Goal: Book appointment/travel/reservation

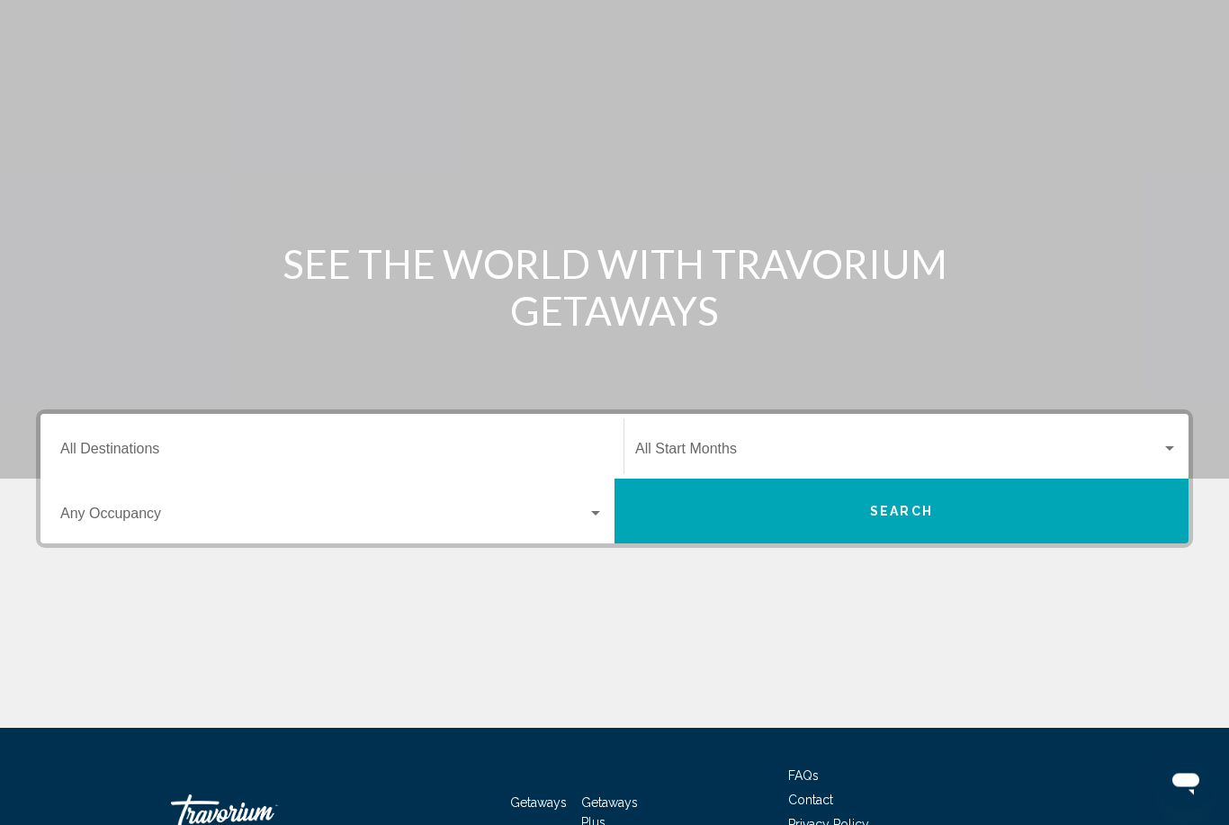
scroll to position [127, 0]
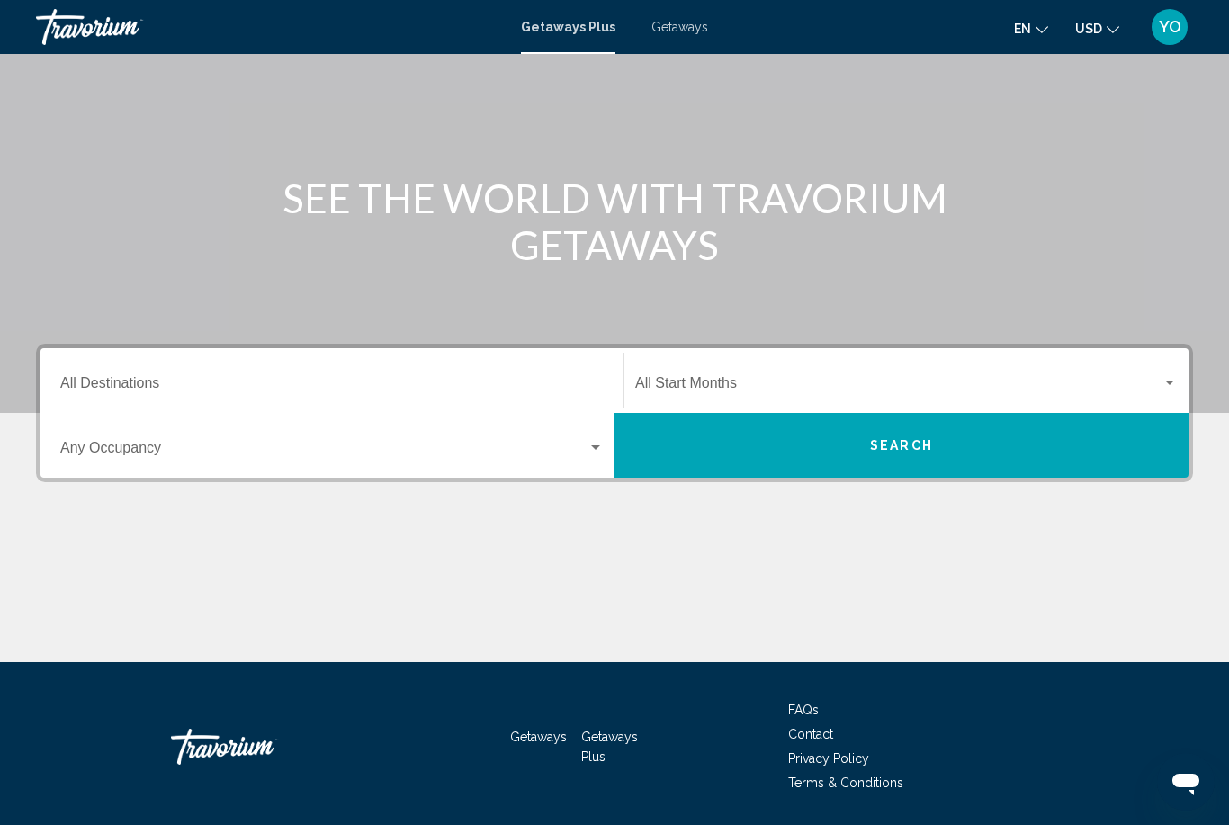
click at [688, 435] on button "Search" at bounding box center [901, 445] width 574 height 65
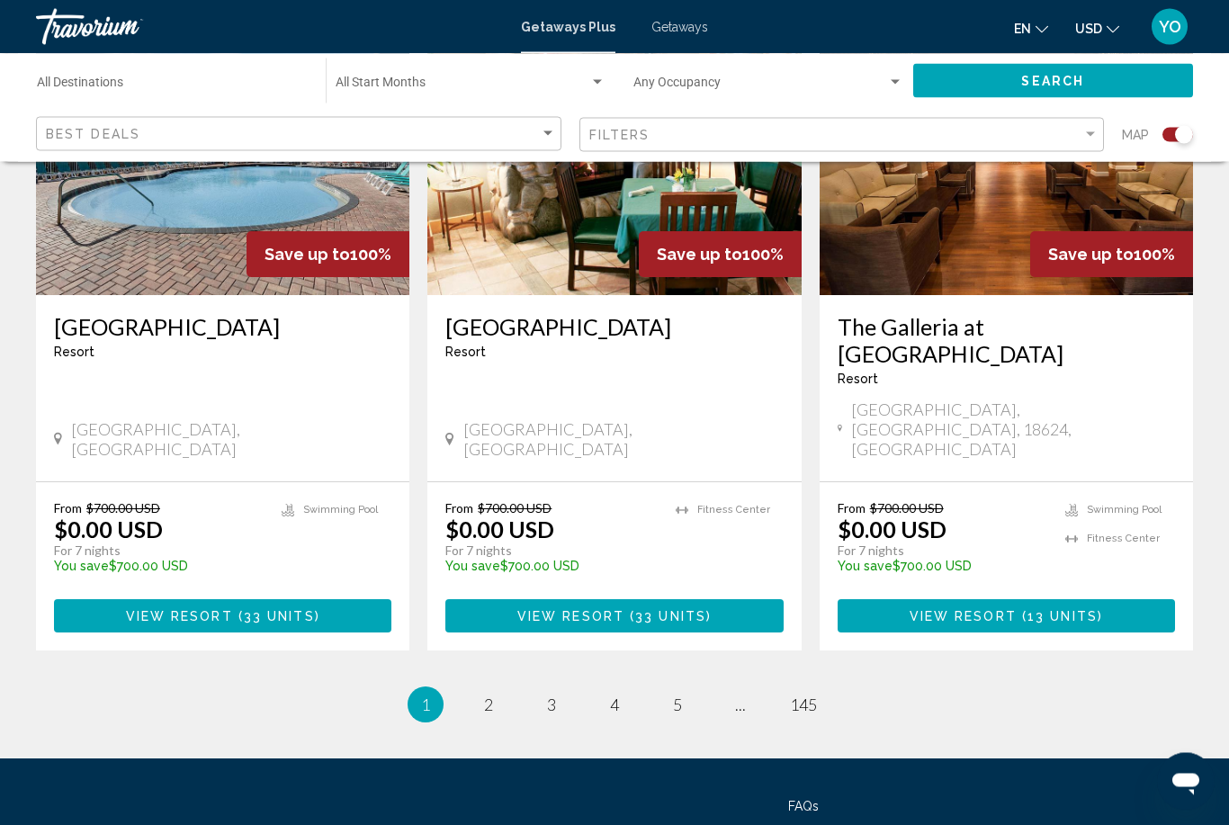
scroll to position [2725, 0]
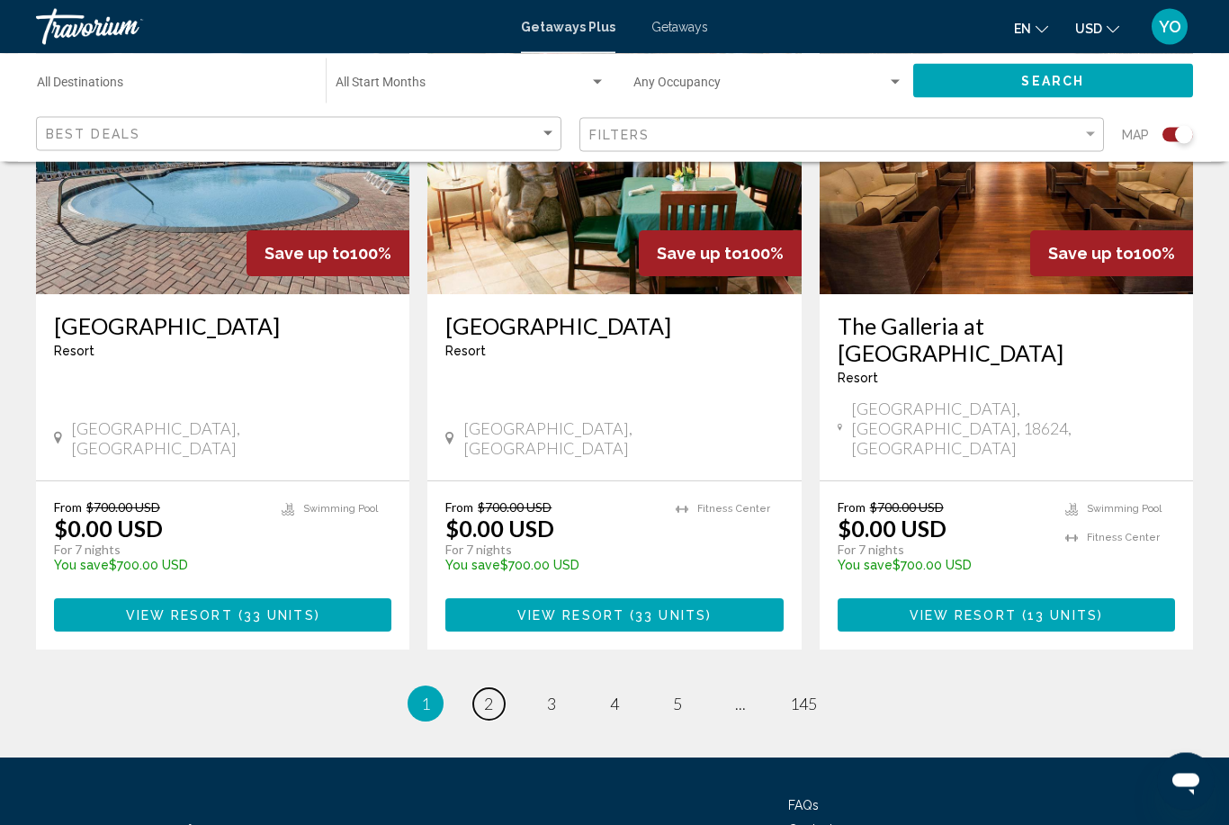
click at [485, 689] on link "page 2" at bounding box center [488, 704] width 31 height 31
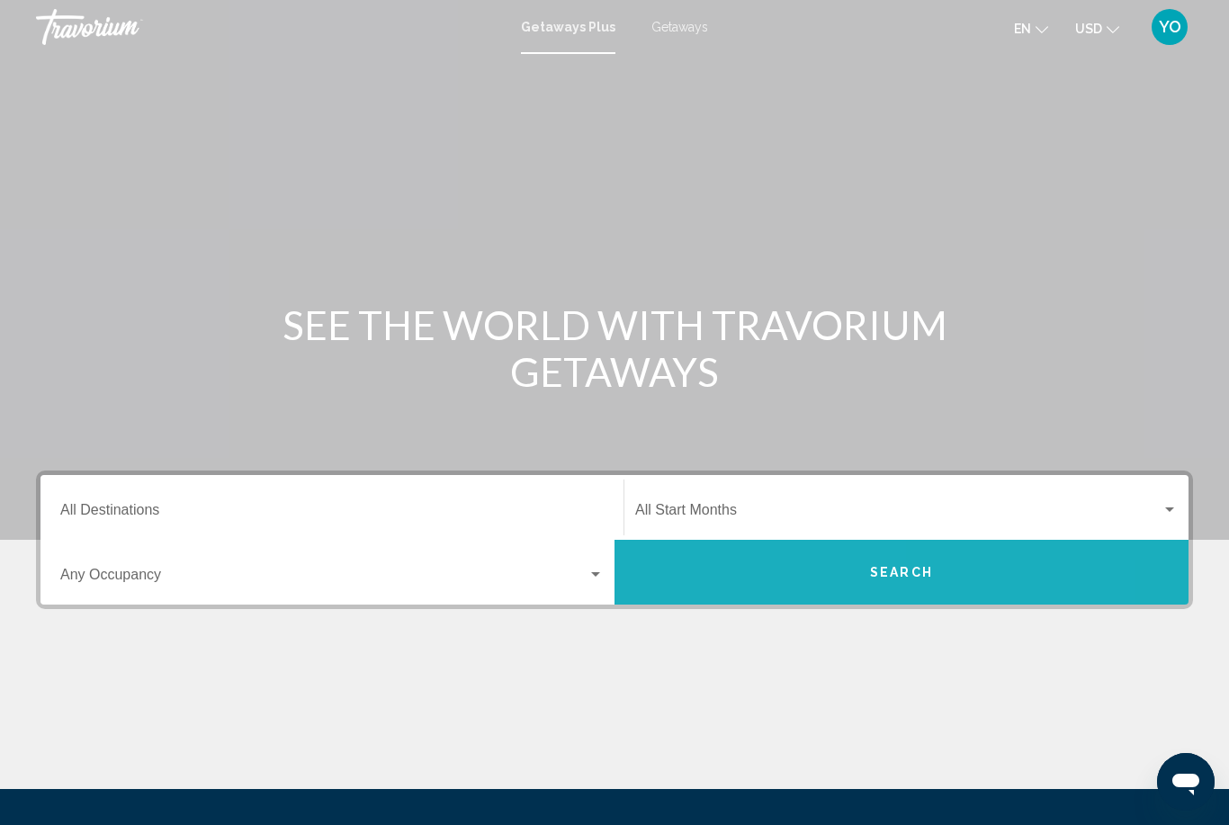
click at [705, 588] on button "Search" at bounding box center [901, 572] width 574 height 65
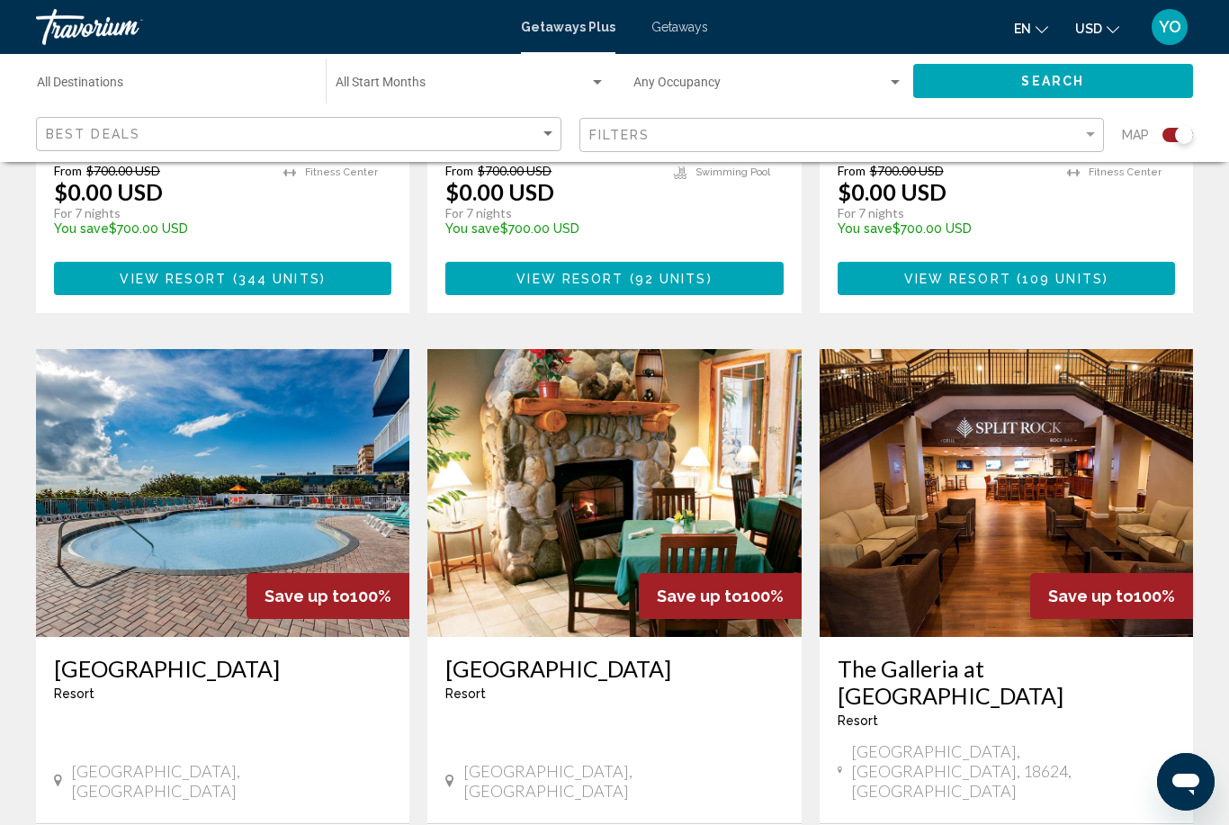
scroll to position [2736, 0]
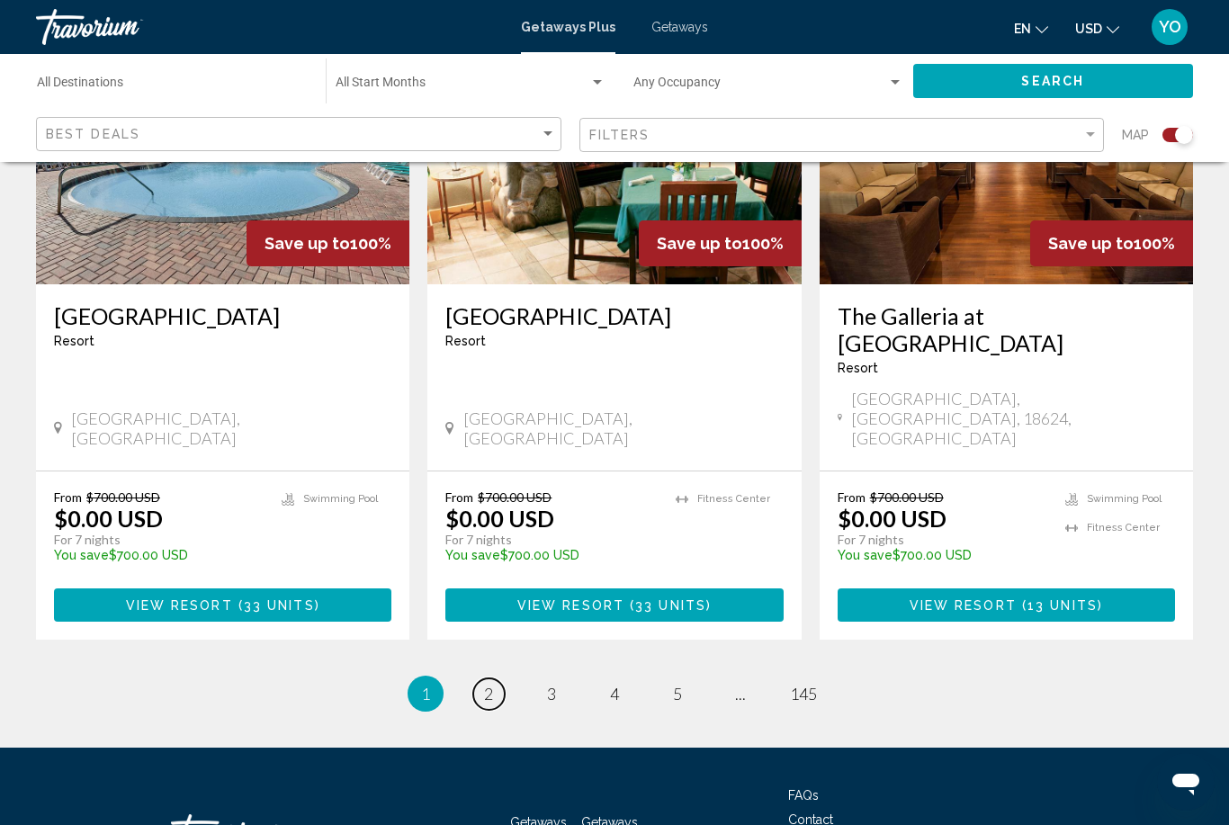
click at [489, 684] on span "2" at bounding box center [488, 694] width 9 height 20
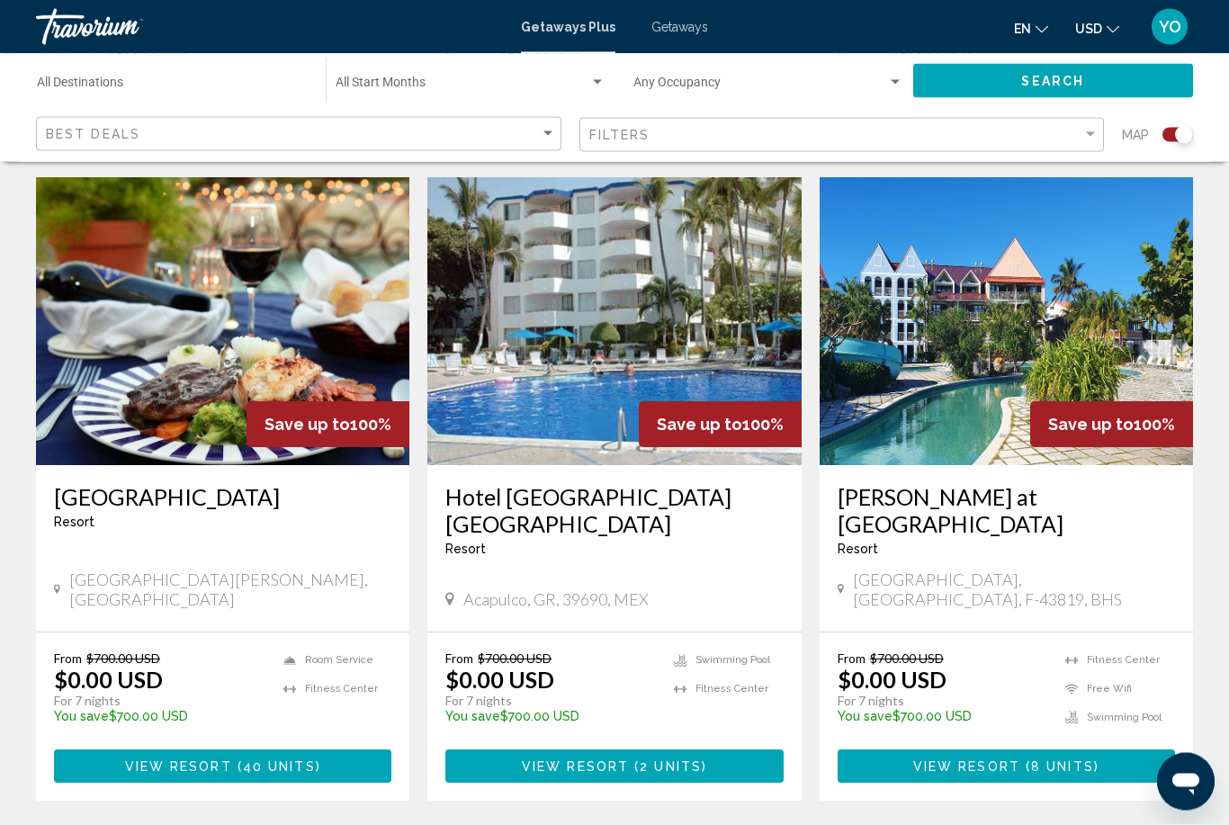
scroll to position [2583, 0]
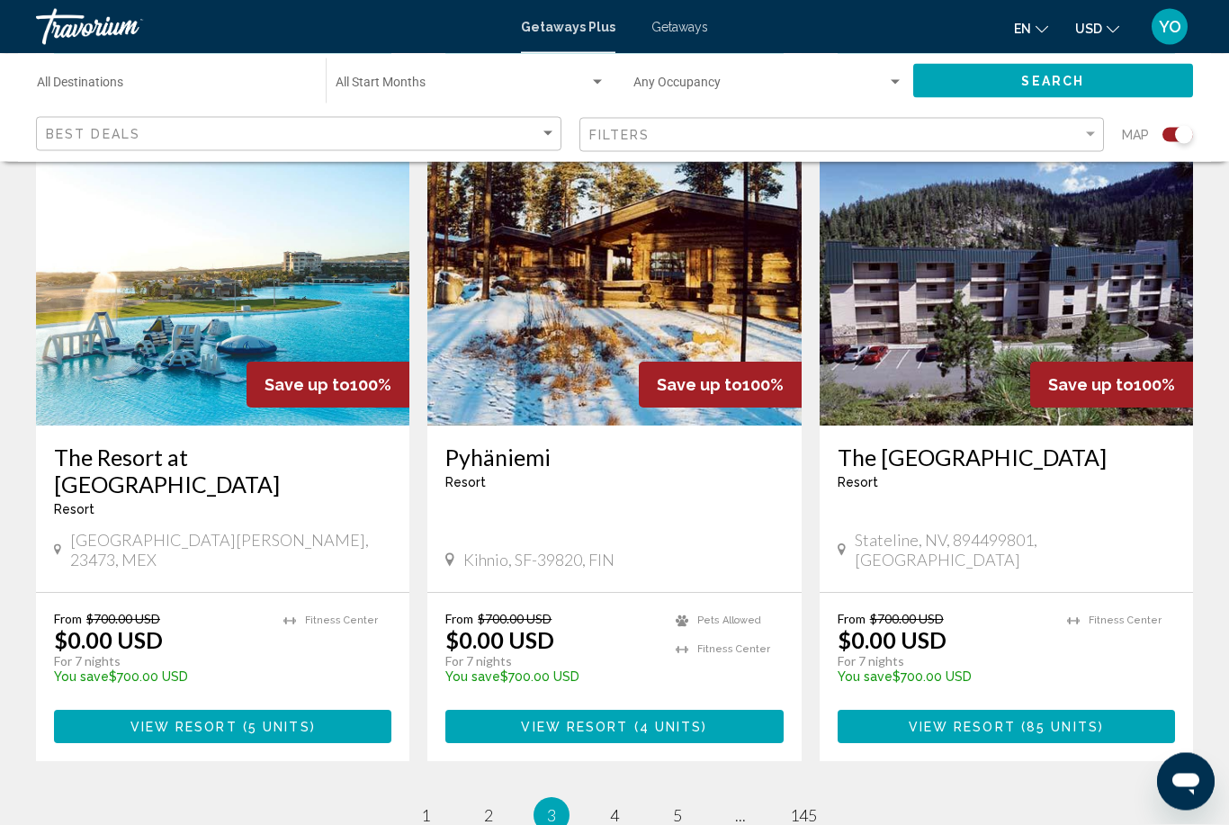
scroll to position [2646, 0]
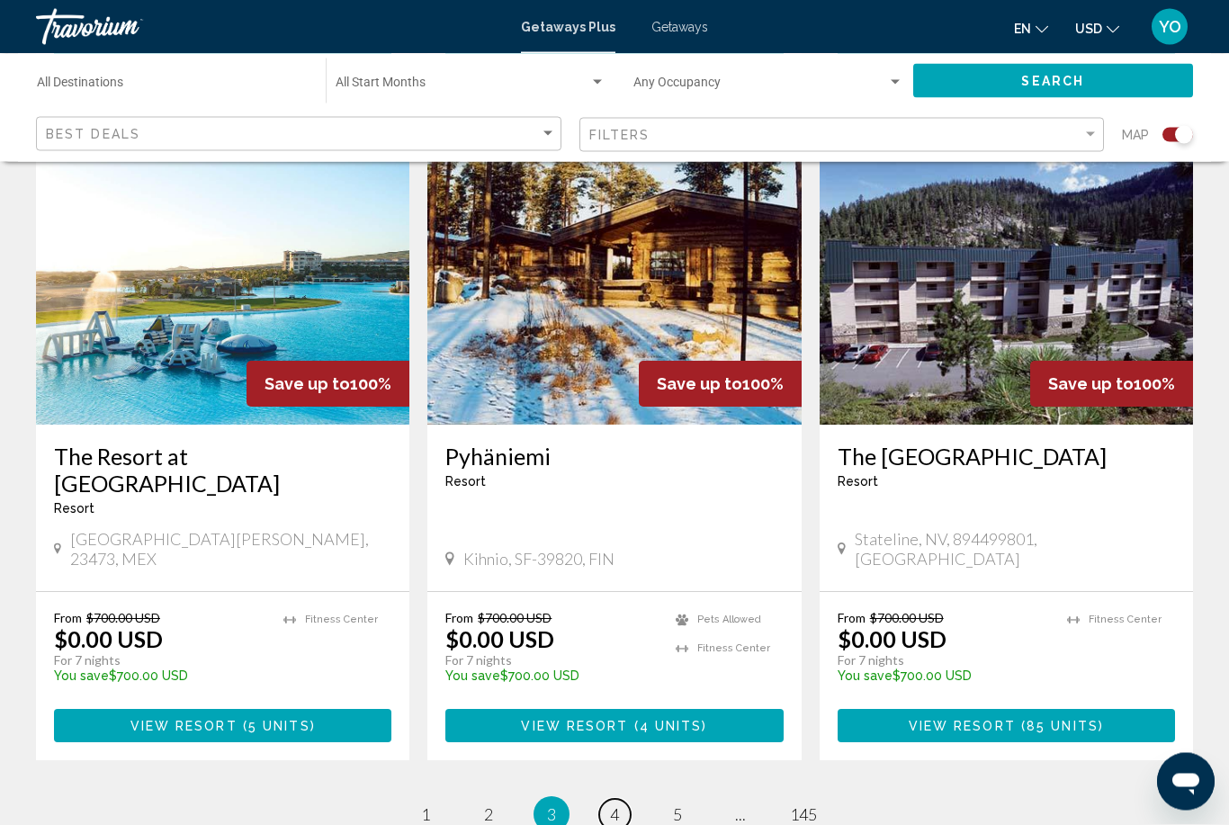
click at [620, 800] on link "page 4" at bounding box center [614, 815] width 31 height 31
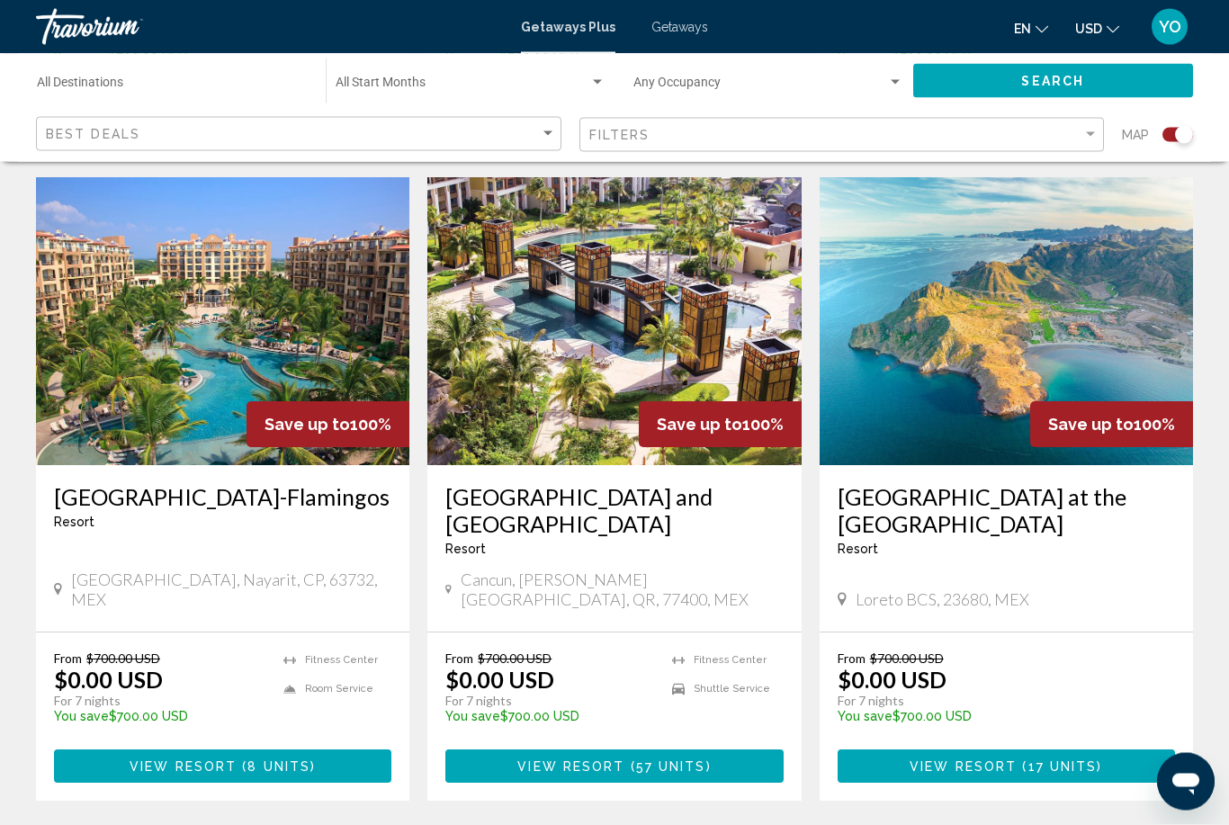
scroll to position [2575, 0]
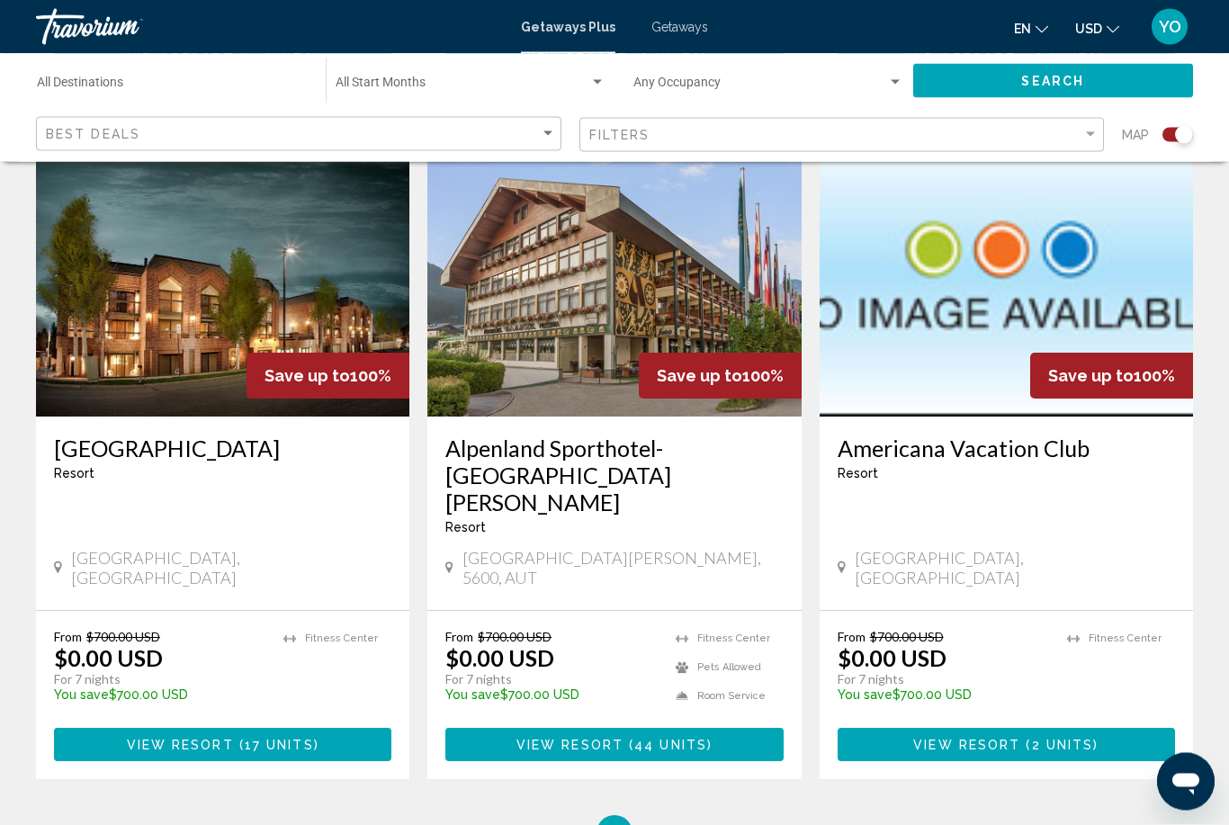
scroll to position [2597, 0]
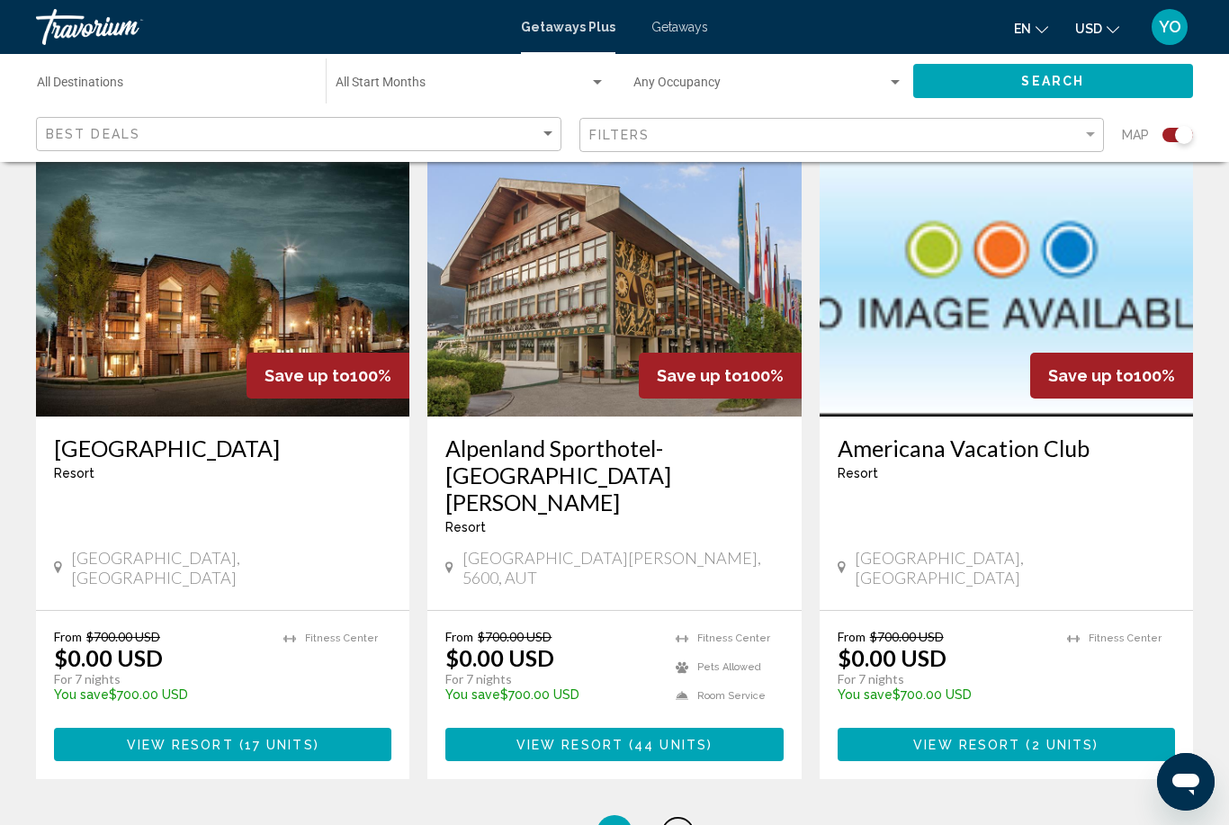
click at [676, 823] on span "6" at bounding box center [677, 833] width 9 height 20
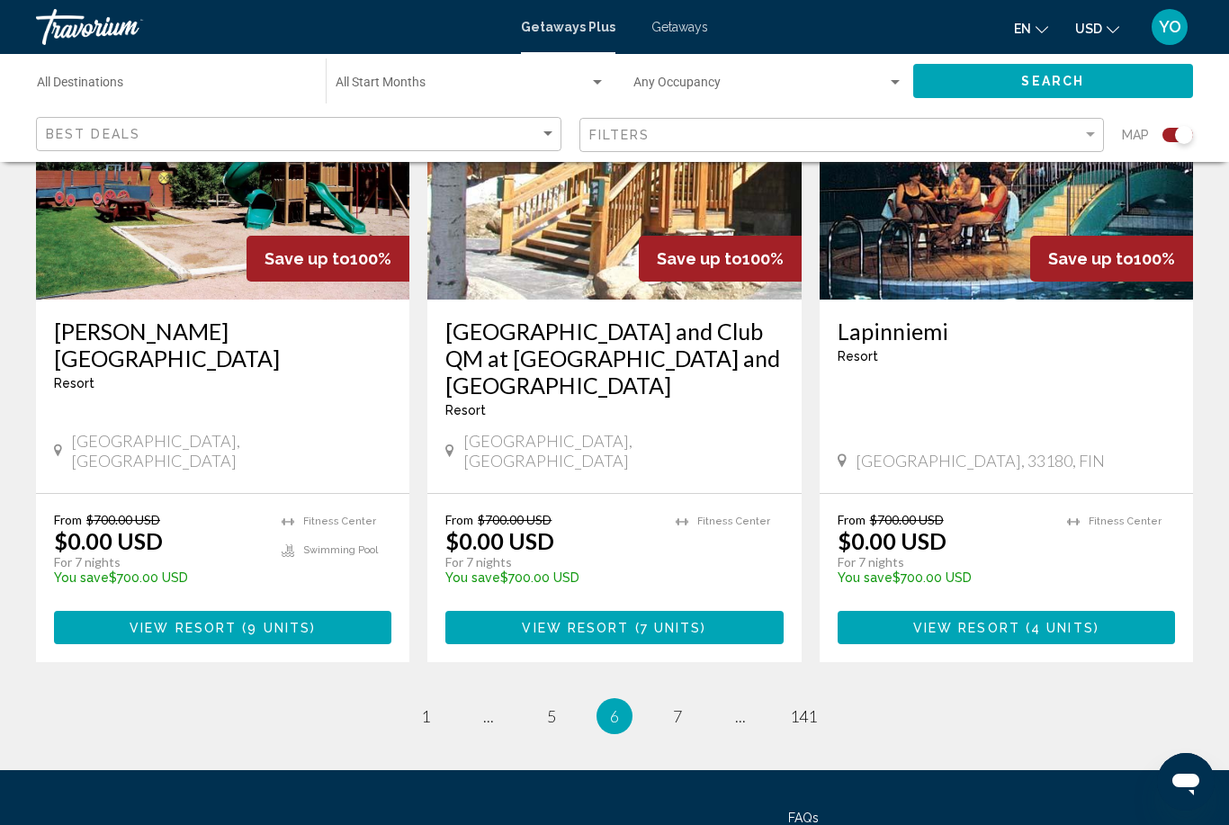
scroll to position [2716, 0]
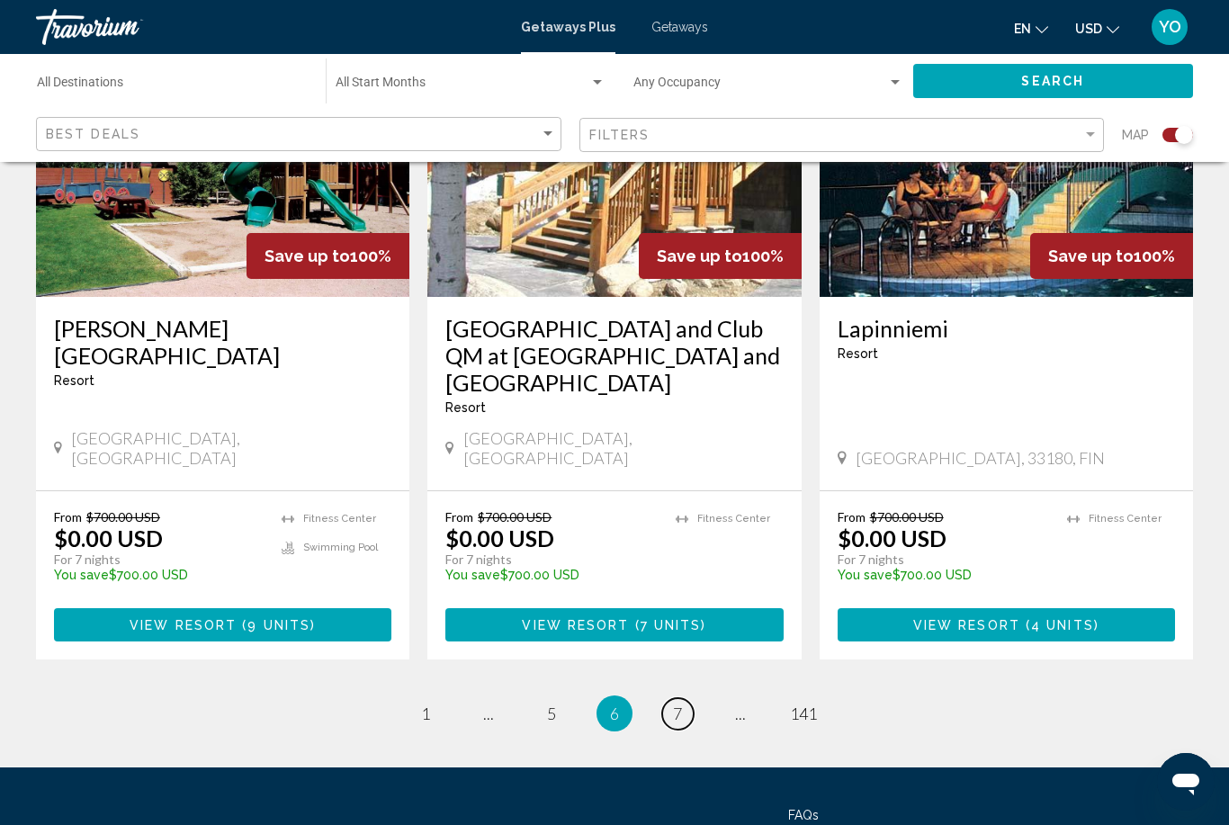
click at [676, 703] on span "7" at bounding box center [677, 713] width 9 height 20
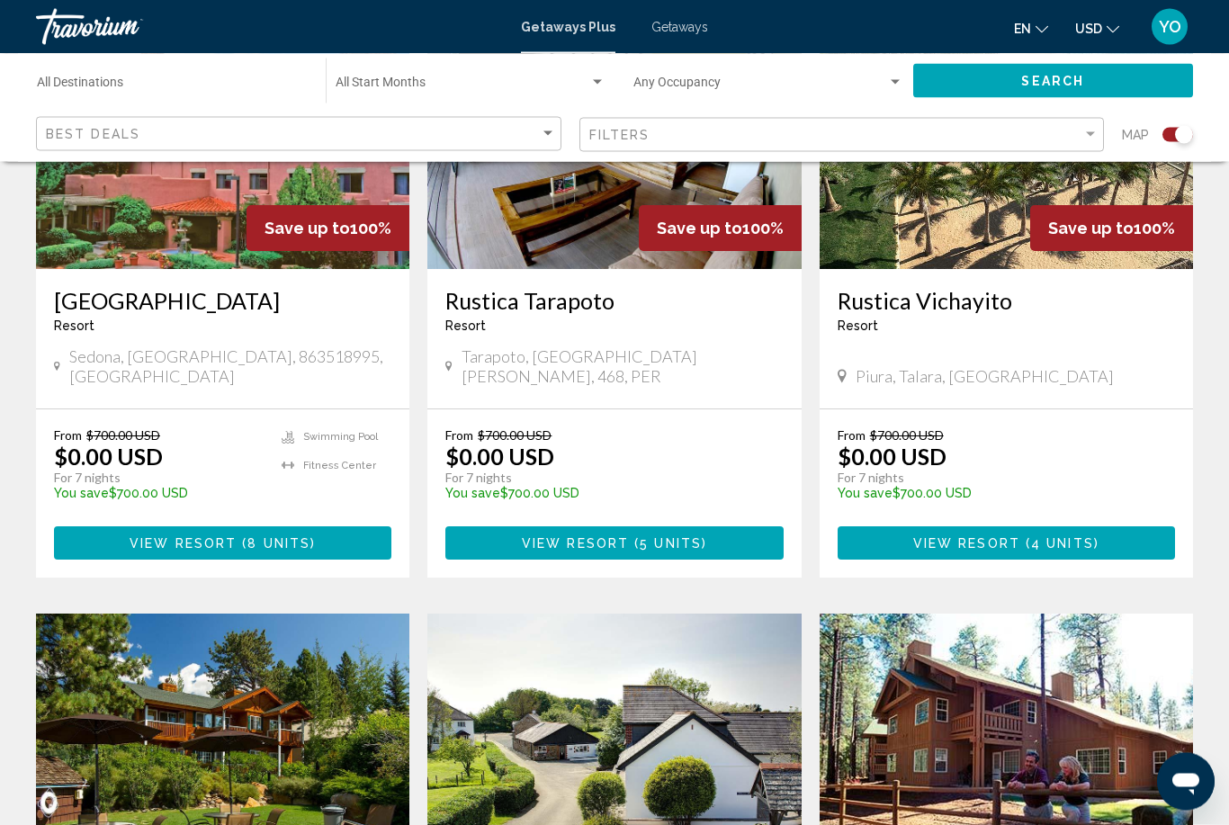
scroll to position [2132, 0]
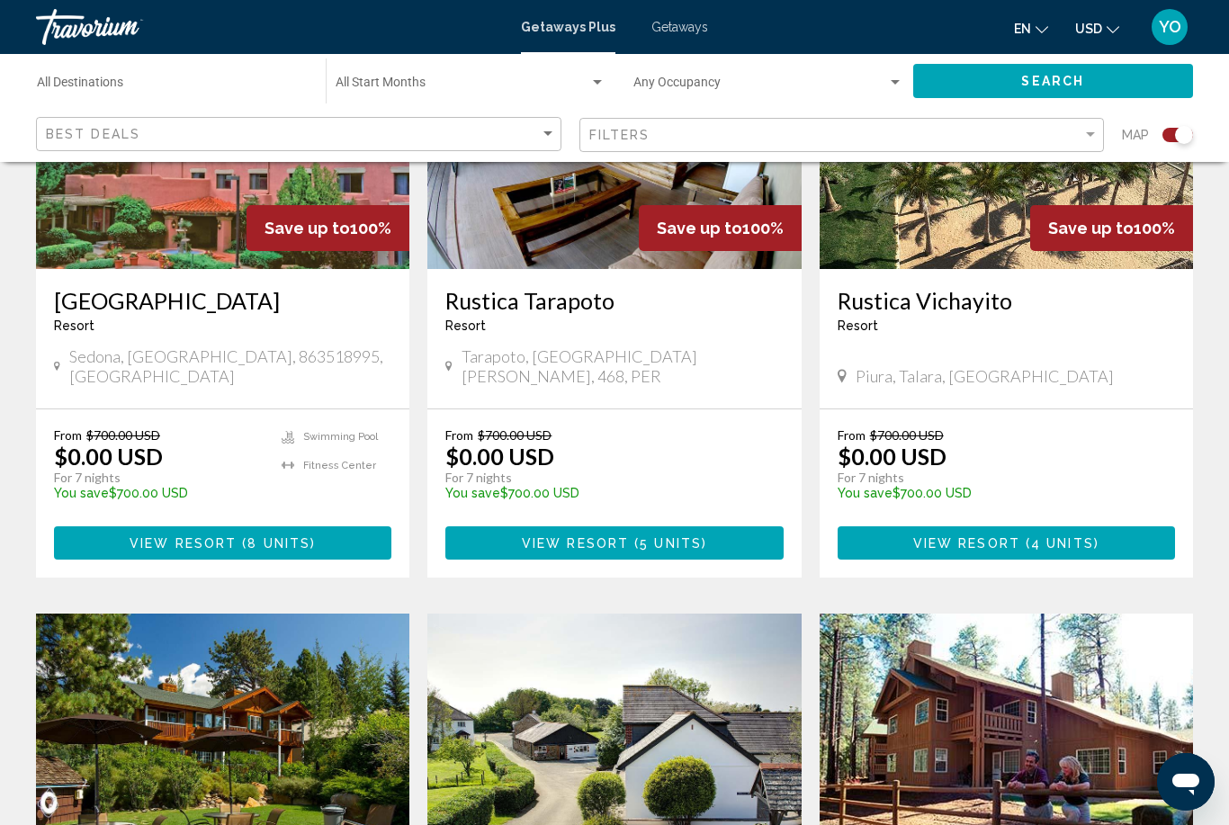
click at [129, 89] on input "Destination All Destinations" at bounding box center [172, 86] width 271 height 14
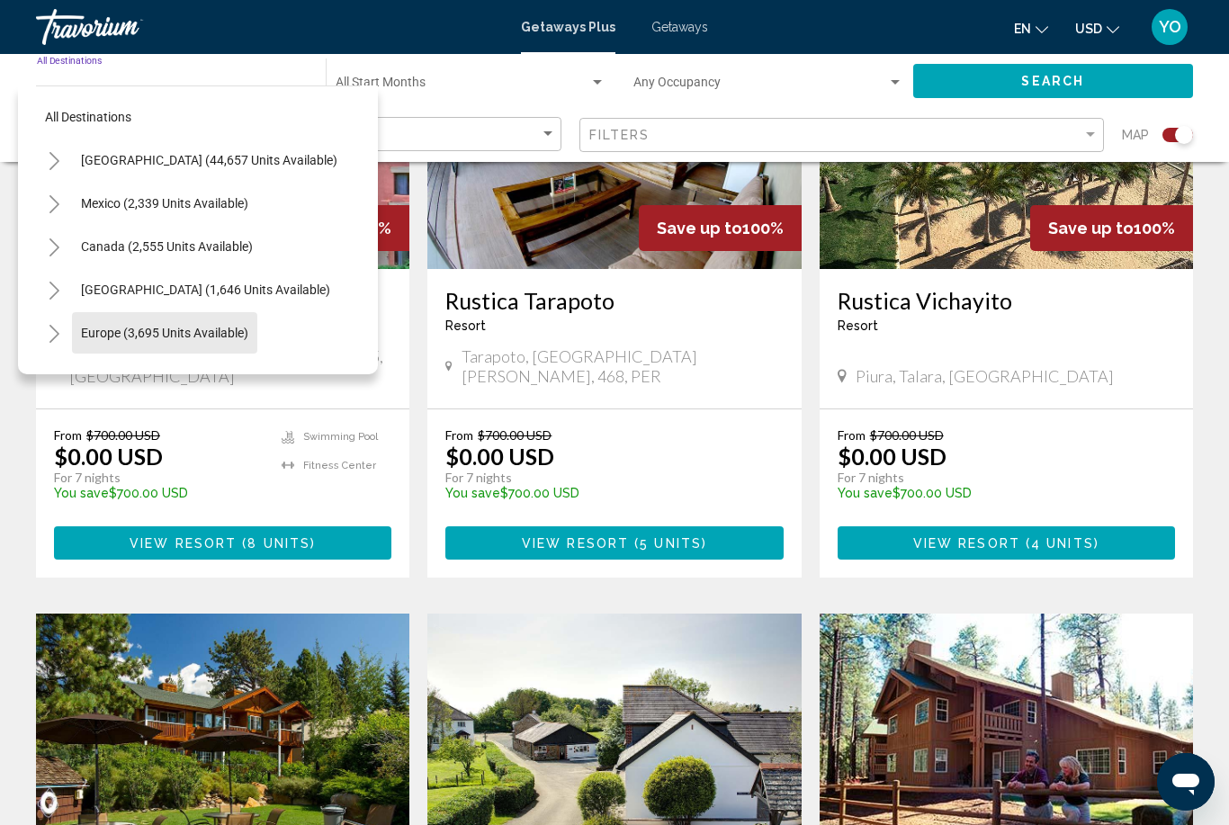
click at [110, 327] on span "Europe (3,695 units available)" at bounding box center [164, 333] width 167 height 14
type input "**********"
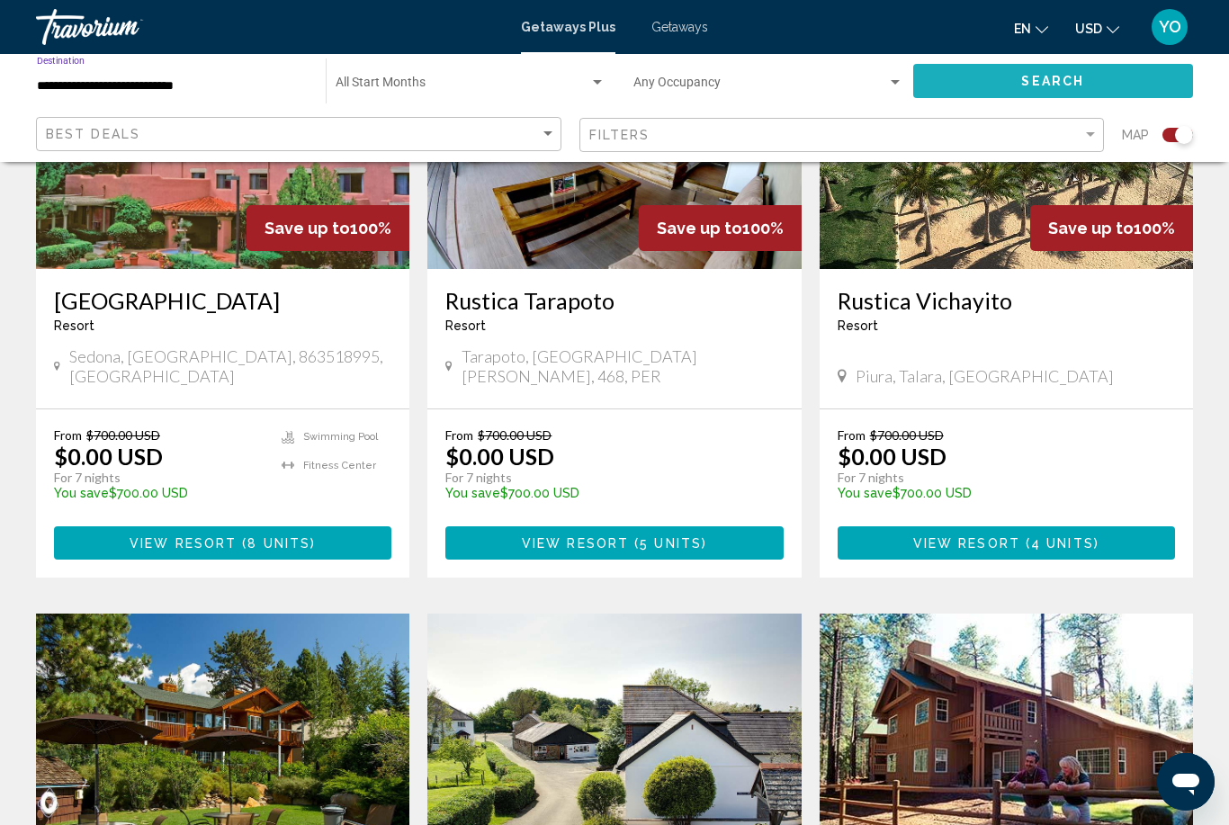
click at [954, 82] on button "Search" at bounding box center [1053, 80] width 281 height 33
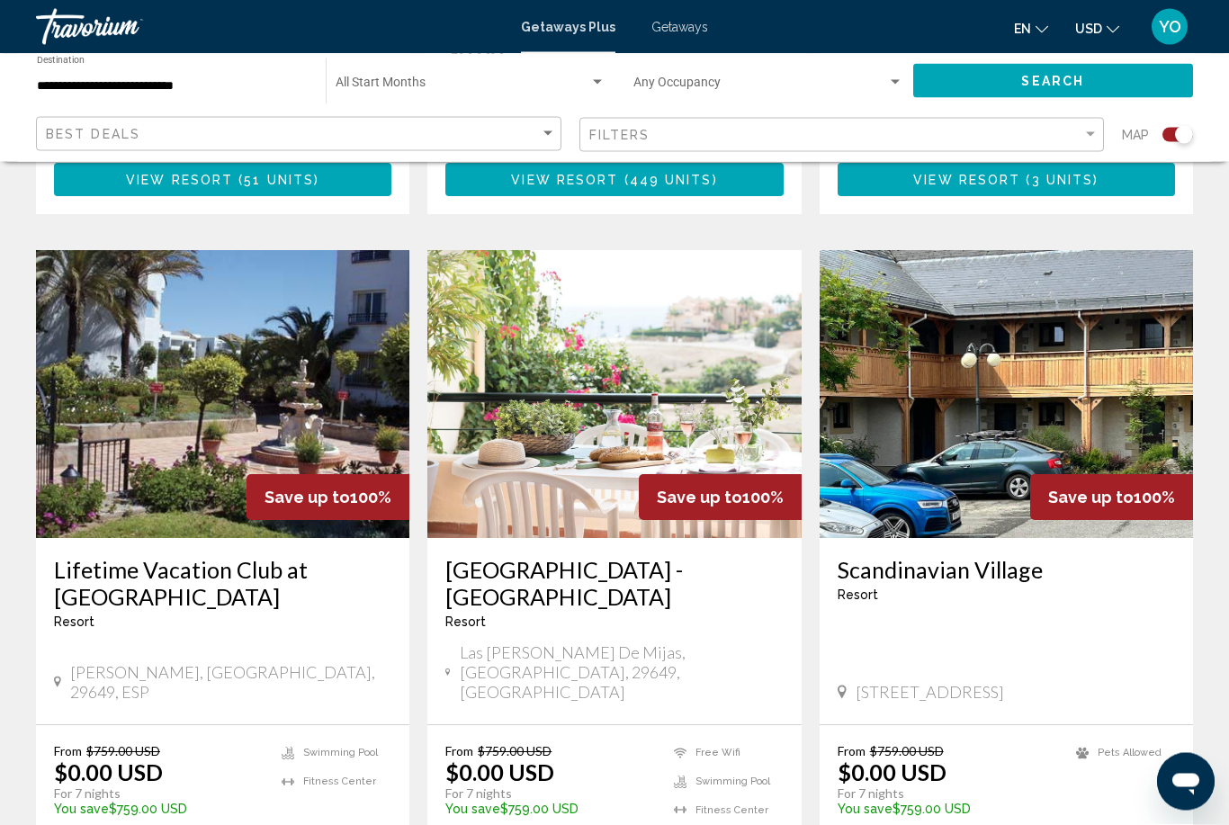
scroll to position [2661, 0]
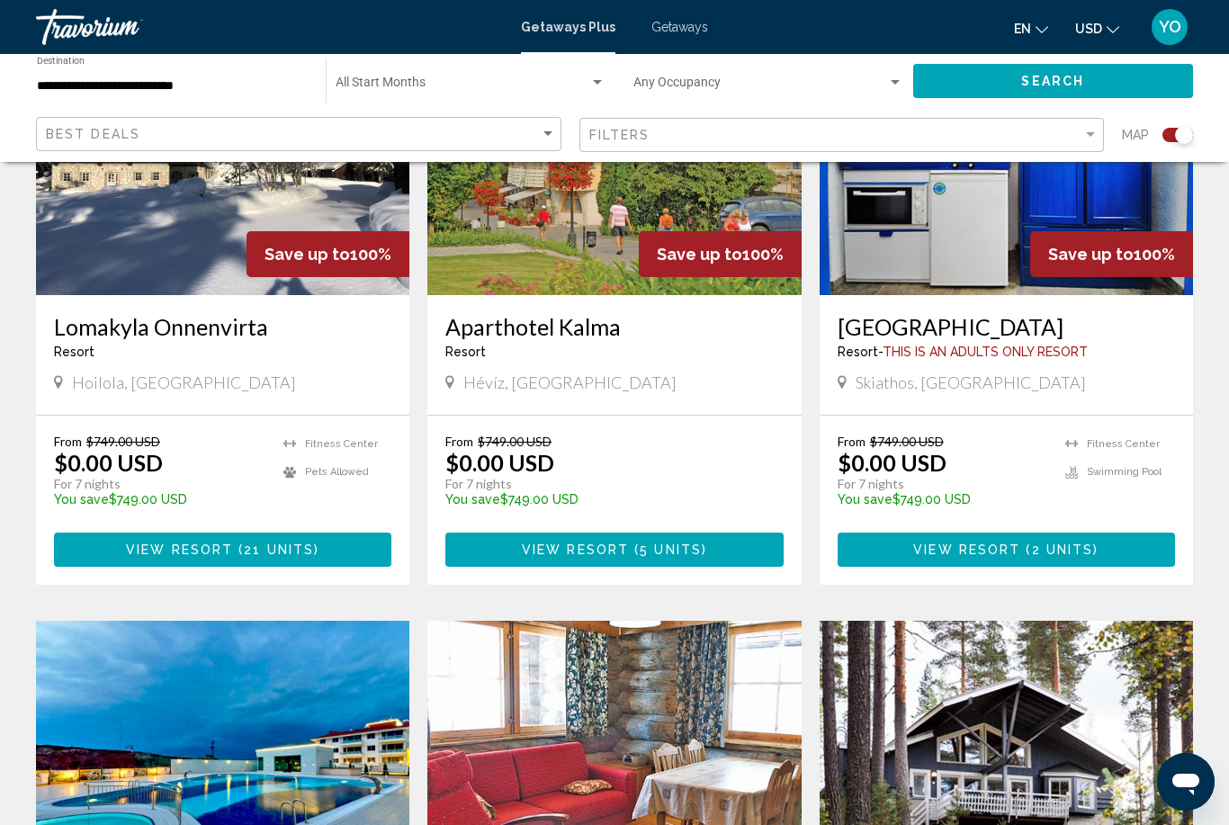
scroll to position [1394, 0]
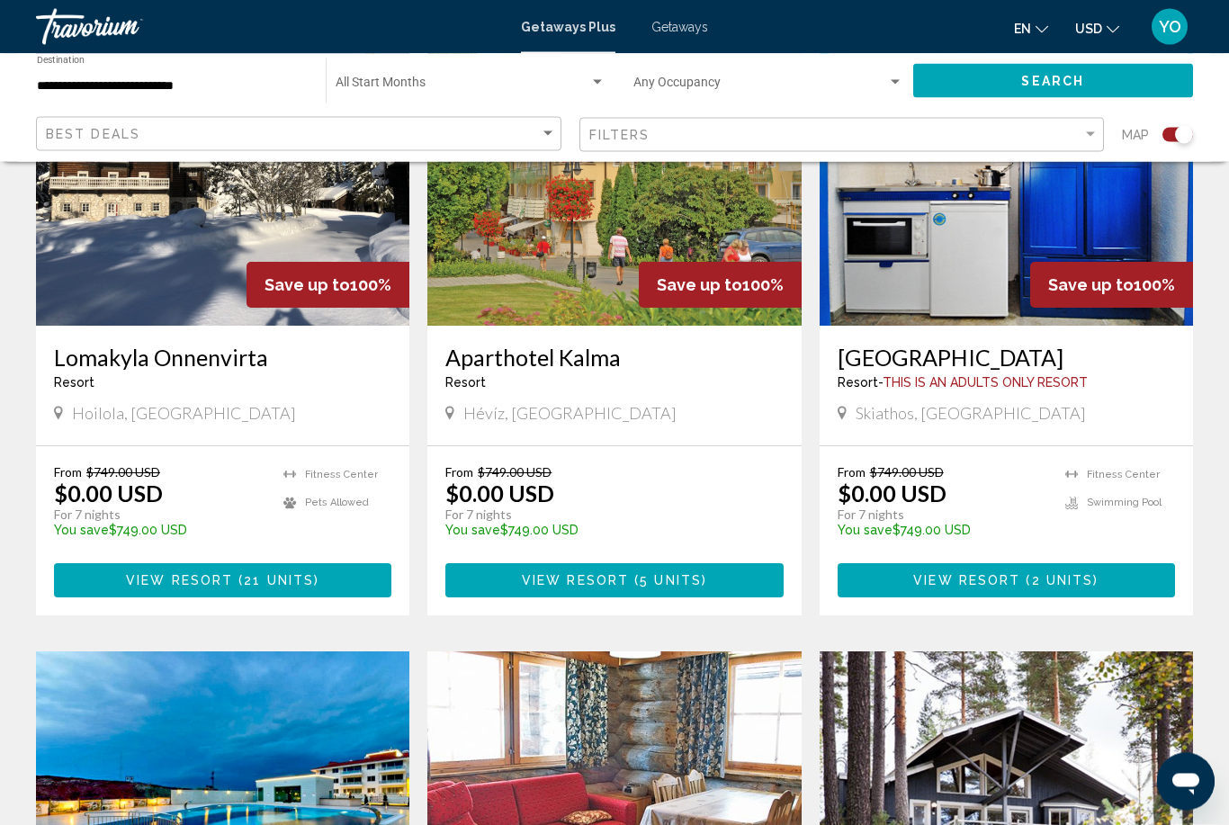
click at [1030, 425] on div "[GEOGRAPHIC_DATA] - This is an adults only resort [GEOGRAPHIC_DATA], [GEOGRAPHI…" at bounding box center [1005, 387] width 373 height 120
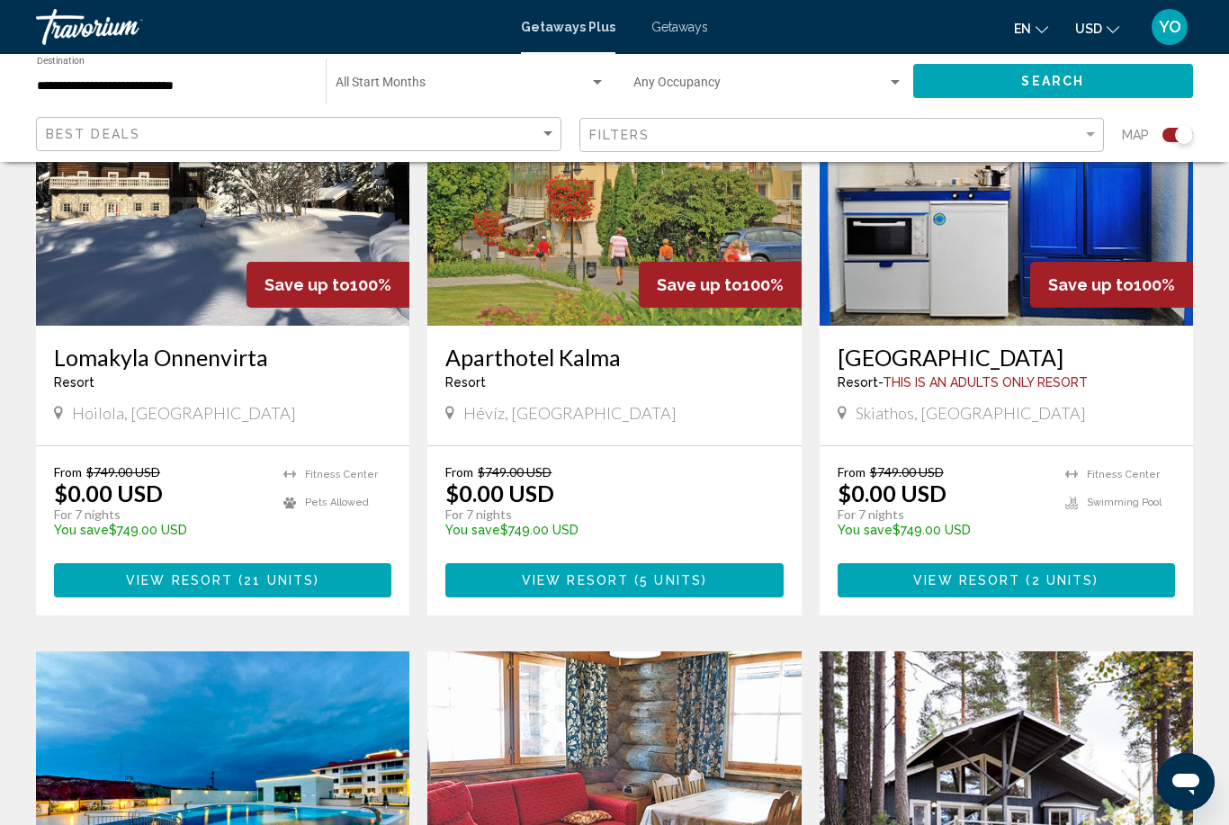
click at [962, 574] on span "View Resort" at bounding box center [966, 581] width 107 height 14
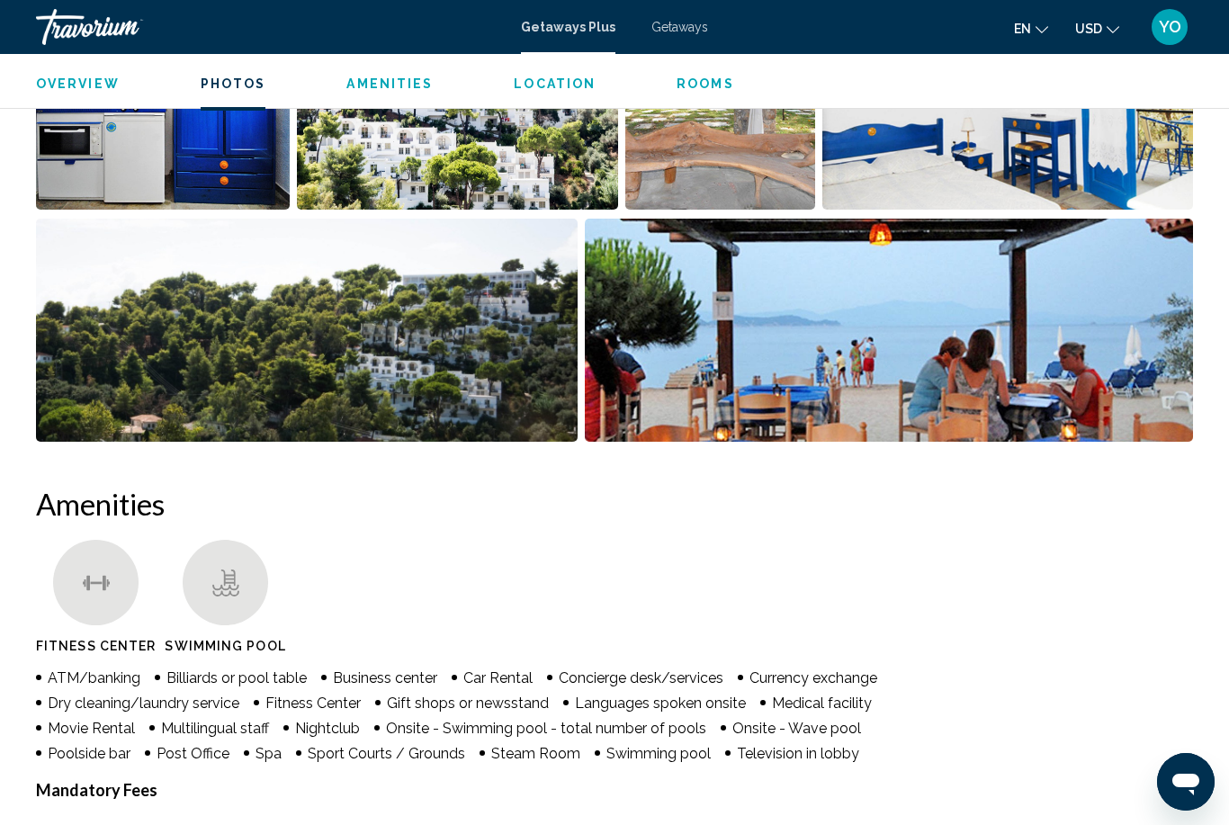
scroll to position [1307, 0]
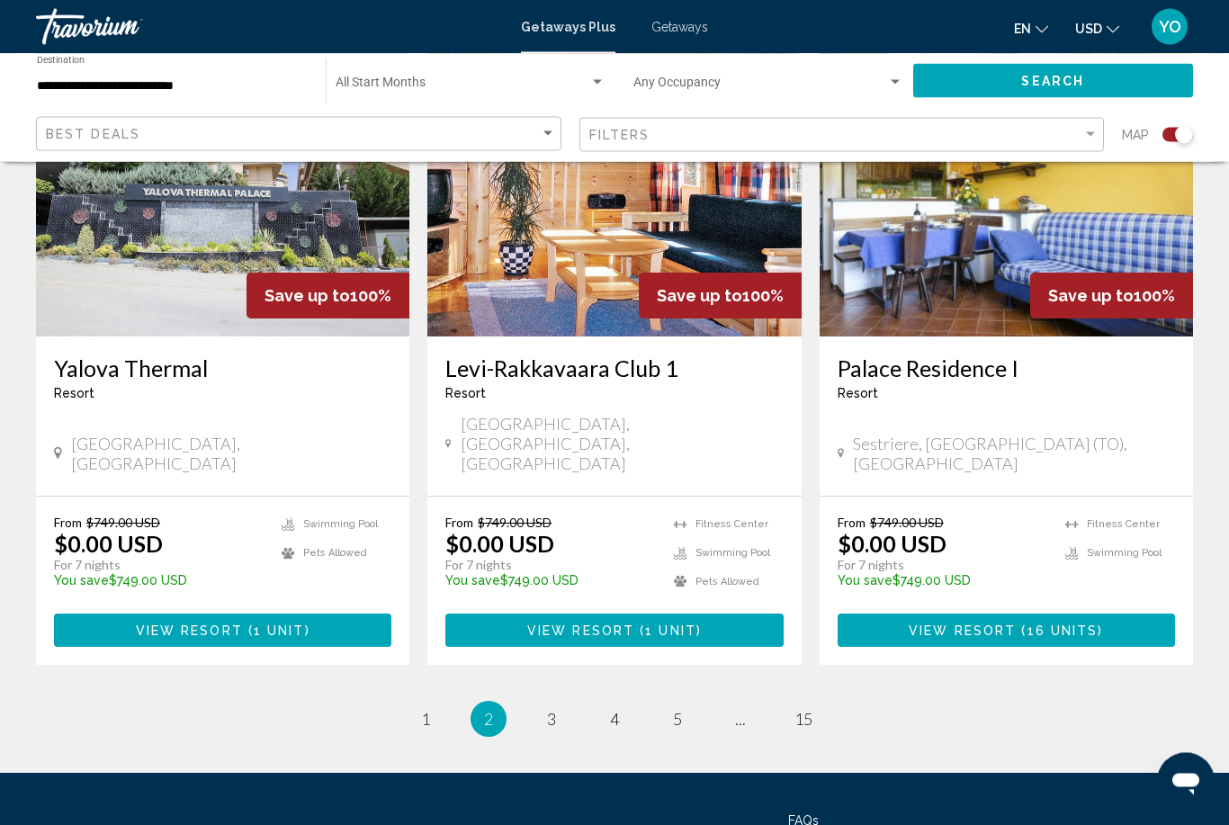
scroll to position [2658, 0]
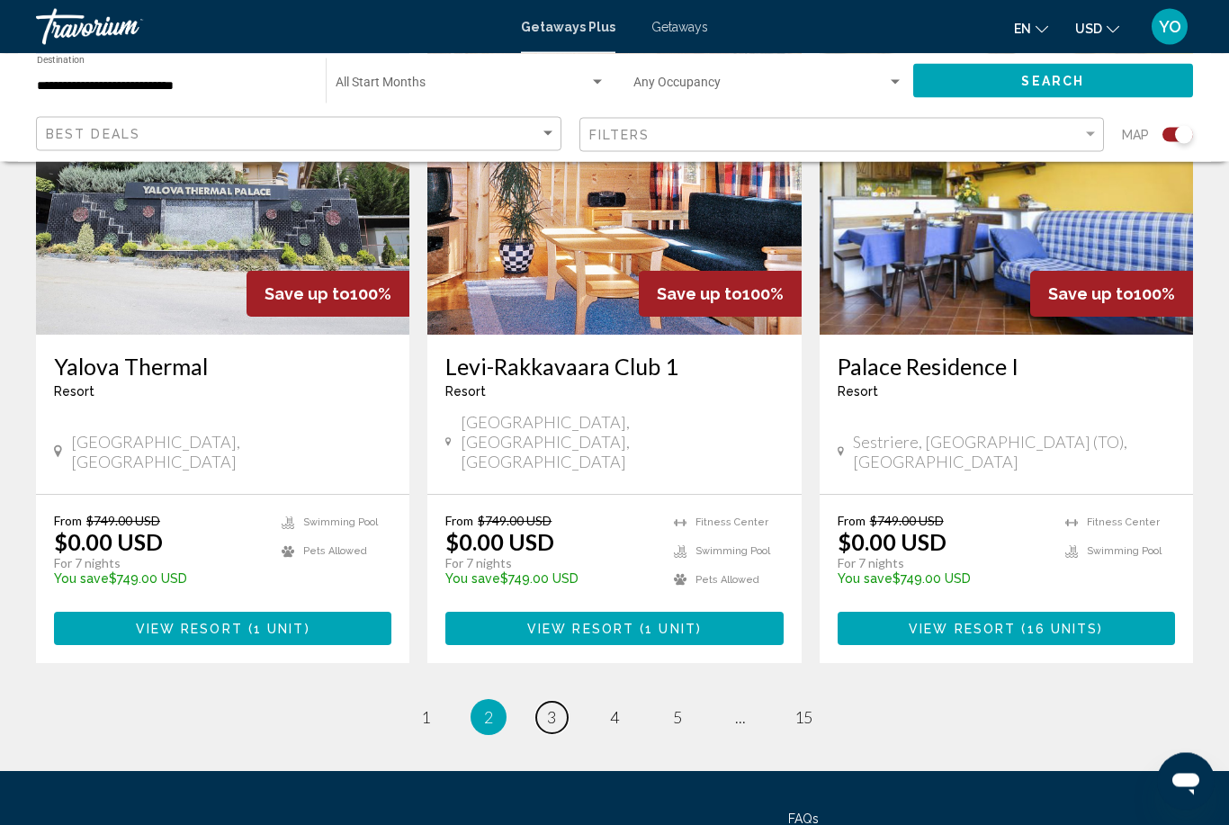
click at [557, 702] on link "page 3" at bounding box center [551, 717] width 31 height 31
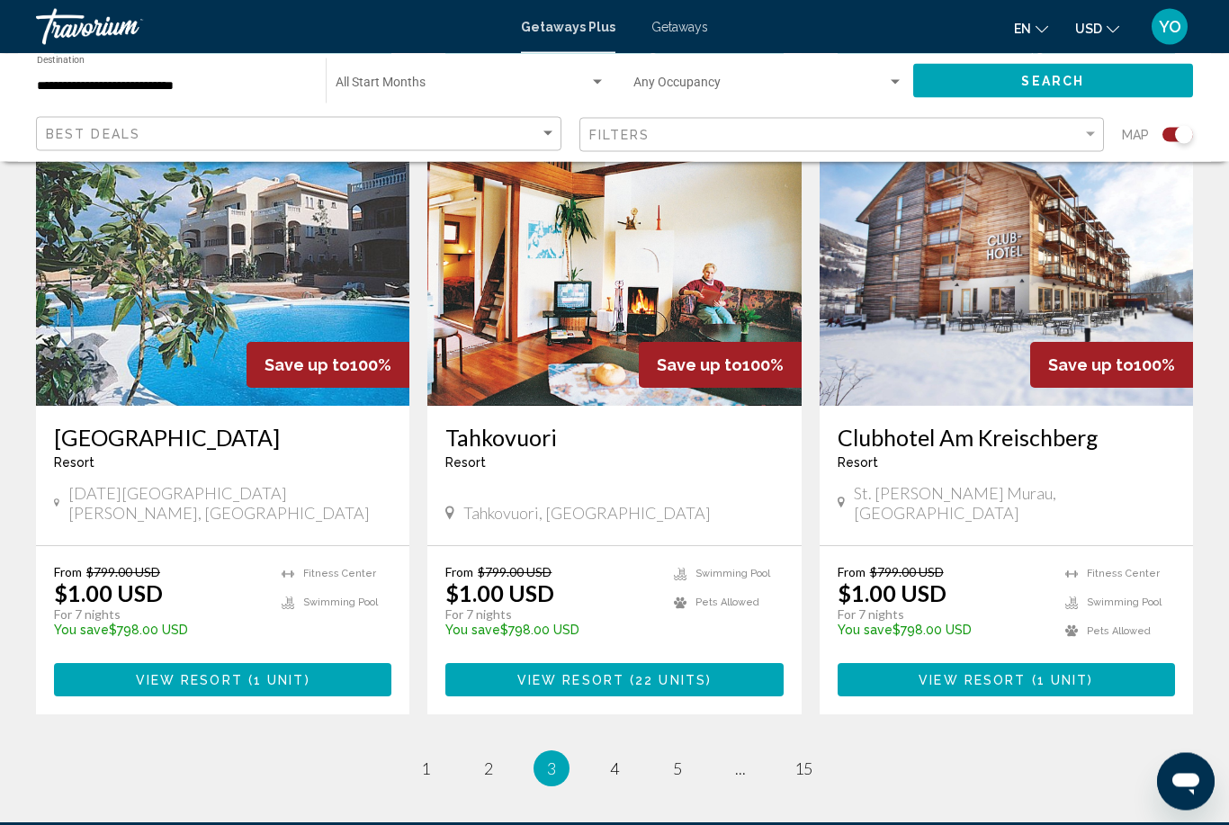
scroll to position [2595, 0]
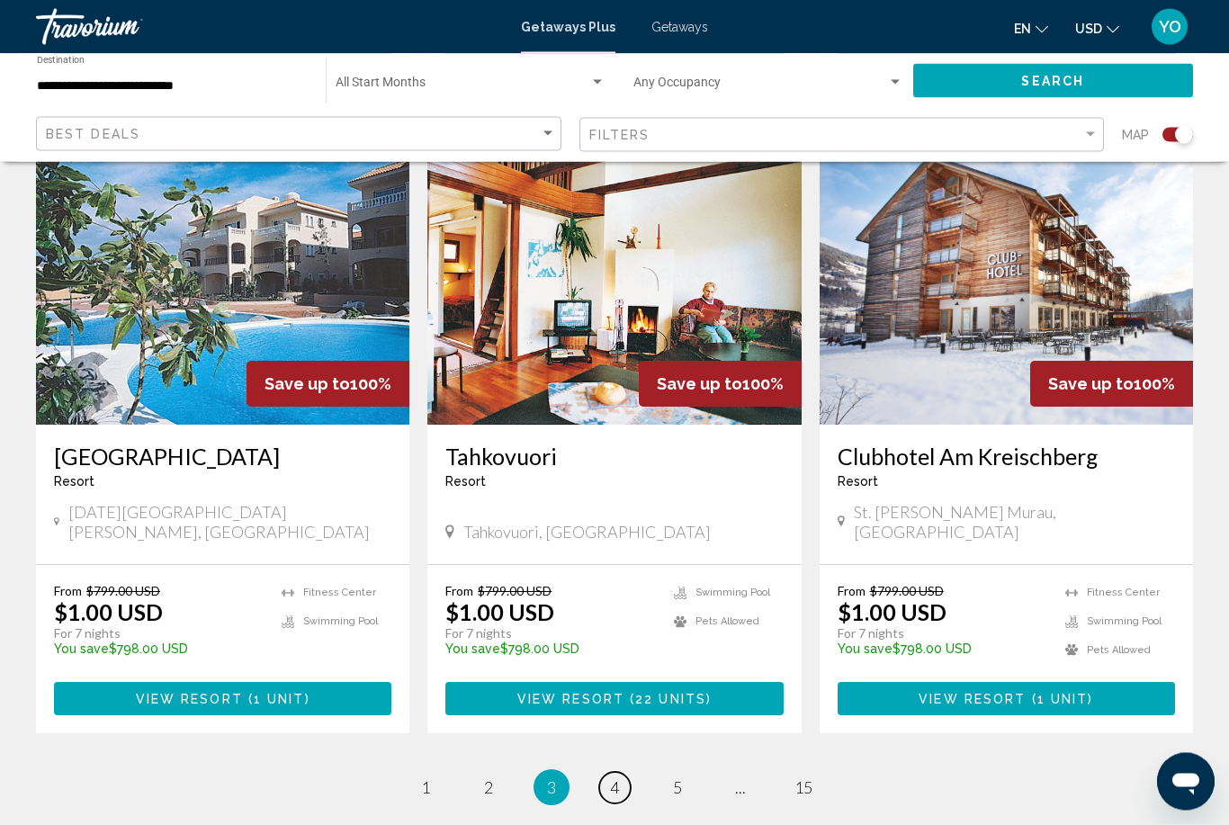
click at [612, 778] on span "4" at bounding box center [614, 788] width 9 height 20
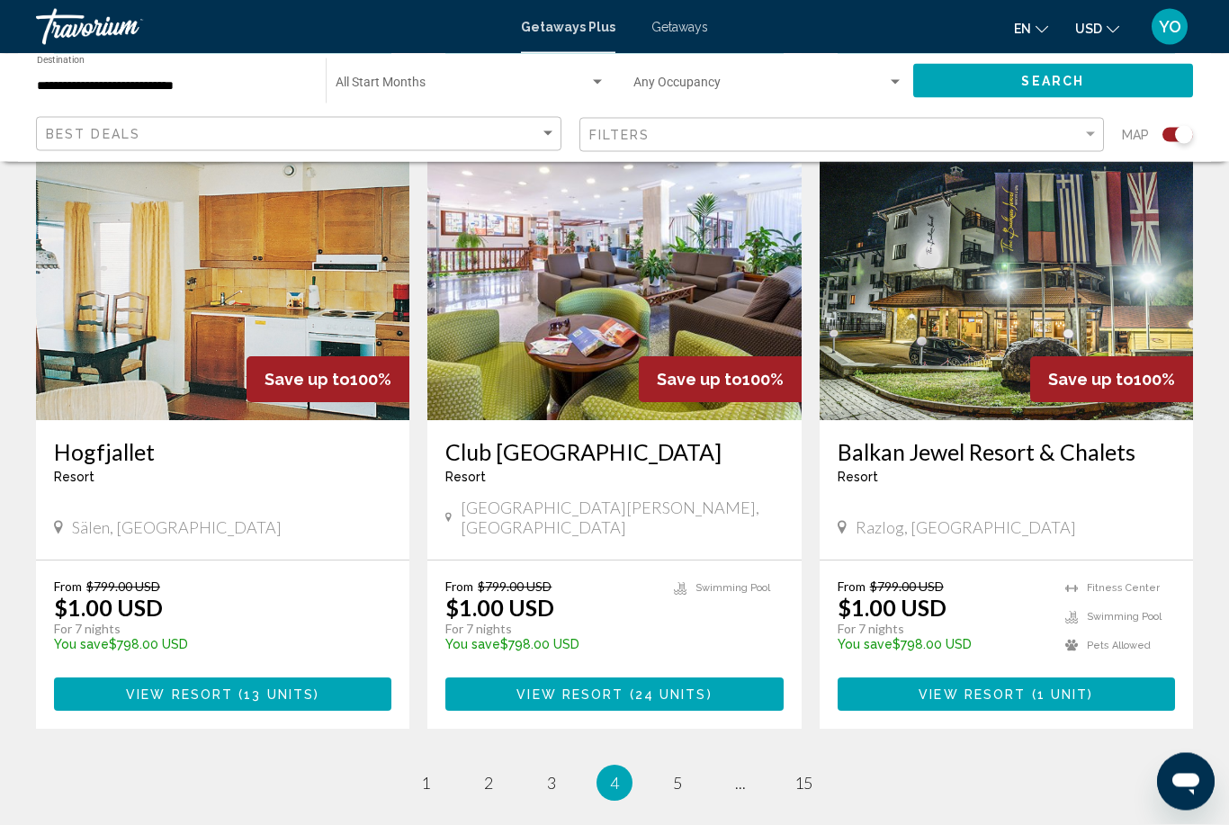
scroll to position [2594, 0]
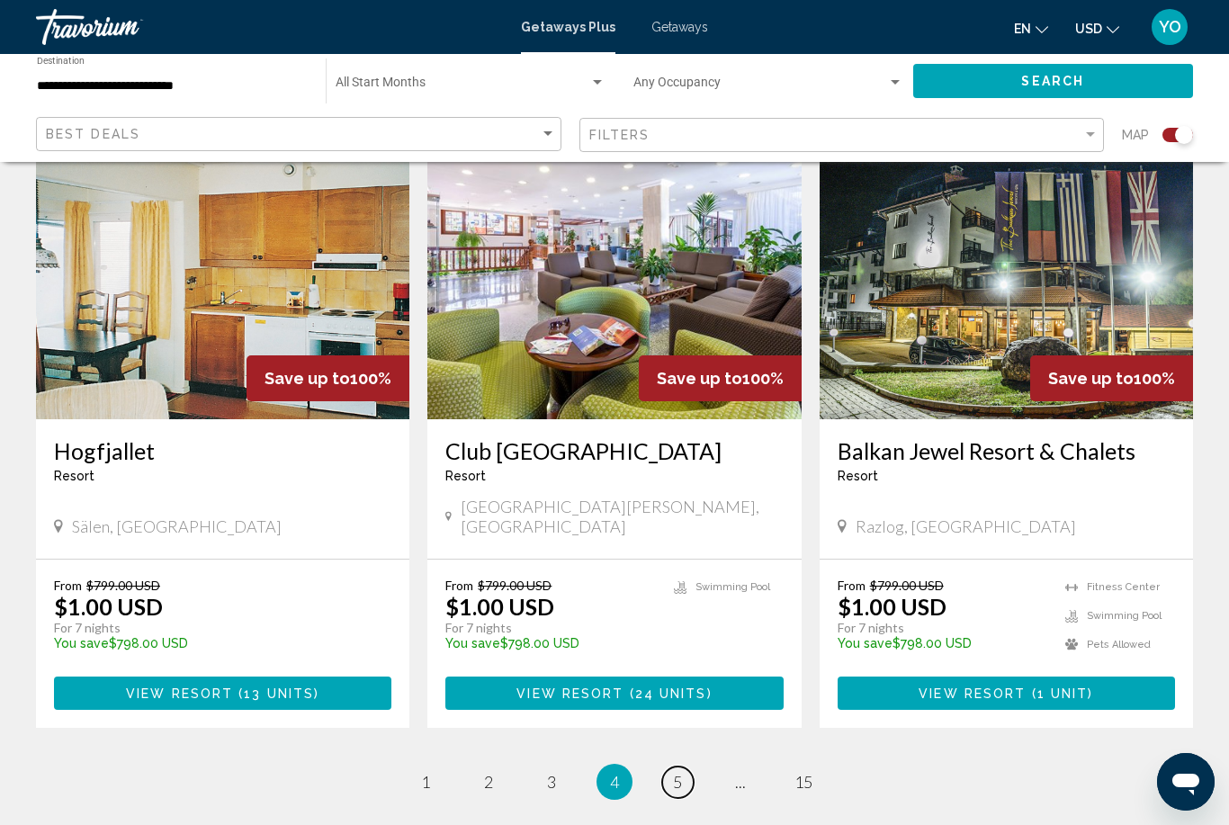
click at [671, 766] on link "page 5" at bounding box center [677, 781] width 31 height 31
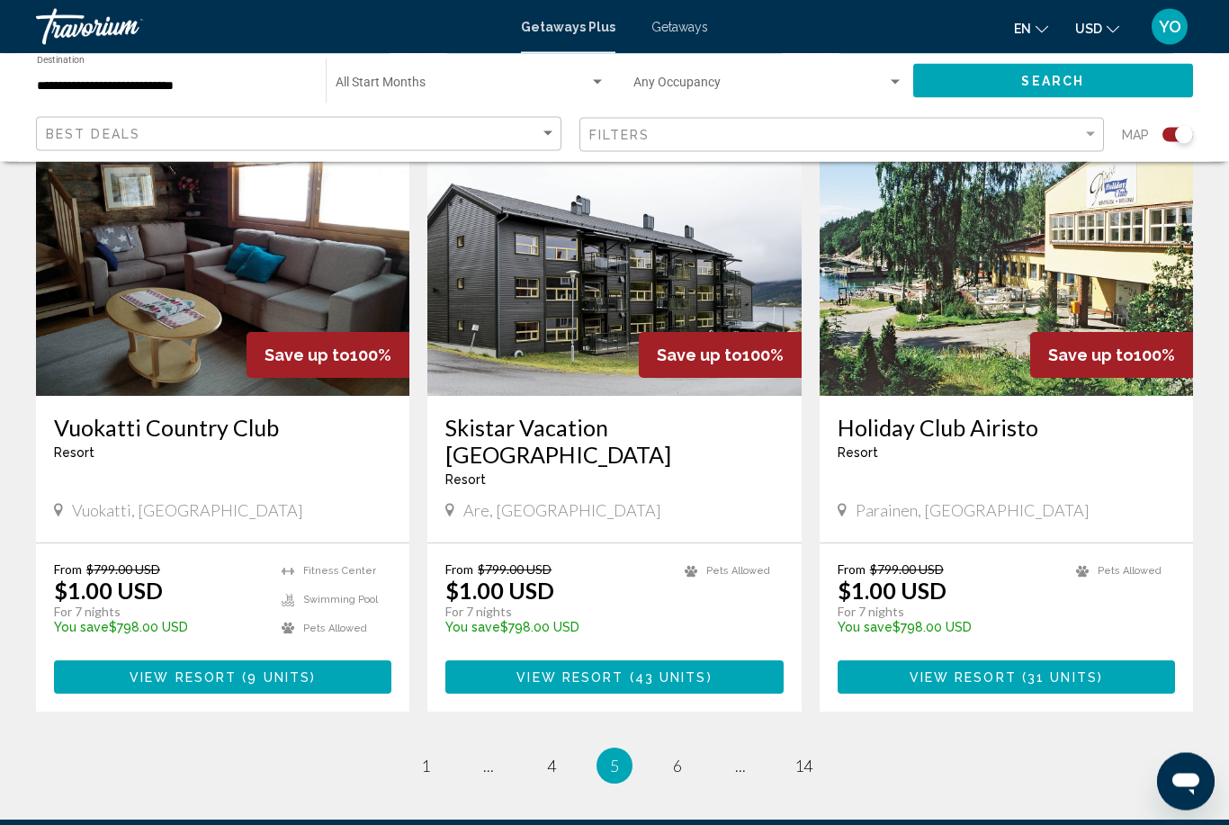
scroll to position [2610, 0]
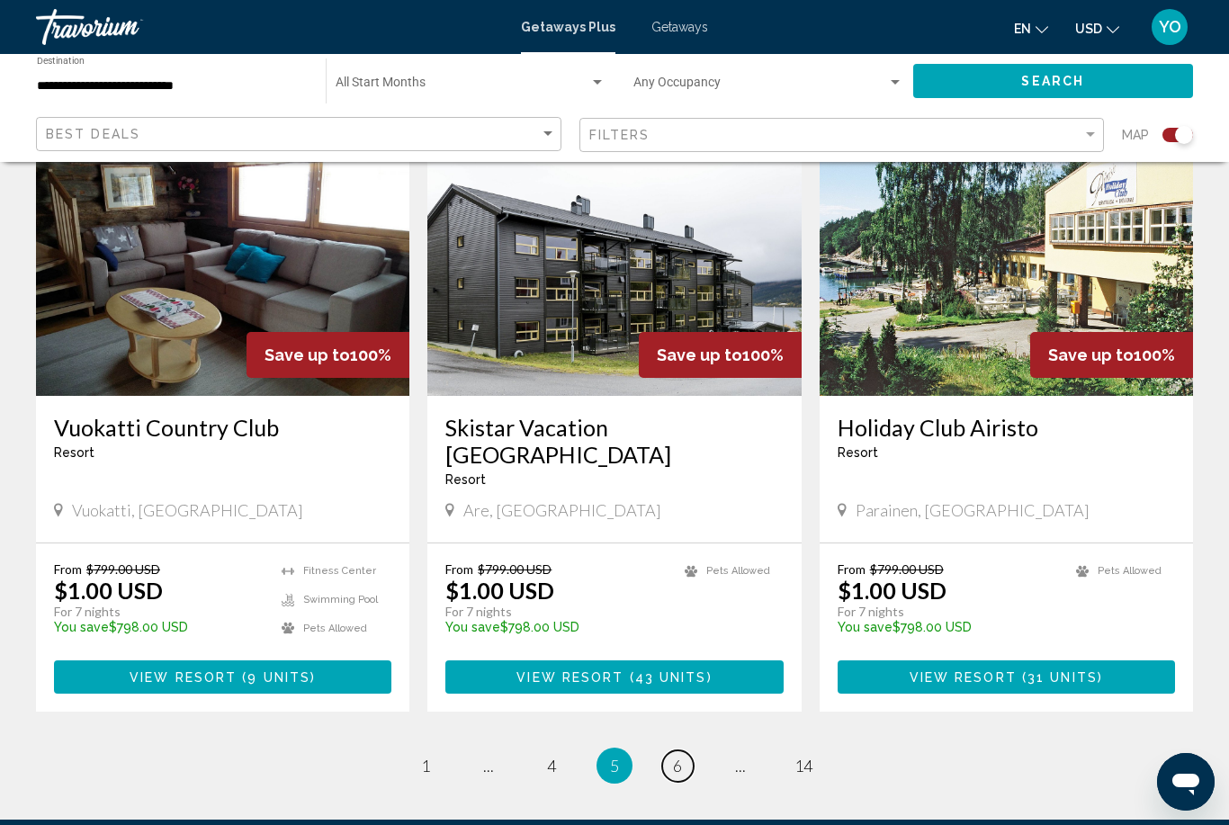
click at [674, 756] on span "6" at bounding box center [677, 766] width 9 height 20
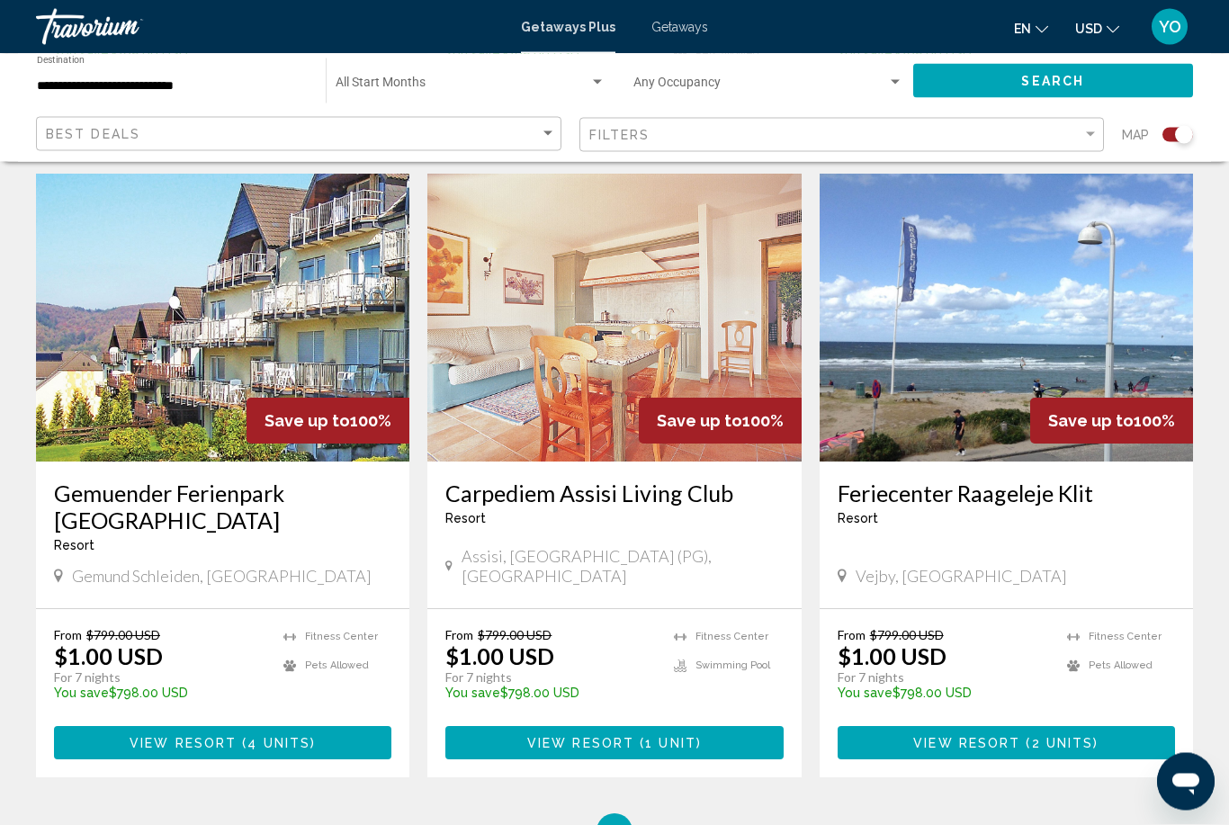
scroll to position [2552, 0]
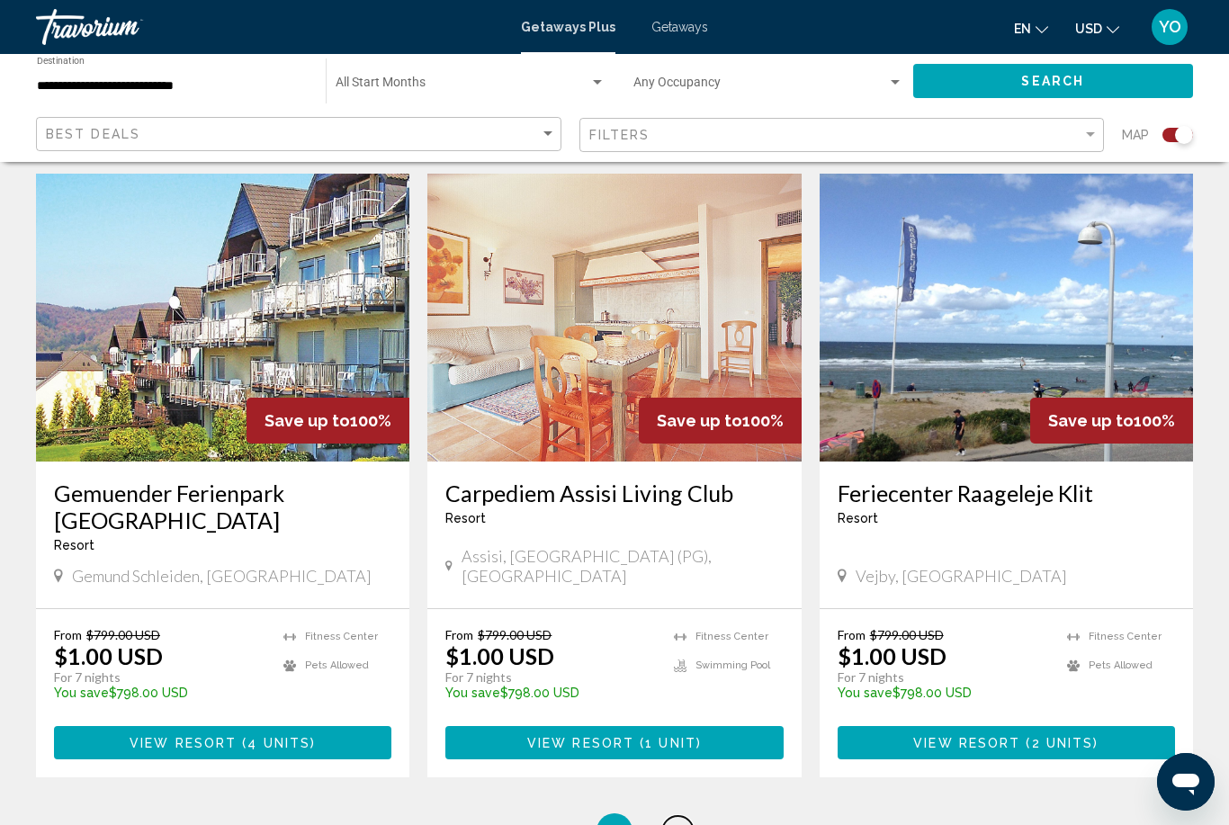
click at [673, 821] on span "7" at bounding box center [677, 831] width 9 height 20
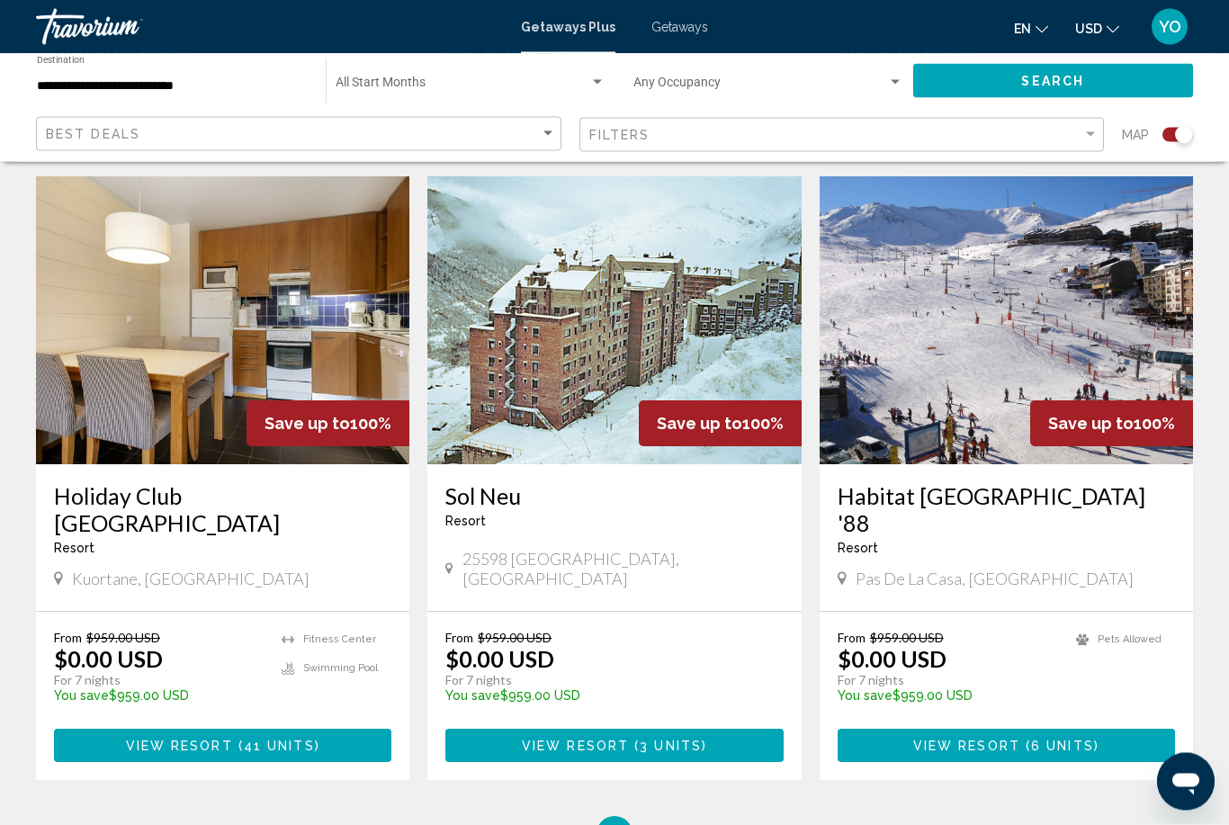
scroll to position [2542, 0]
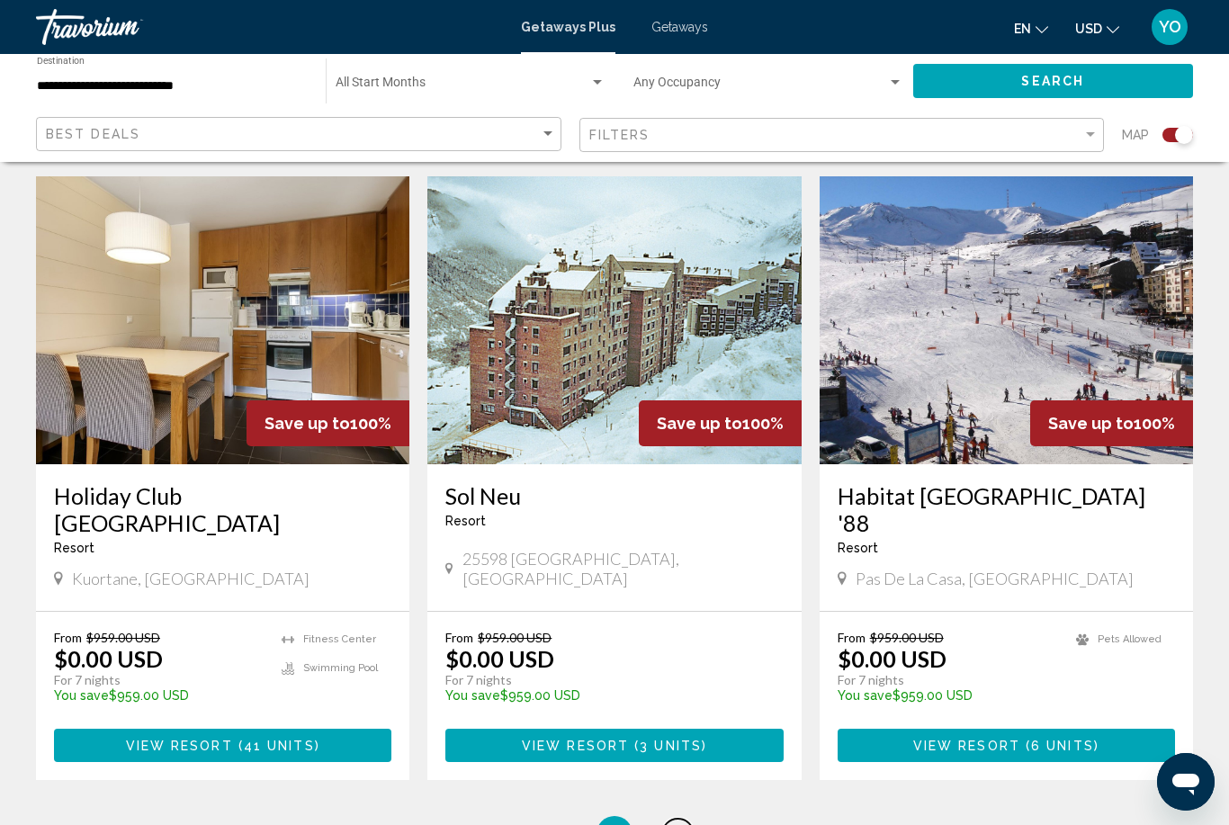
click at [671, 819] on link "page 8" at bounding box center [677, 834] width 31 height 31
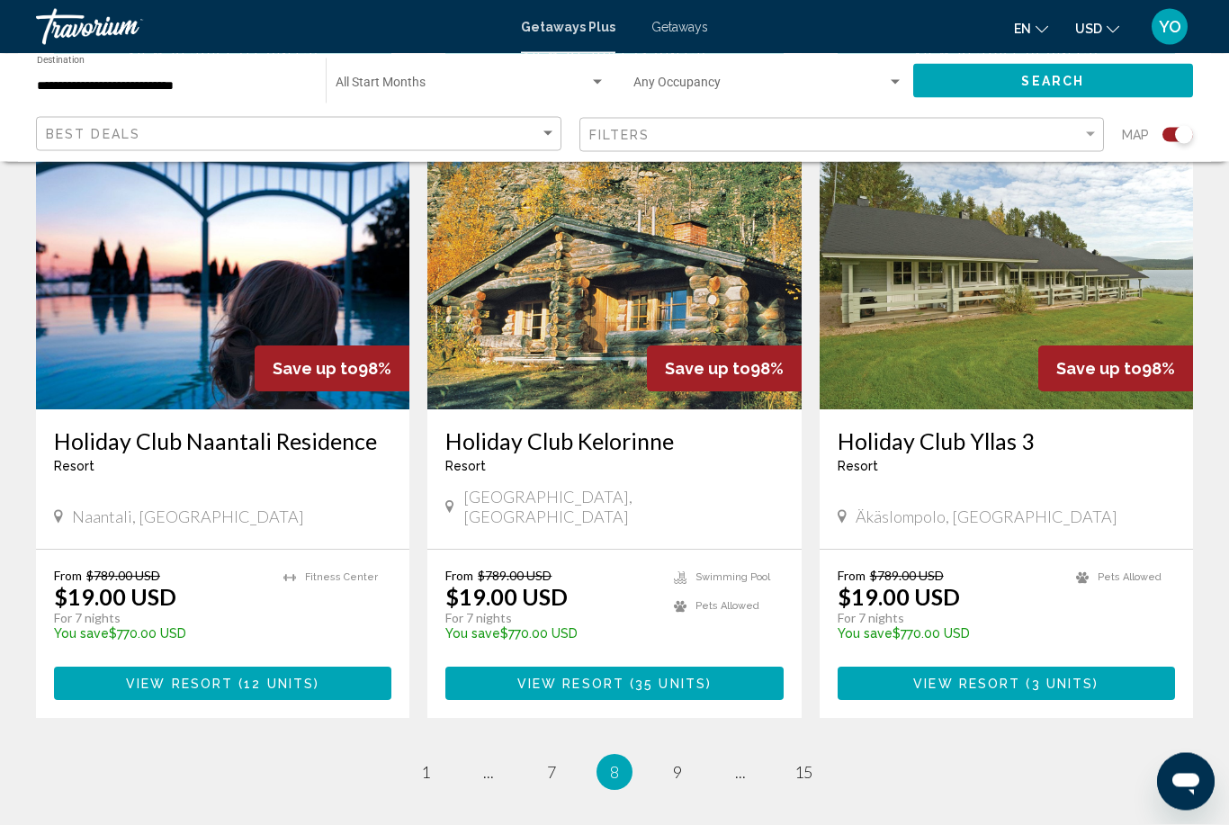
scroll to position [2581, 0]
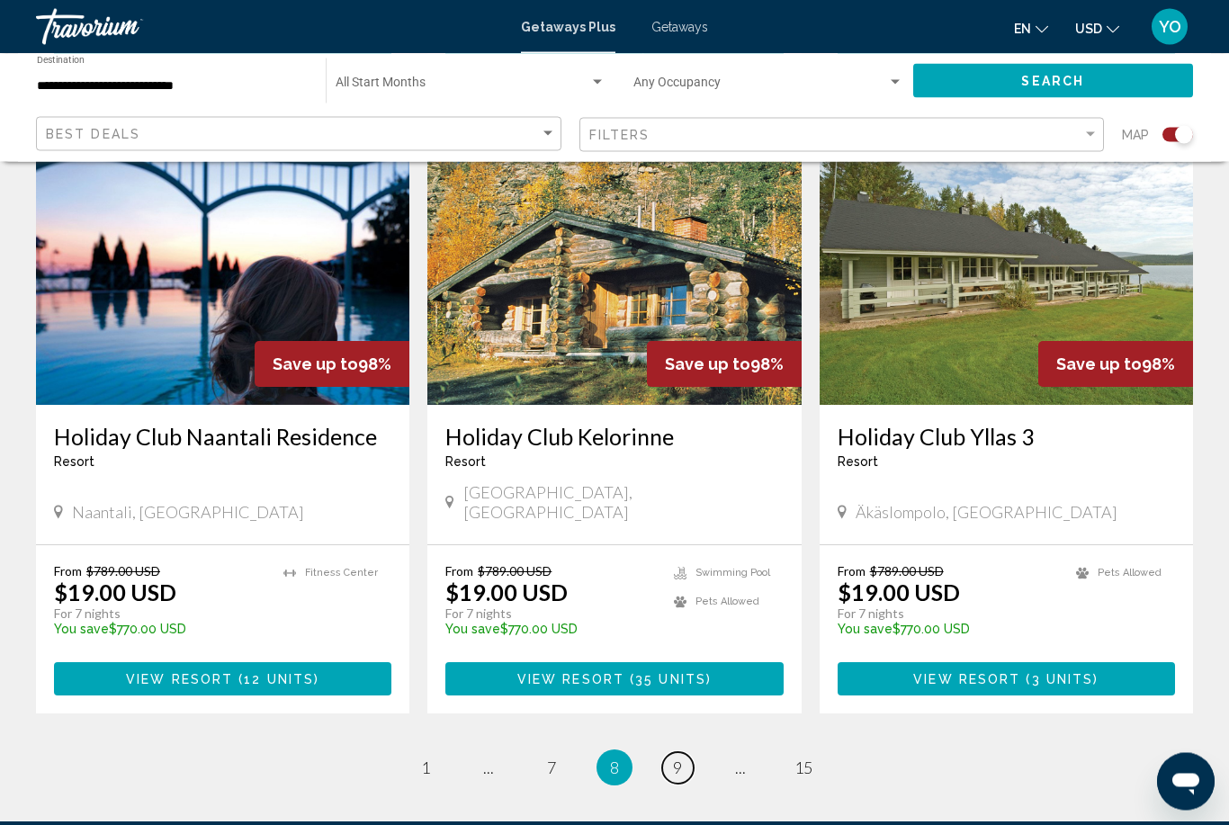
click at [667, 753] on link "page 9" at bounding box center [677, 768] width 31 height 31
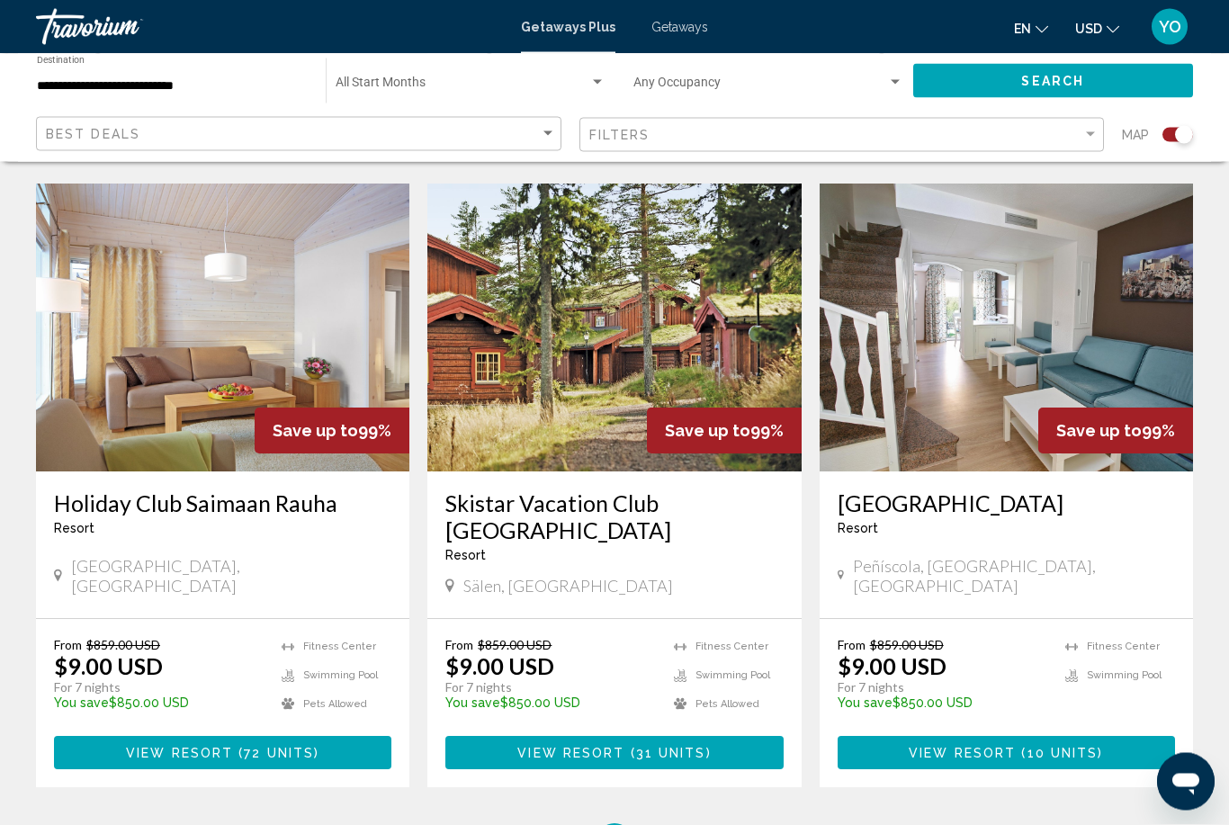
scroll to position [2564, 0]
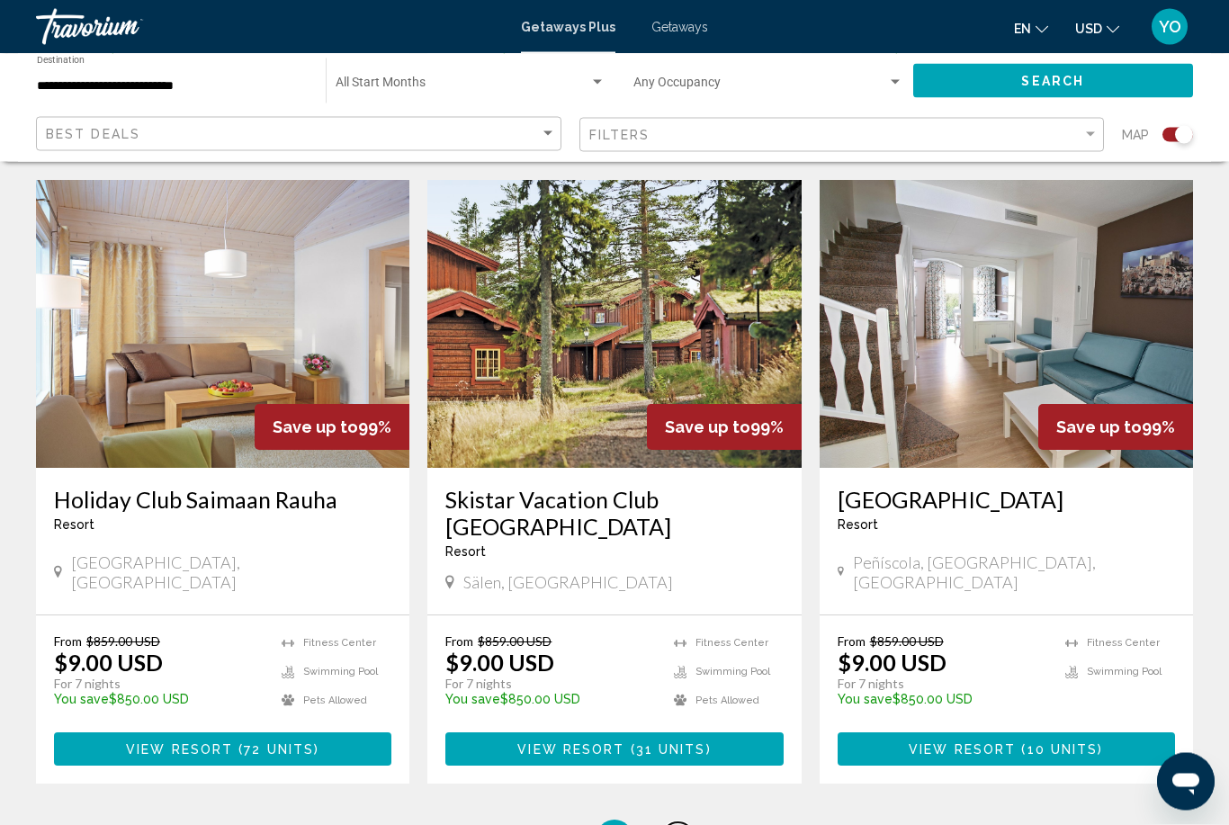
click at [671, 824] on span "10" at bounding box center [677, 838] width 18 height 20
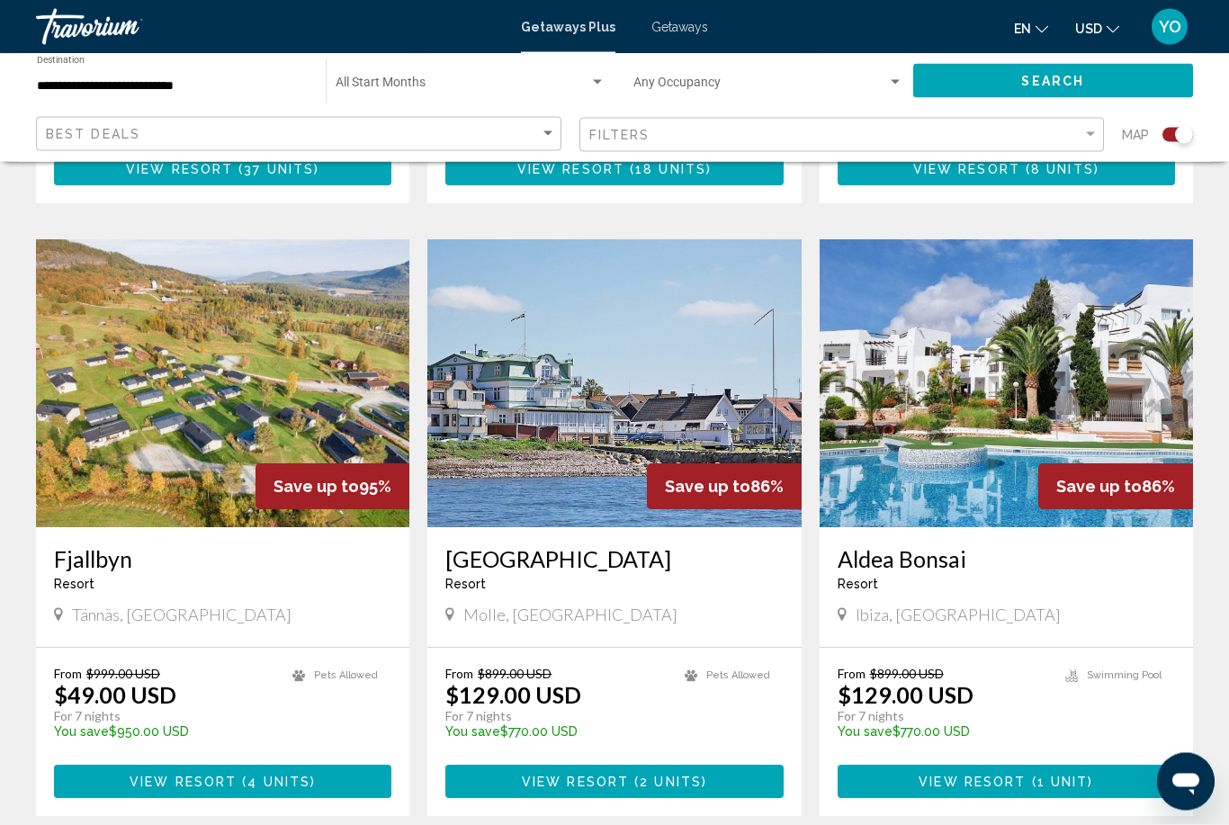
scroll to position [2493, 0]
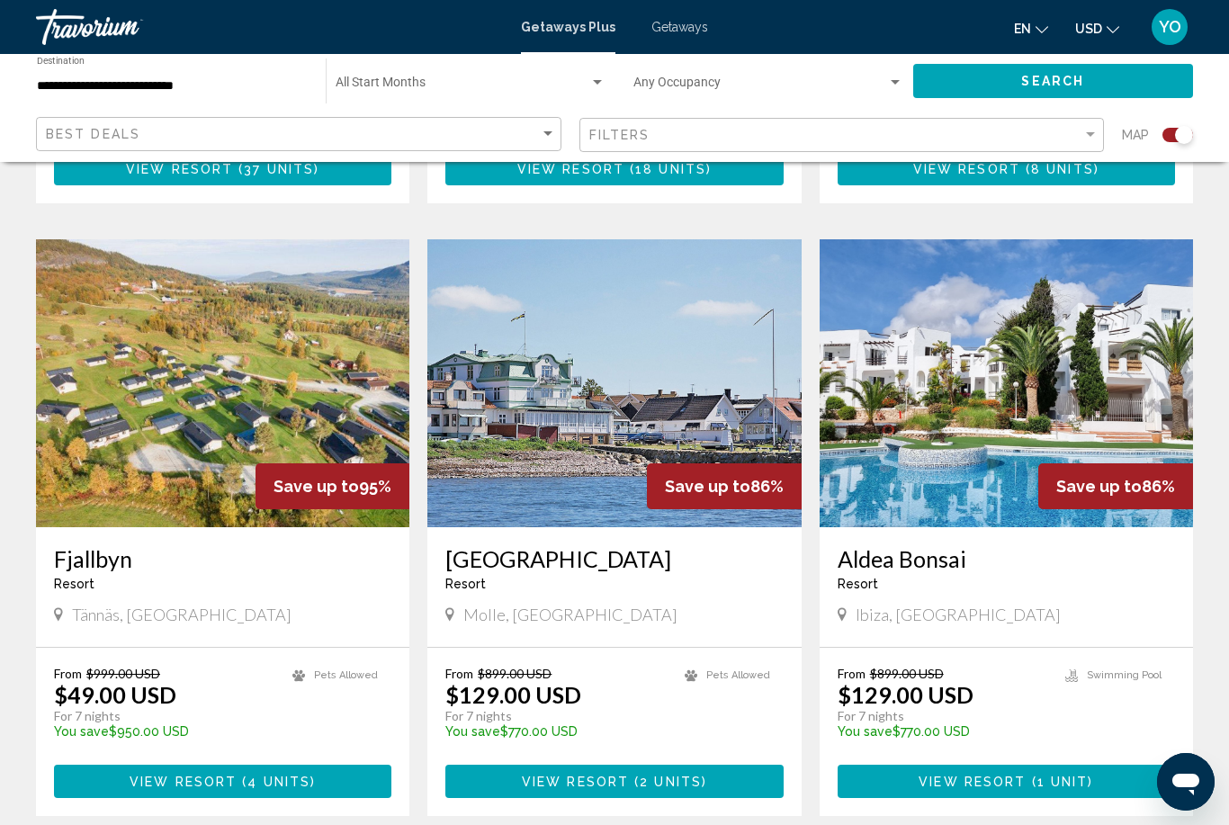
click at [1100, 545] on h3 "Aldea Bonsai" at bounding box center [1005, 558] width 337 height 27
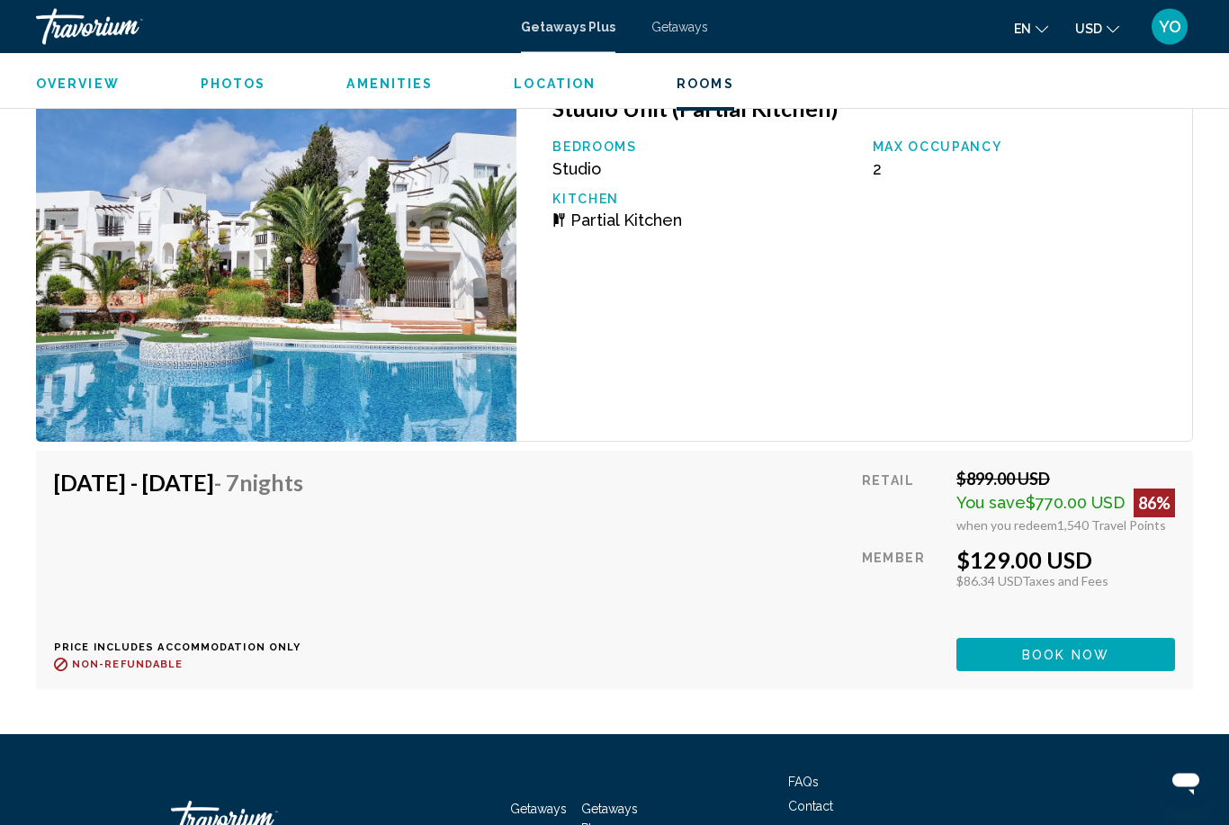
scroll to position [3544, 0]
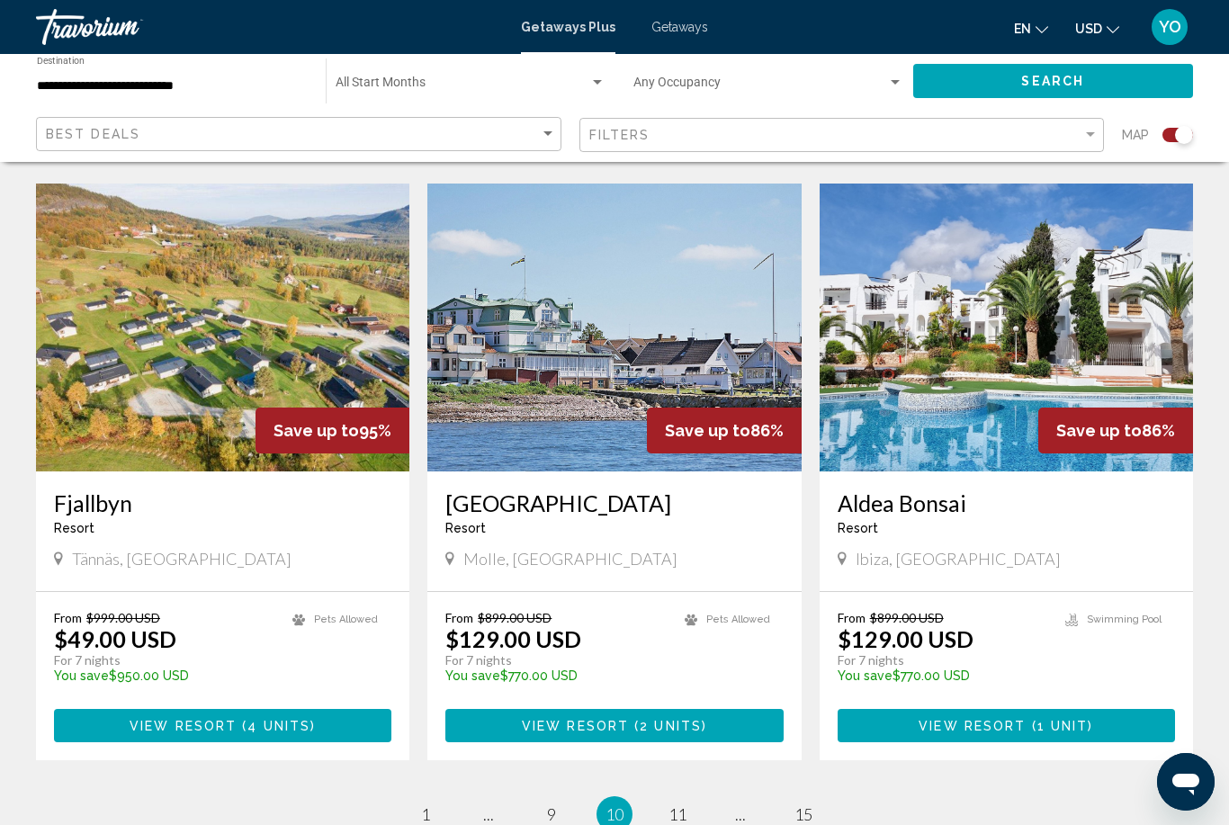
scroll to position [2716, 0]
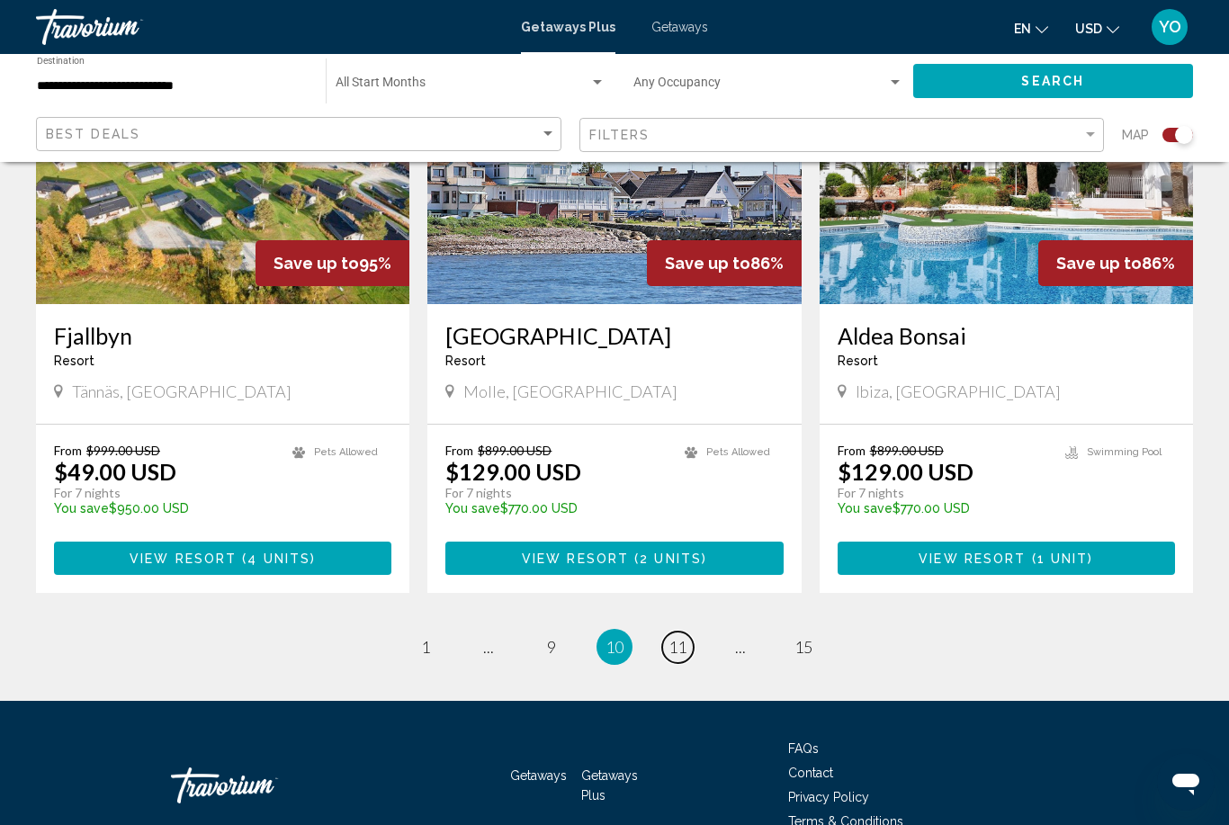
click at [684, 631] on link "page 11" at bounding box center [677, 646] width 31 height 31
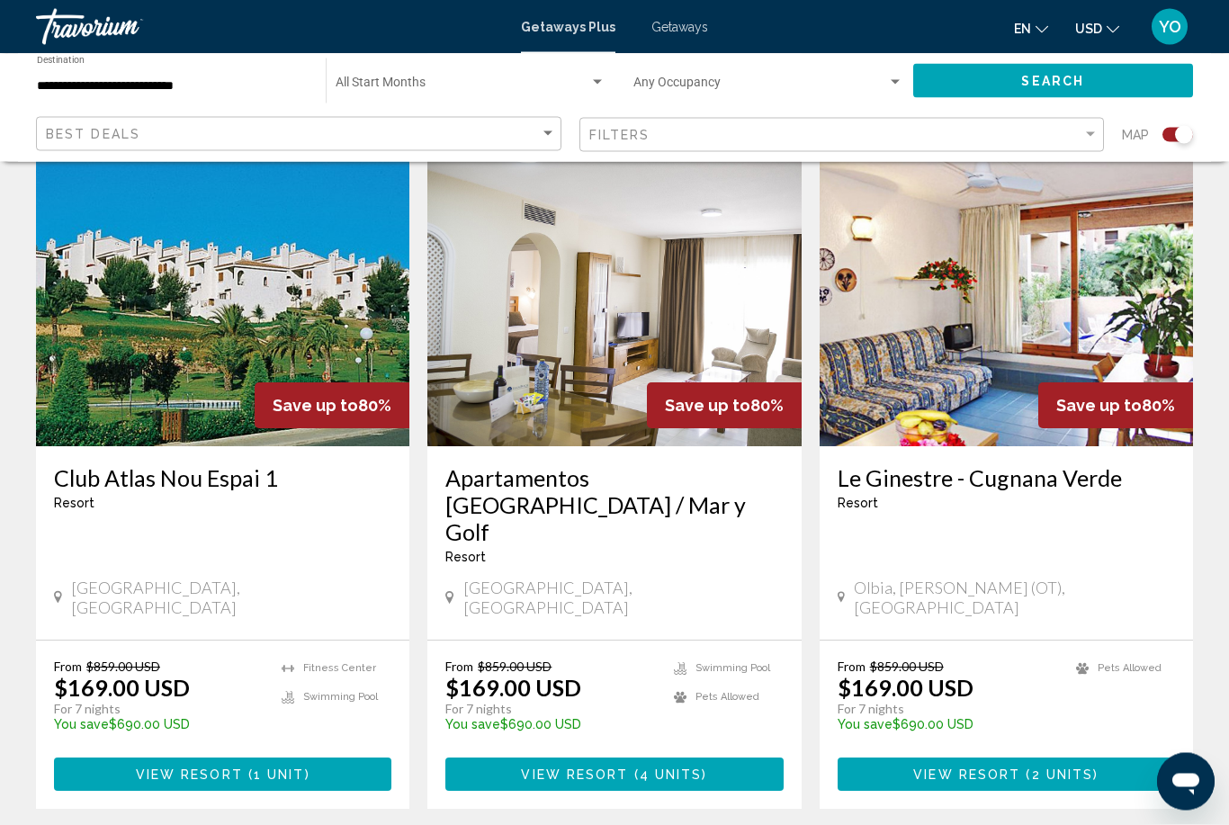
scroll to position [2662, 0]
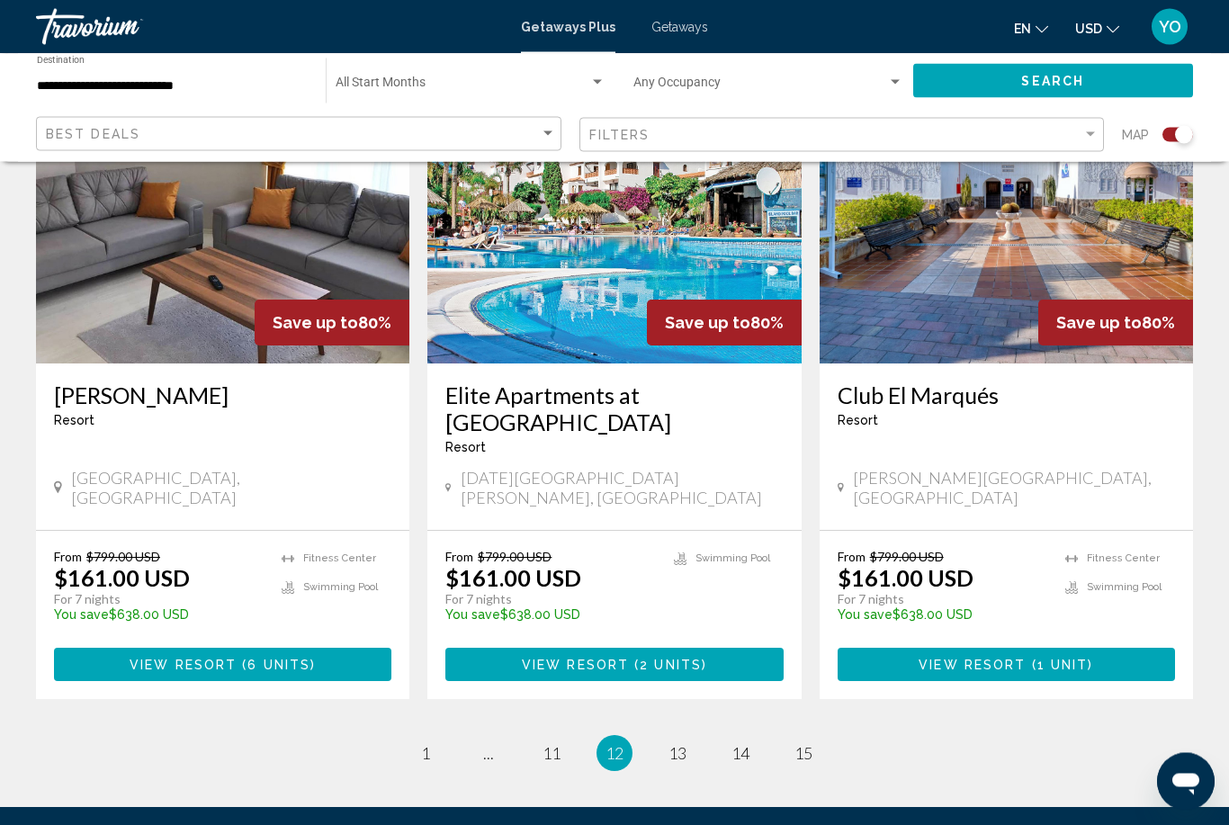
scroll to position [2716, 0]
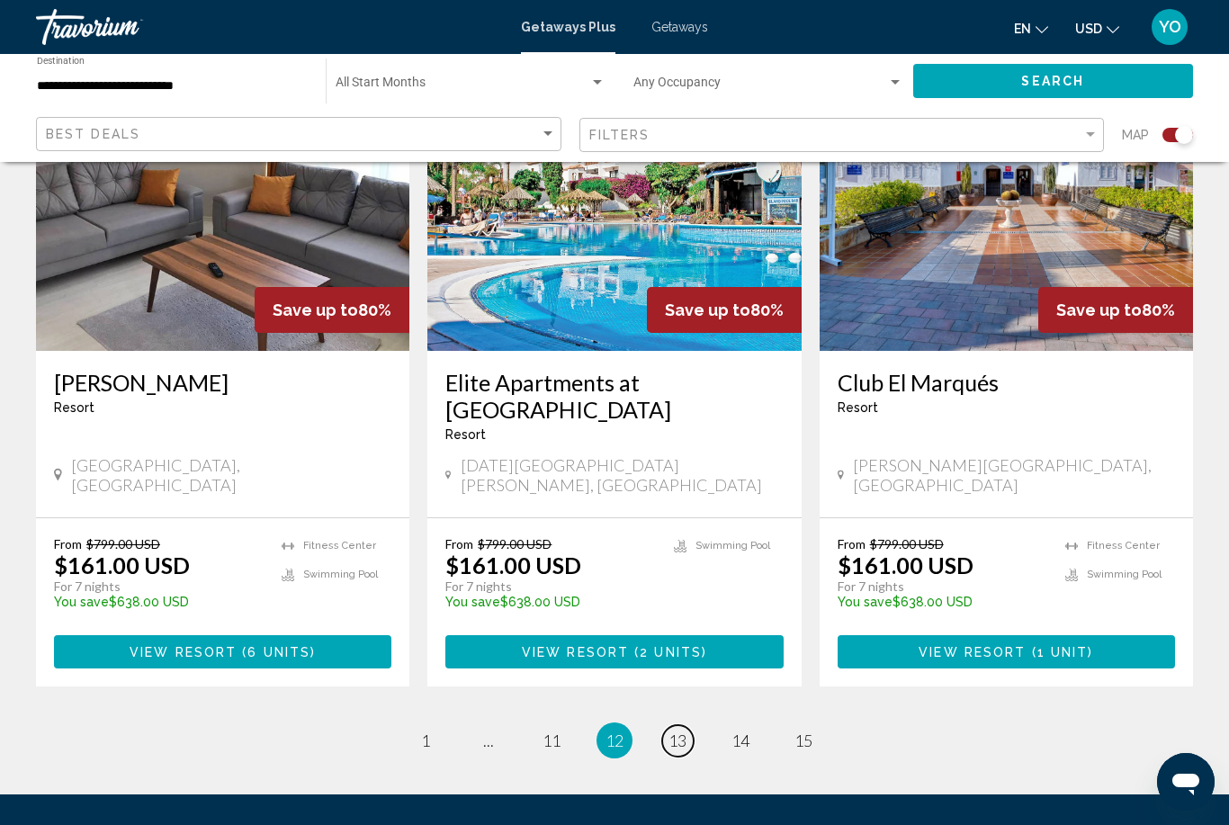
click at [680, 730] on span "13" at bounding box center [677, 740] width 18 height 20
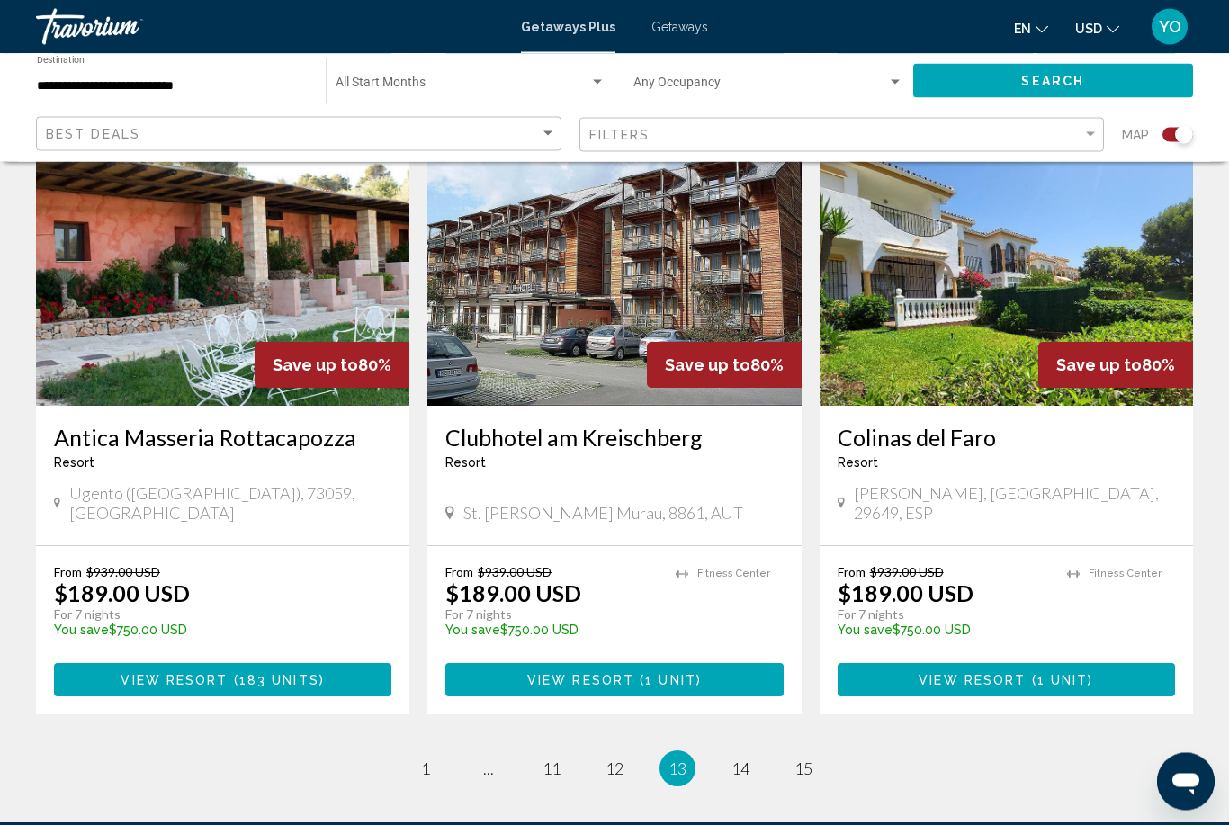
scroll to position [2689, 0]
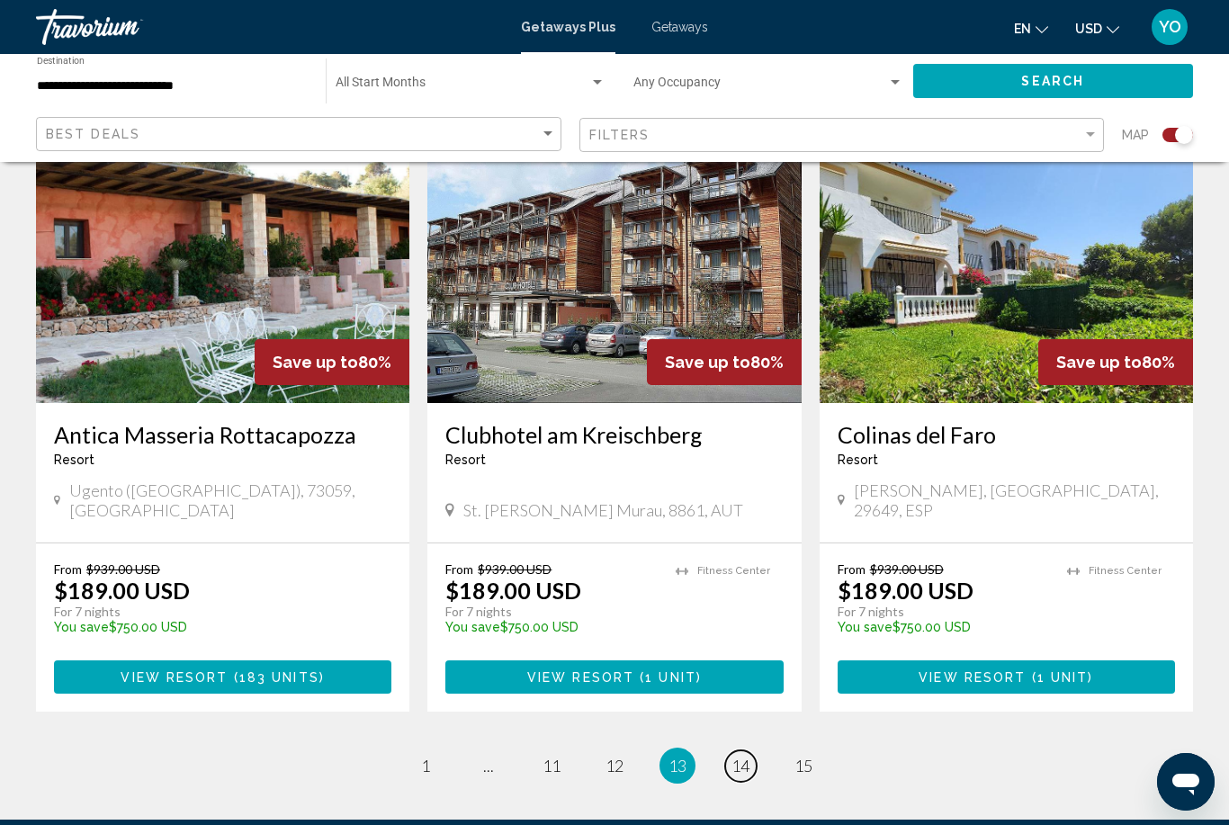
click at [740, 756] on span "14" at bounding box center [740, 766] width 18 height 20
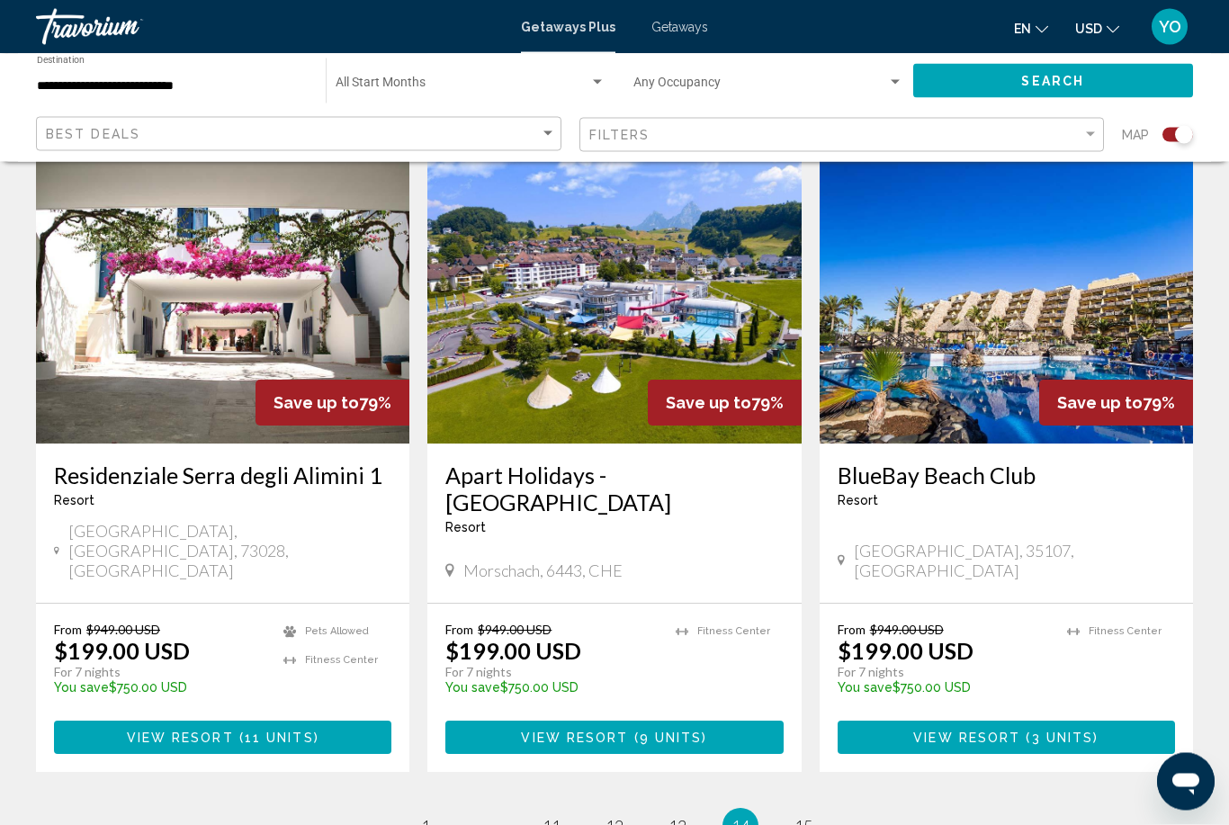
scroll to position [2716, 0]
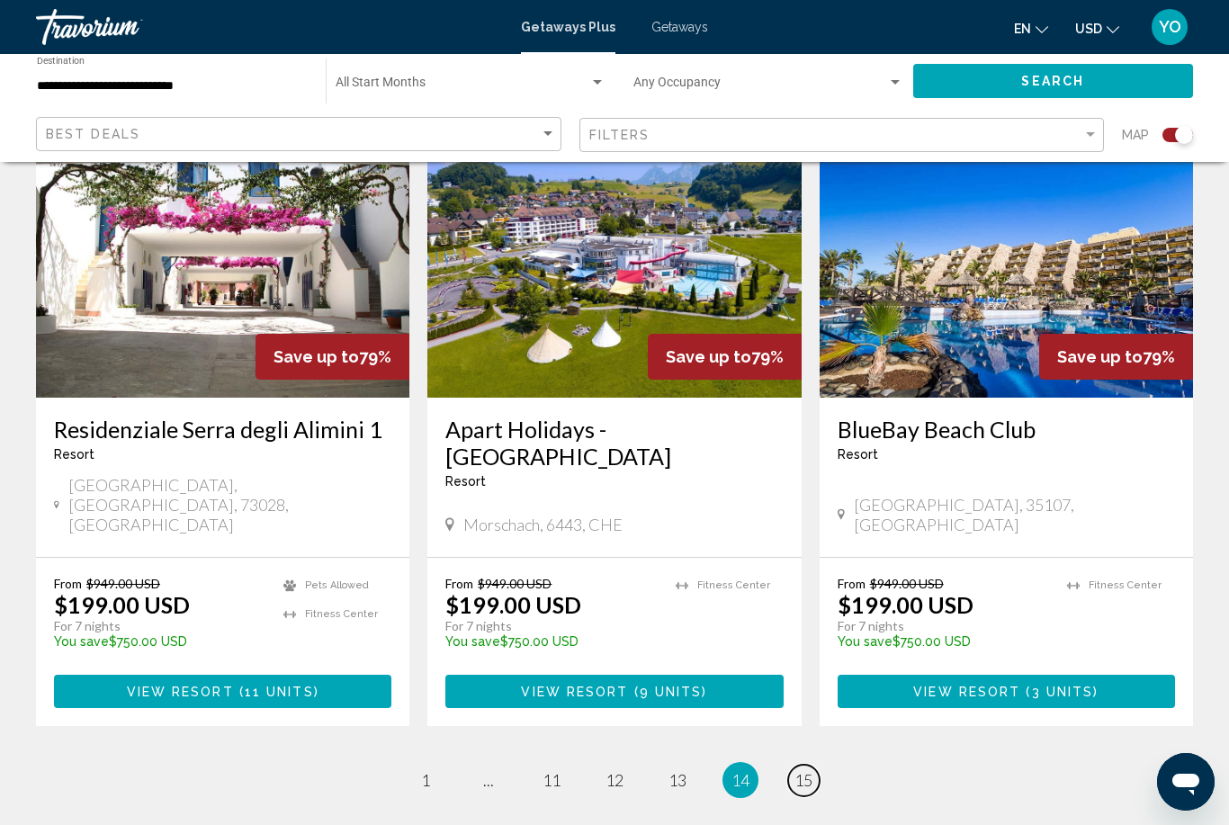
click at [815, 765] on link "page 15" at bounding box center [803, 780] width 31 height 31
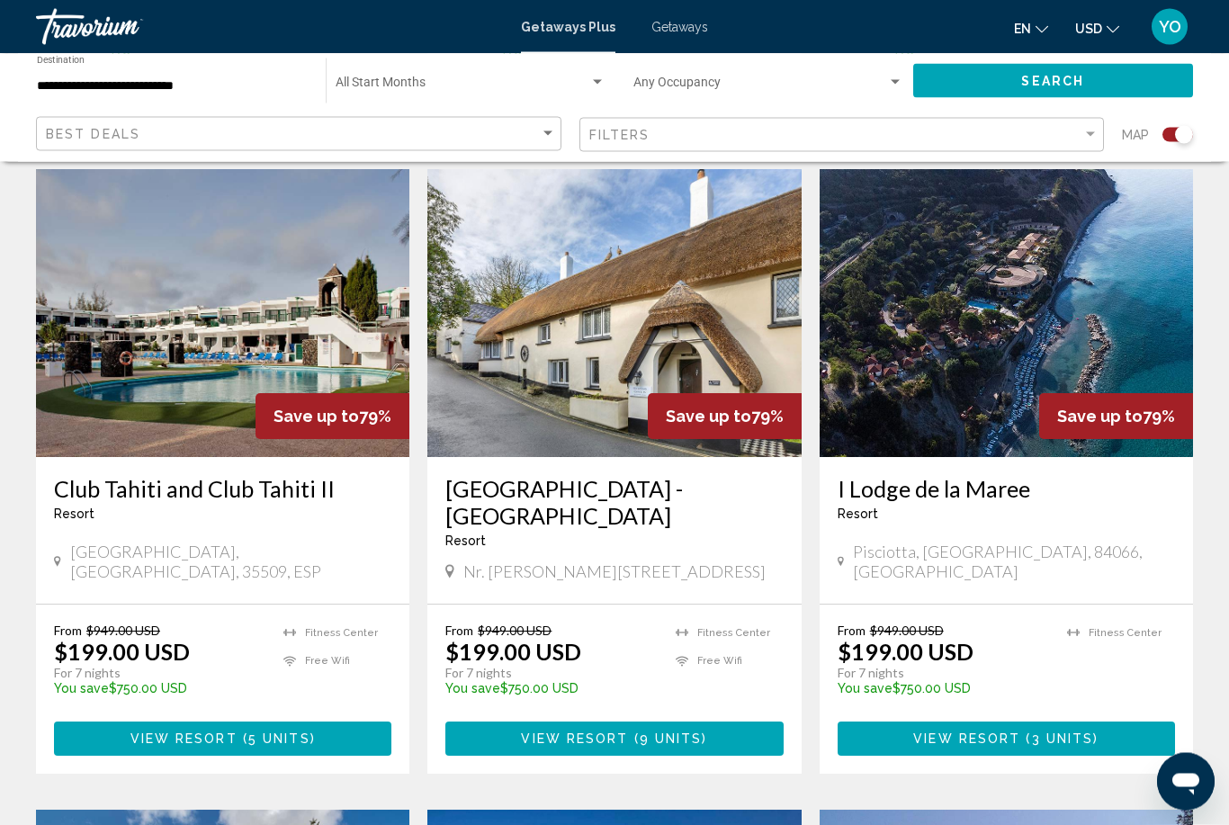
scroll to position [1245, 0]
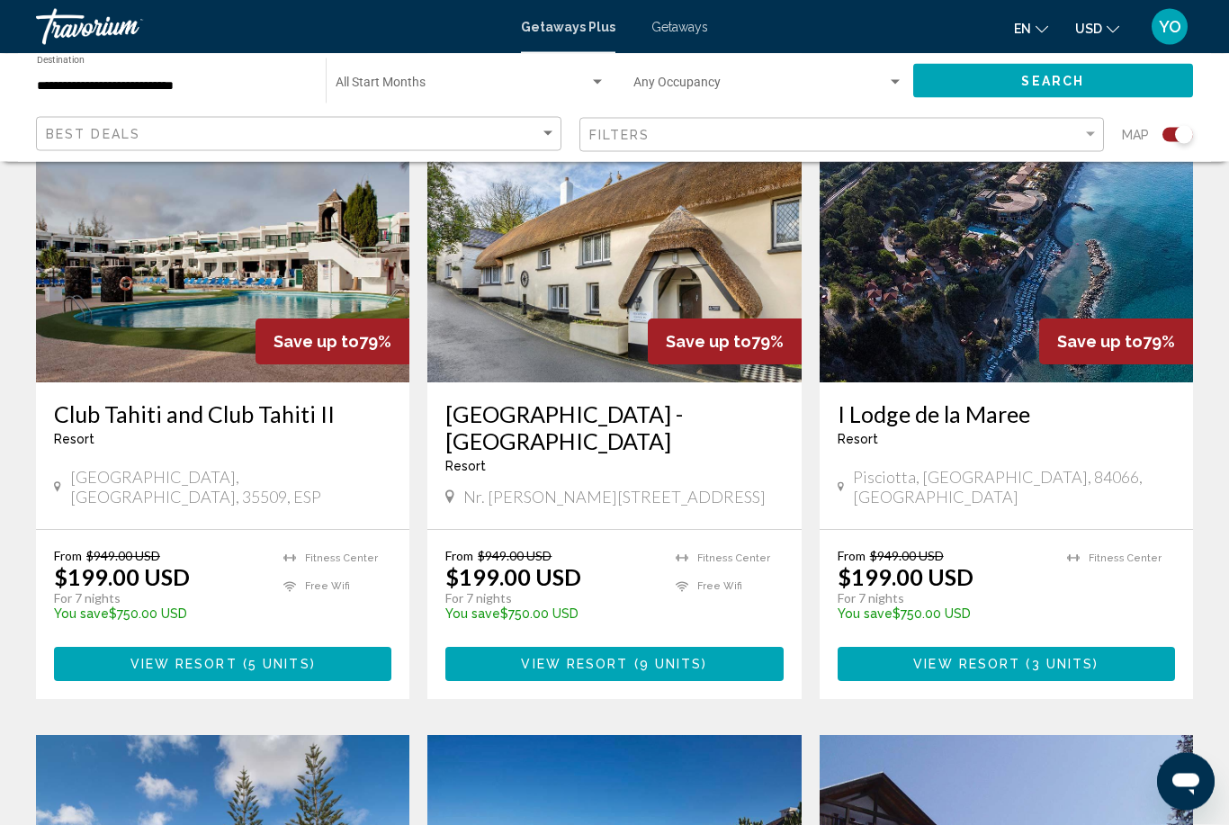
click at [995, 309] on img "Main content" at bounding box center [1005, 239] width 373 height 288
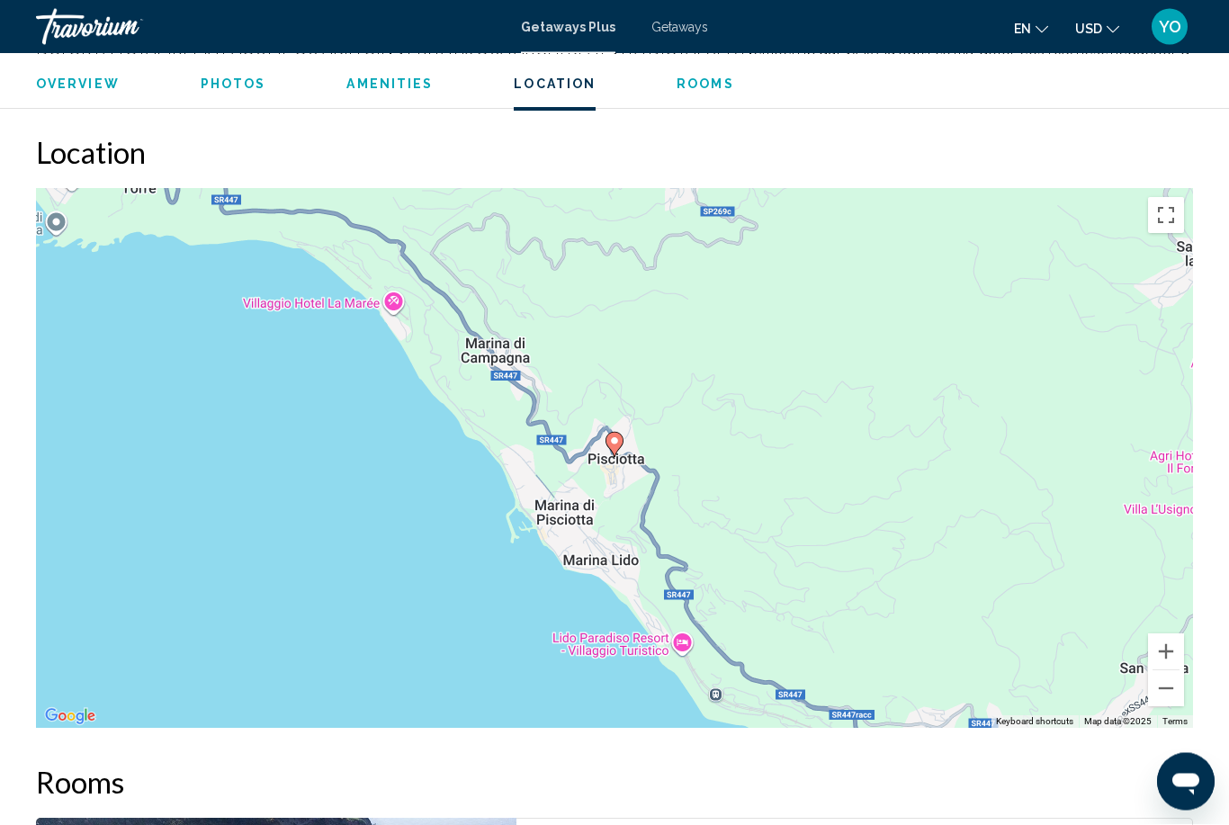
scroll to position [2563, 0]
click at [1179, 670] on button "Zoom out" at bounding box center [1166, 688] width 36 height 36
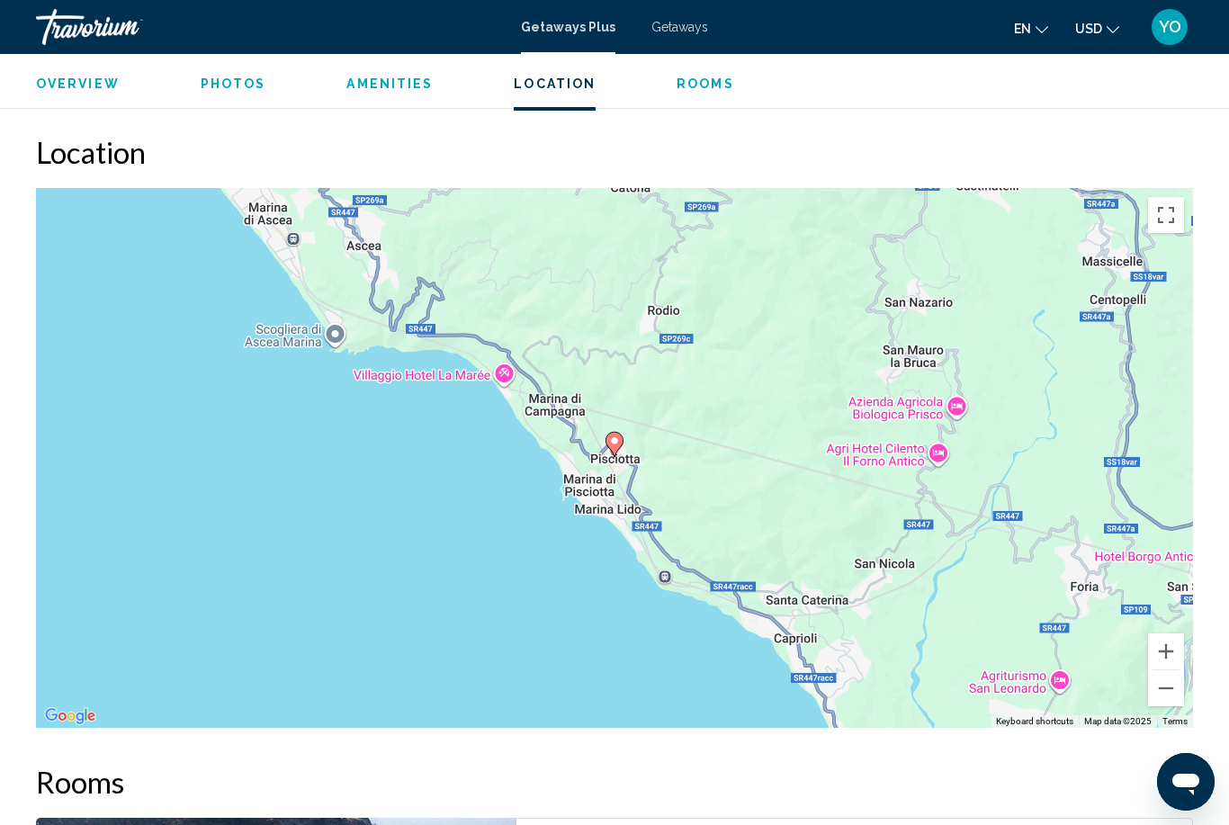
click at [1168, 670] on button "Zoom out" at bounding box center [1166, 688] width 36 height 36
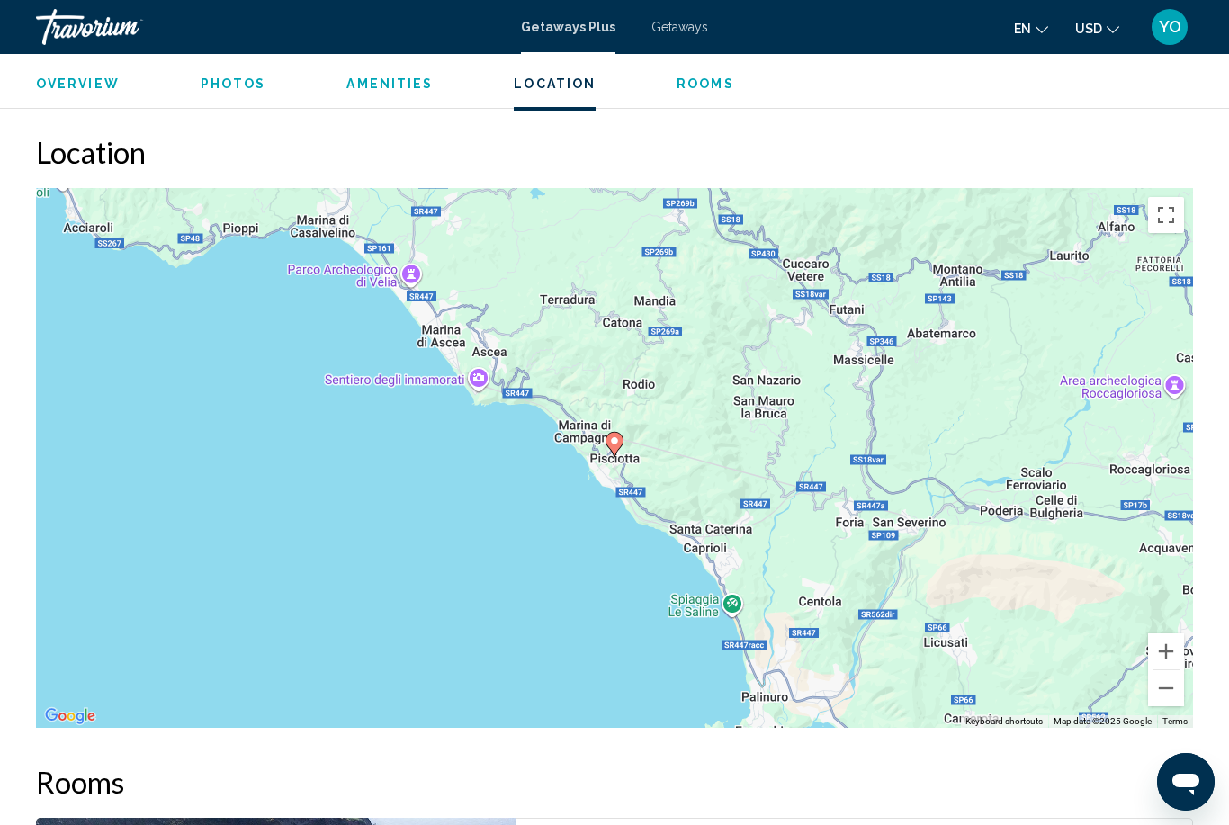
click at [1169, 670] on button "Zoom out" at bounding box center [1166, 688] width 36 height 36
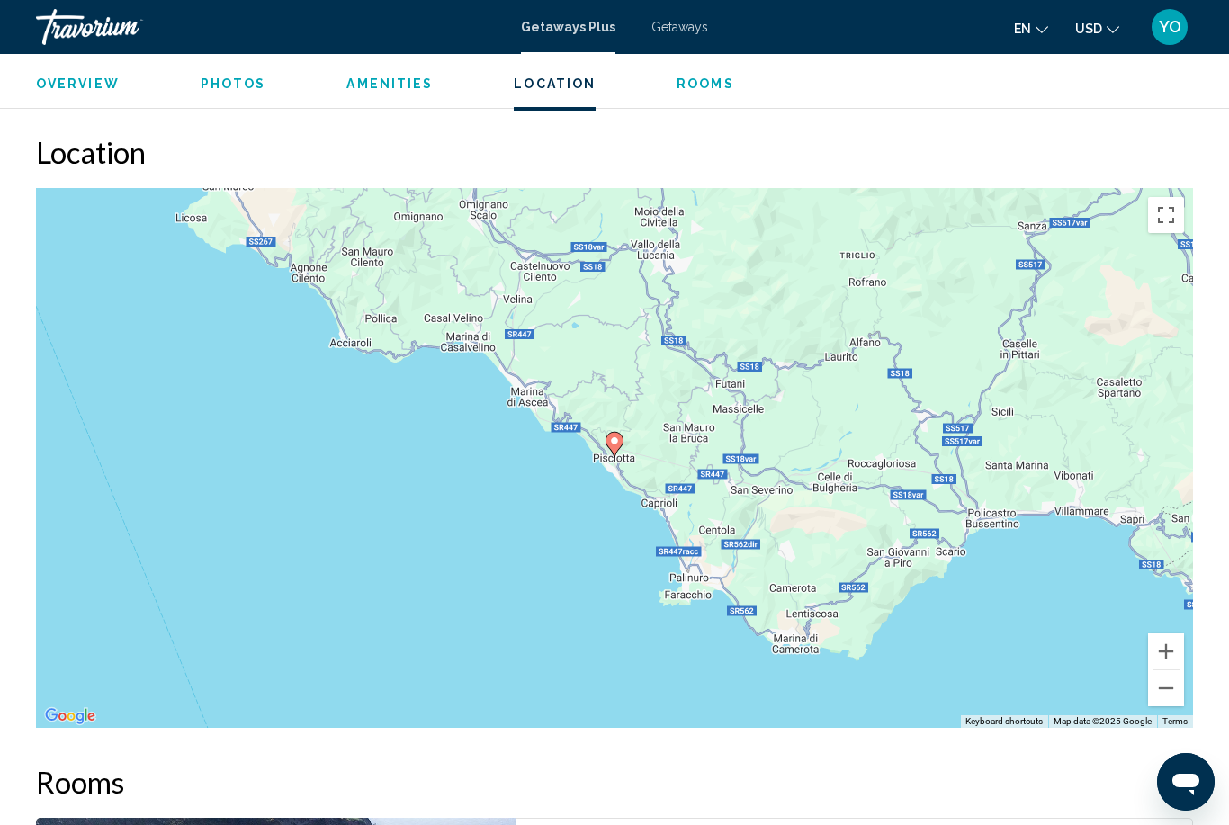
click at [1168, 670] on button "Zoom out" at bounding box center [1166, 688] width 36 height 36
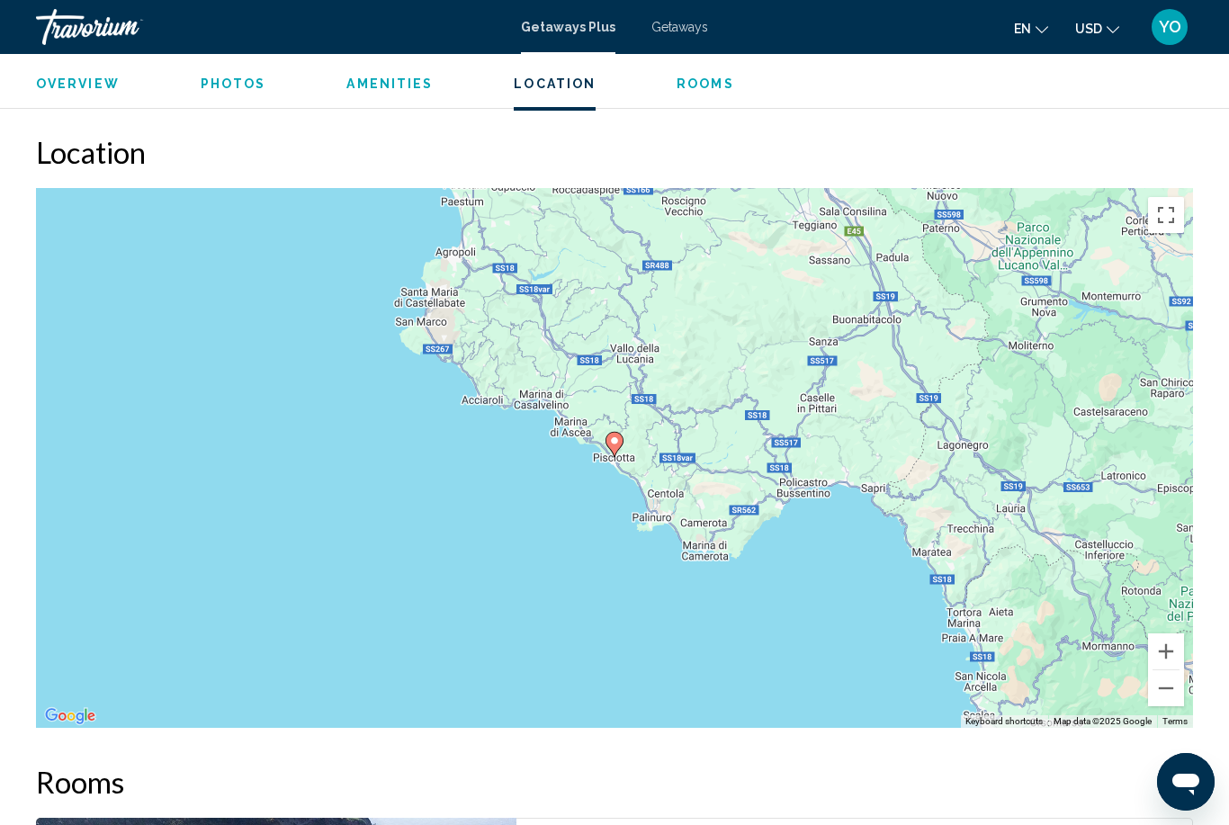
click at [1159, 670] on button "Zoom out" at bounding box center [1166, 688] width 36 height 36
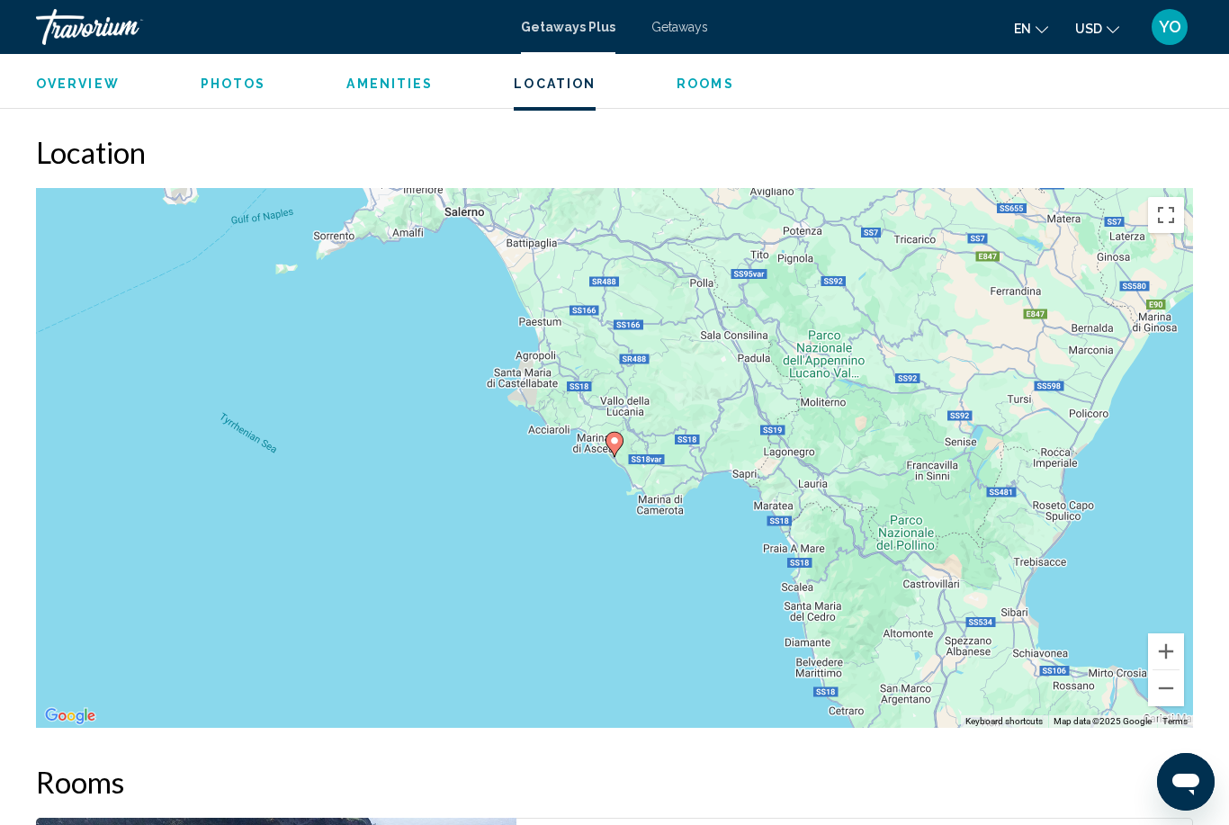
click at [1158, 670] on button "Zoom out" at bounding box center [1166, 688] width 36 height 36
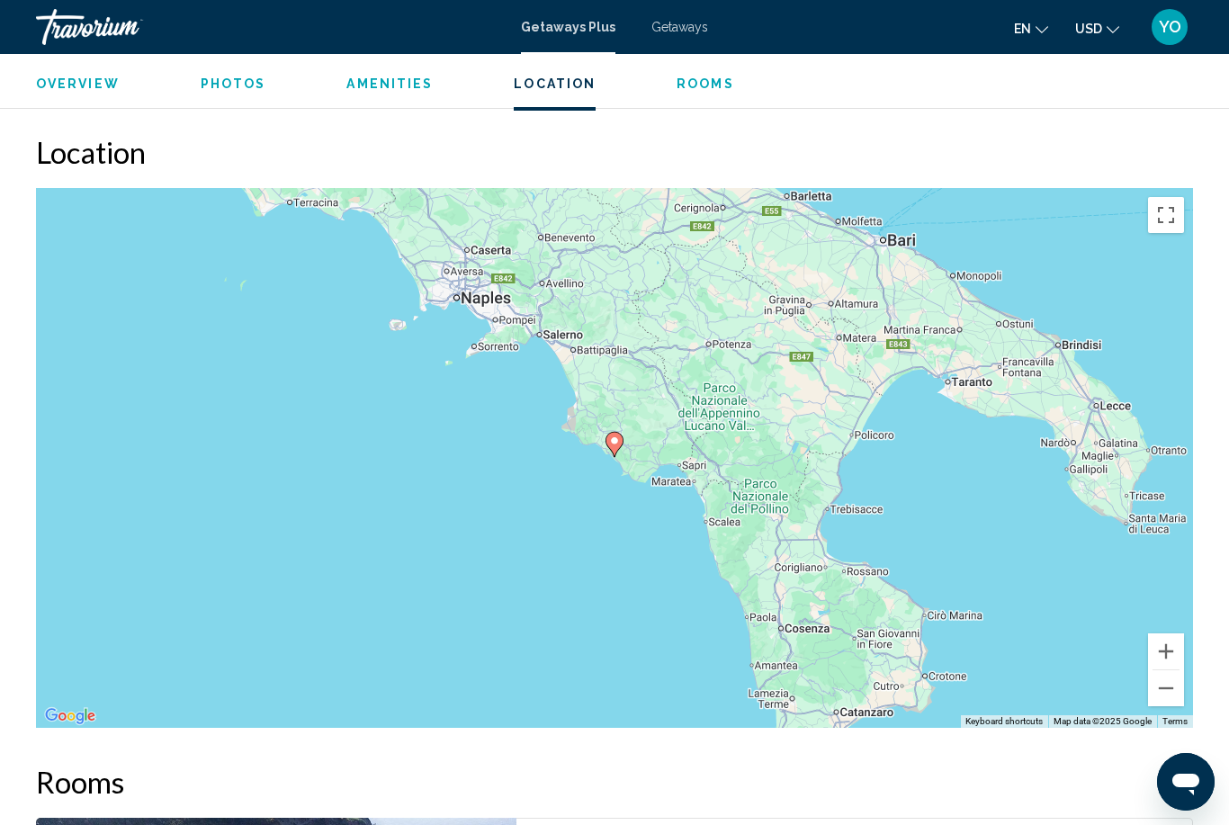
click at [1160, 670] on button "Zoom out" at bounding box center [1166, 688] width 36 height 36
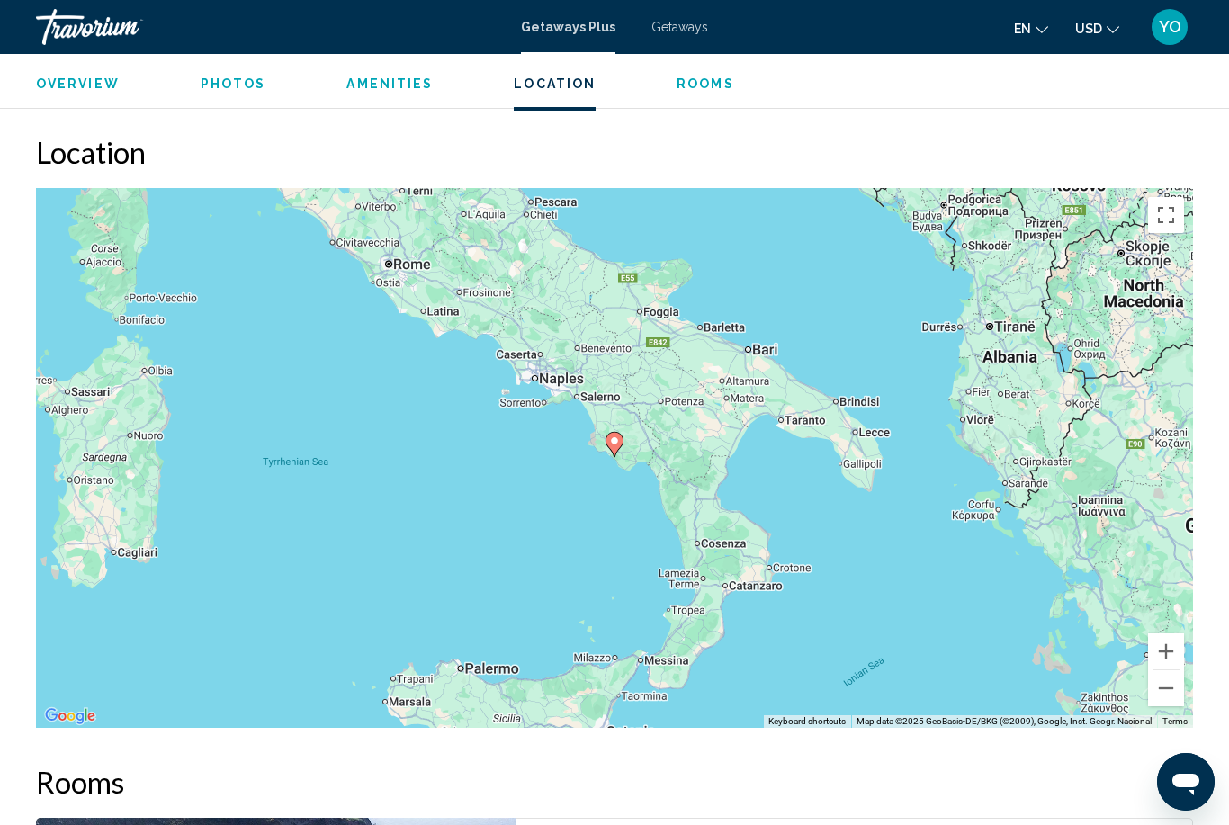
click at [1172, 670] on button "Zoom out" at bounding box center [1166, 688] width 36 height 36
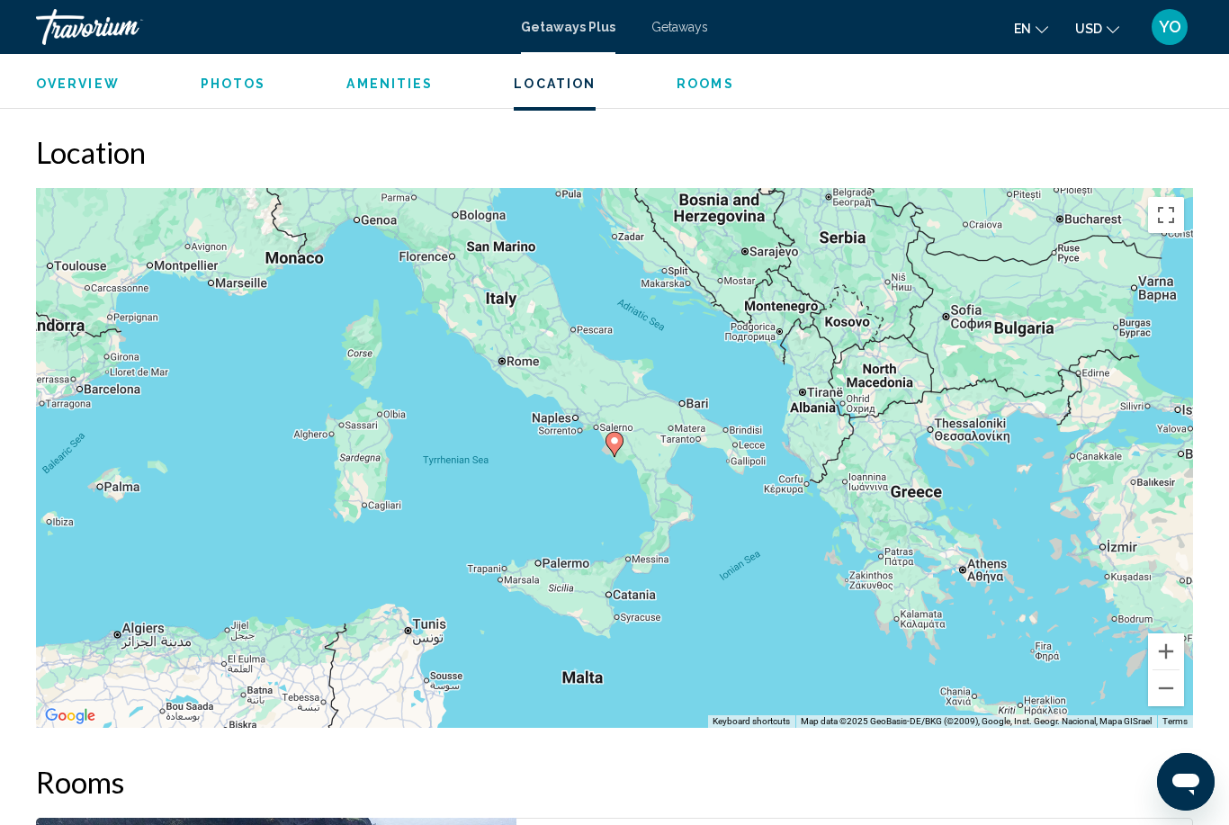
click at [1163, 633] on button "Zoom in" at bounding box center [1166, 651] width 36 height 36
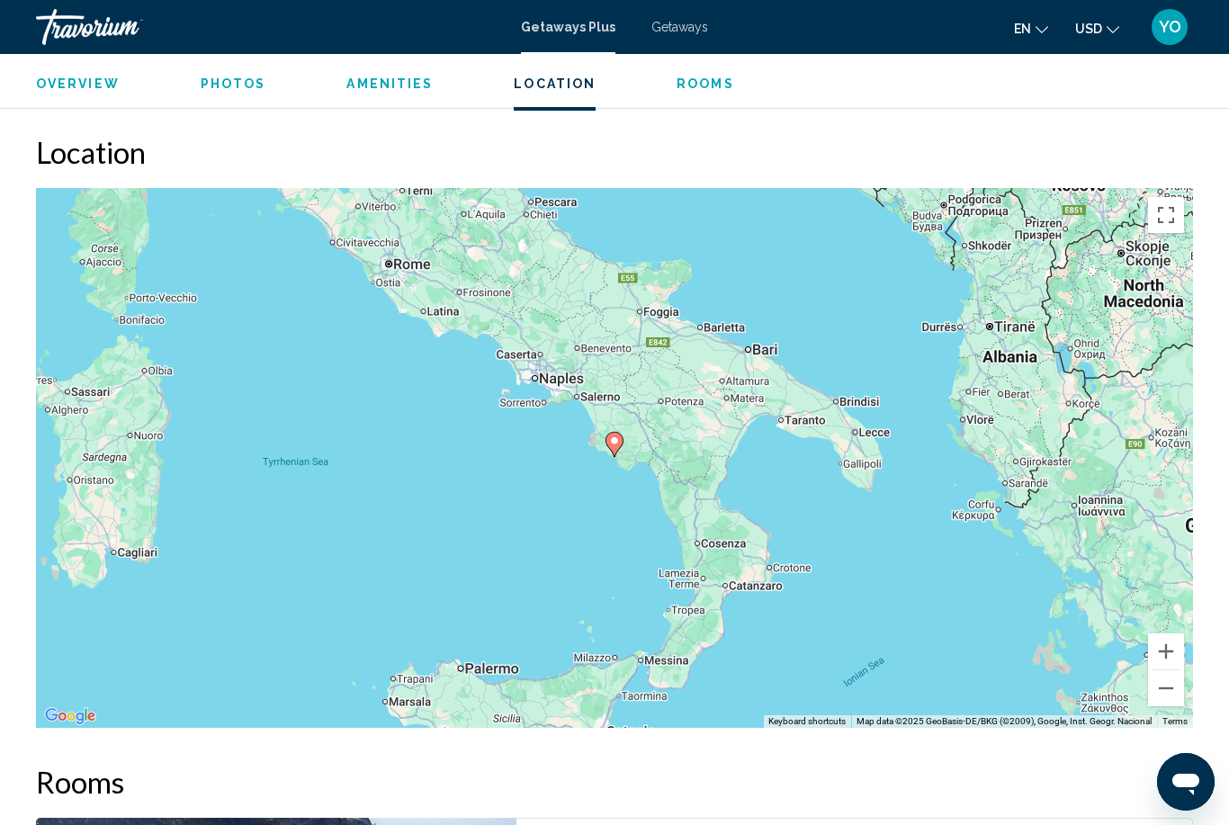
click at [1168, 633] on button "Zoom in" at bounding box center [1166, 651] width 36 height 36
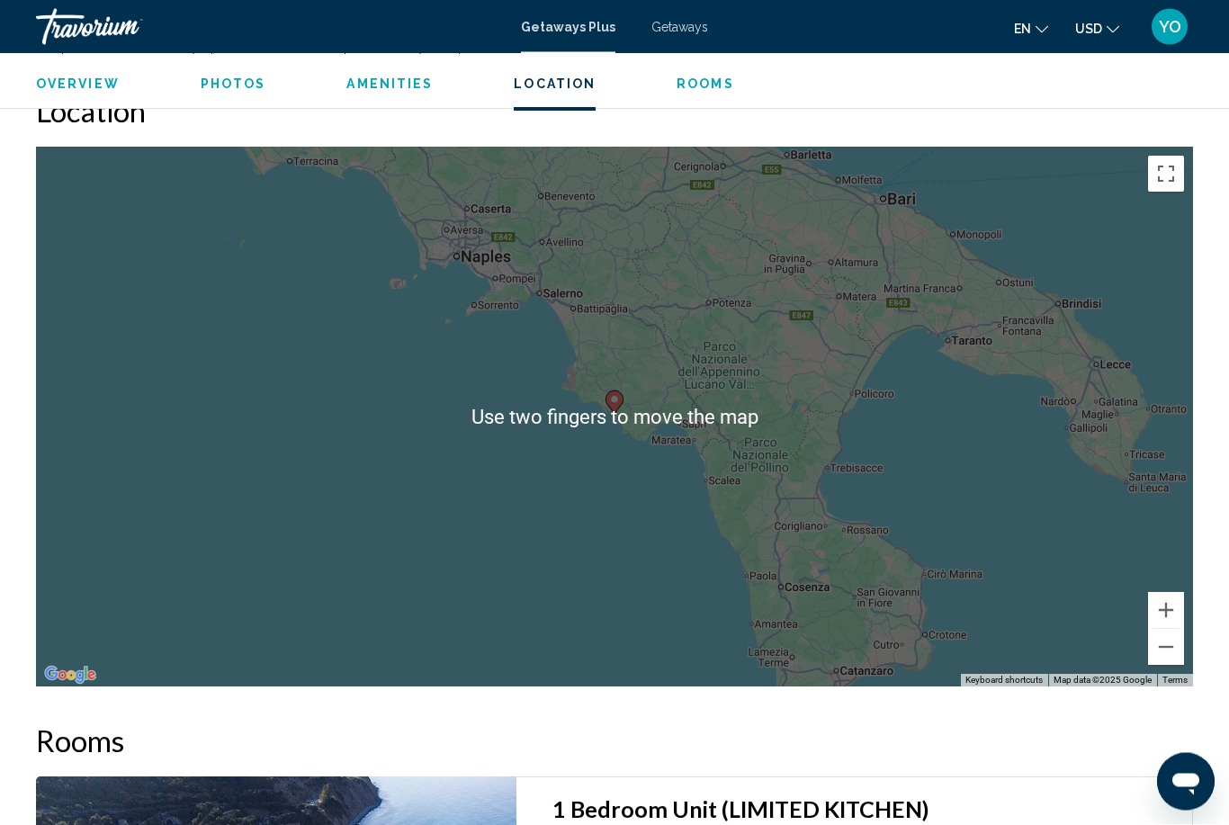
scroll to position [2605, 0]
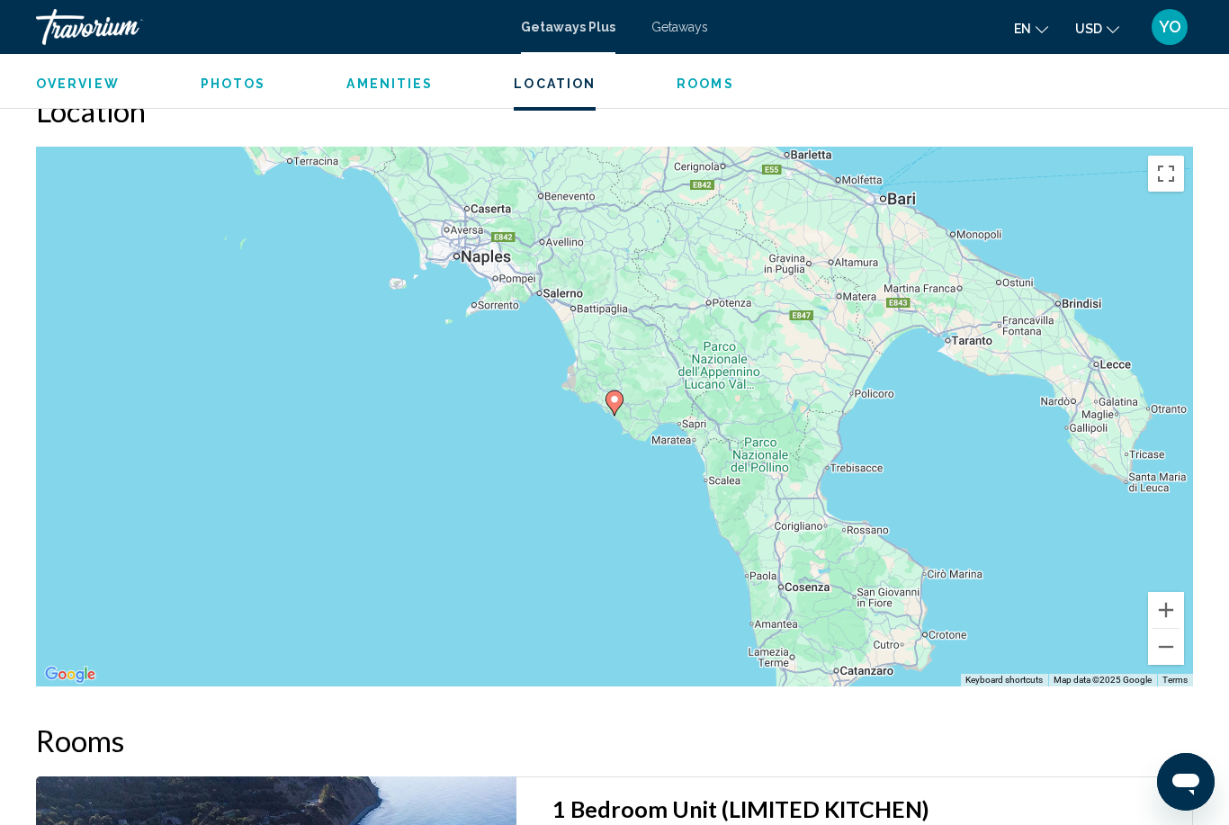
click at [1162, 629] on button "Zoom out" at bounding box center [1166, 647] width 36 height 36
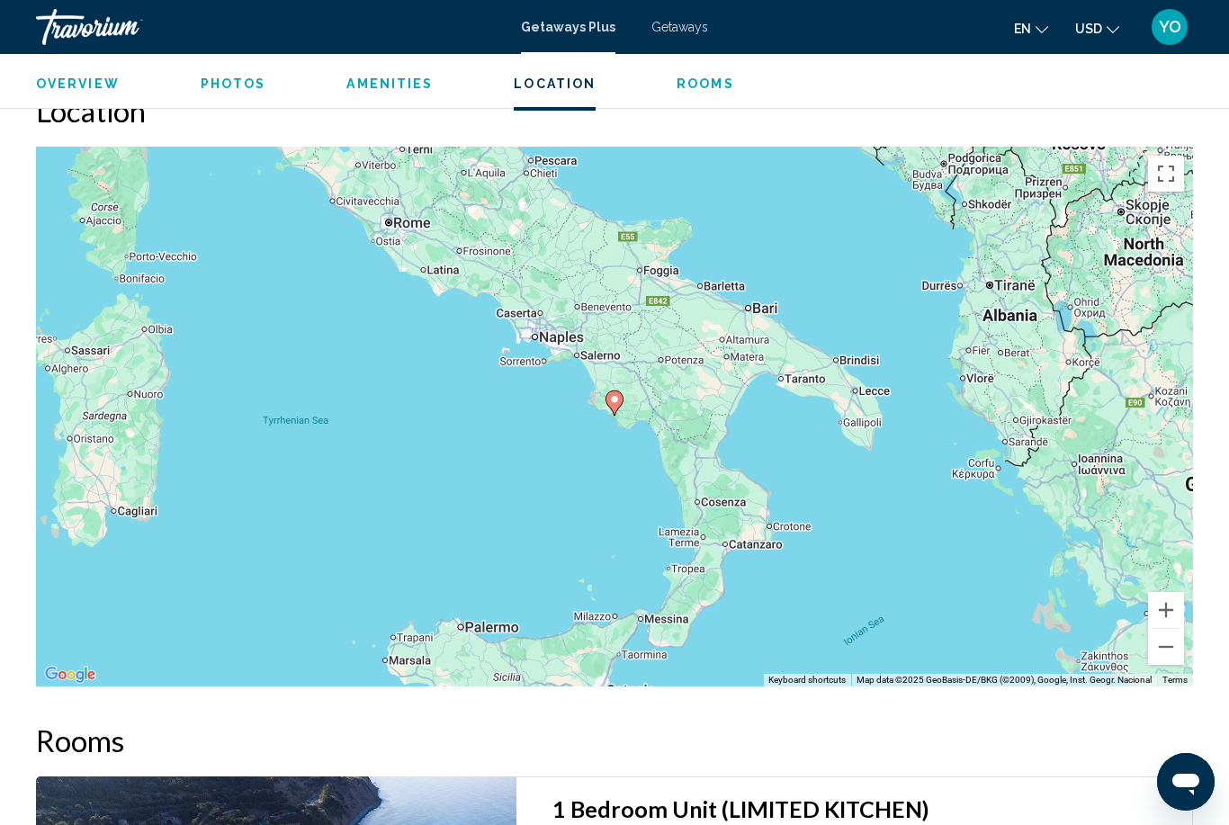
click at [1162, 592] on button "Zoom in" at bounding box center [1166, 610] width 36 height 36
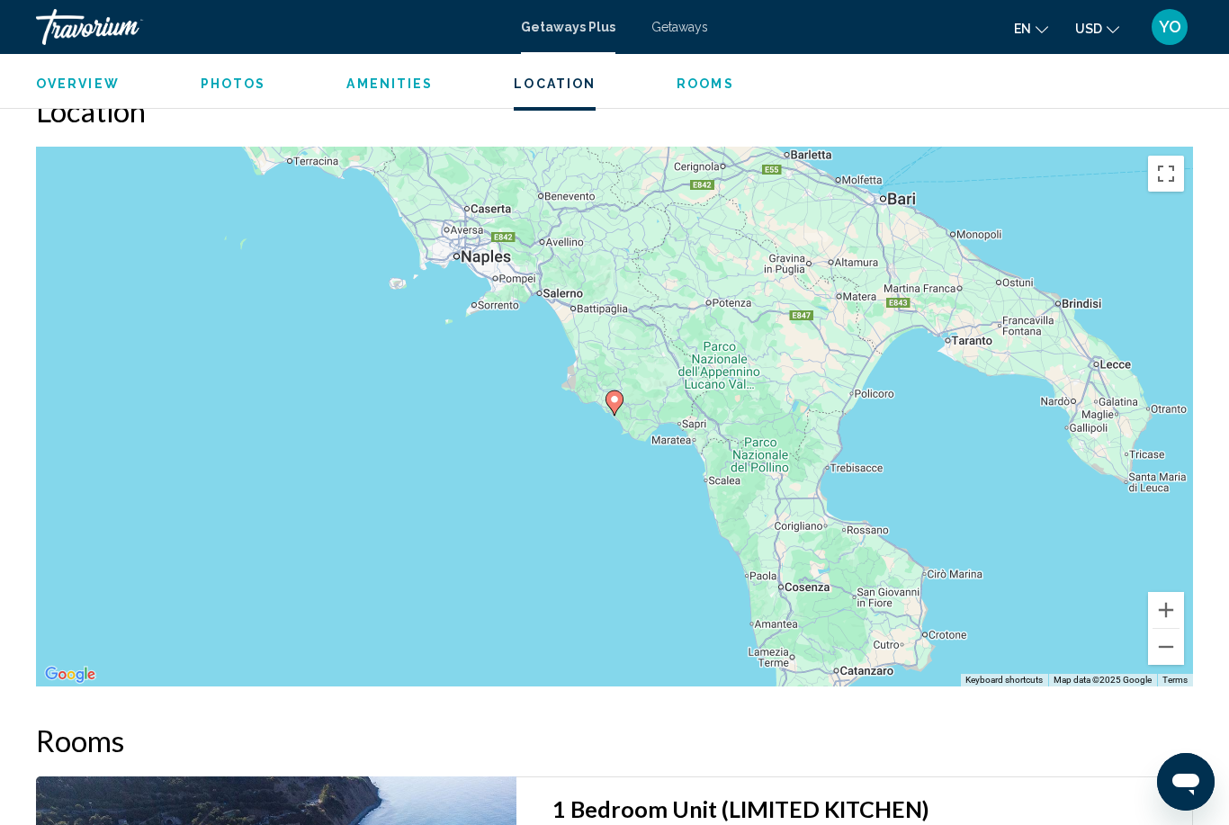
click at [1163, 592] on button "Zoom in" at bounding box center [1166, 610] width 36 height 36
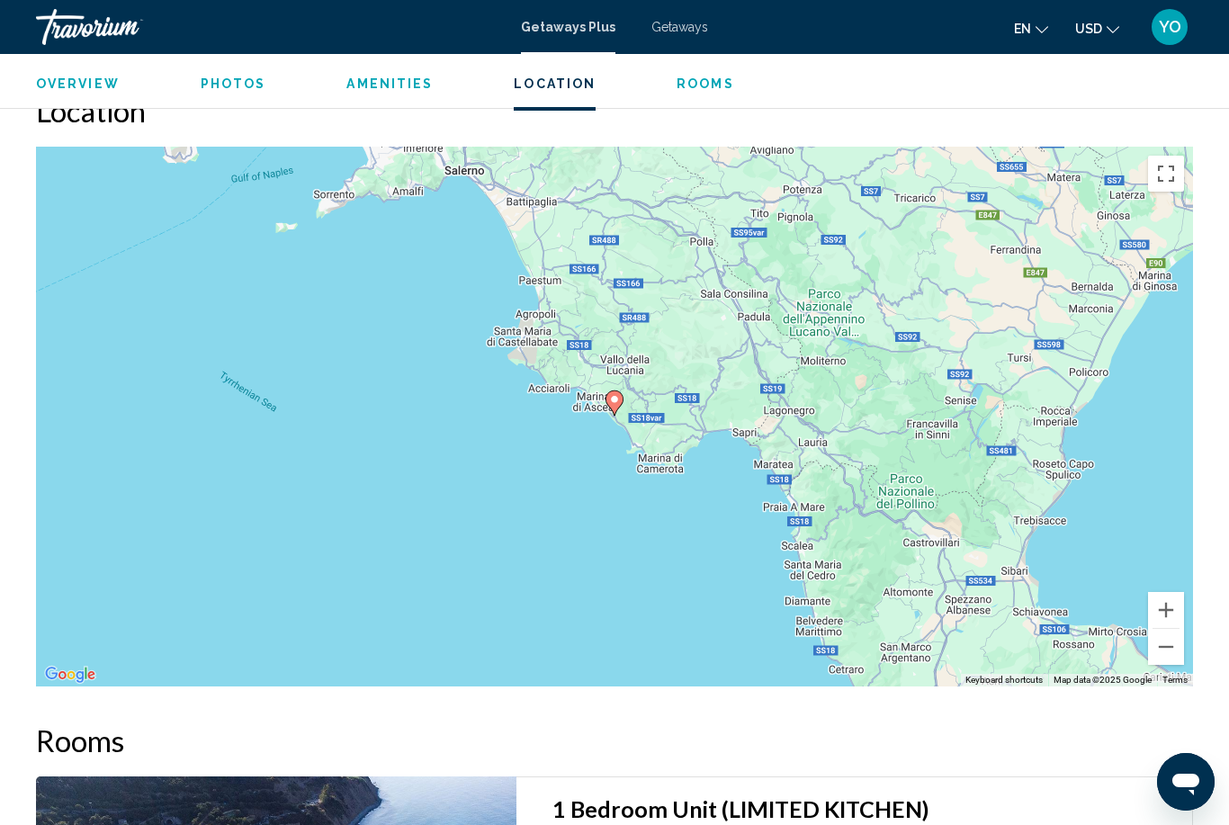
click at [1162, 592] on button "Zoom in" at bounding box center [1166, 610] width 36 height 36
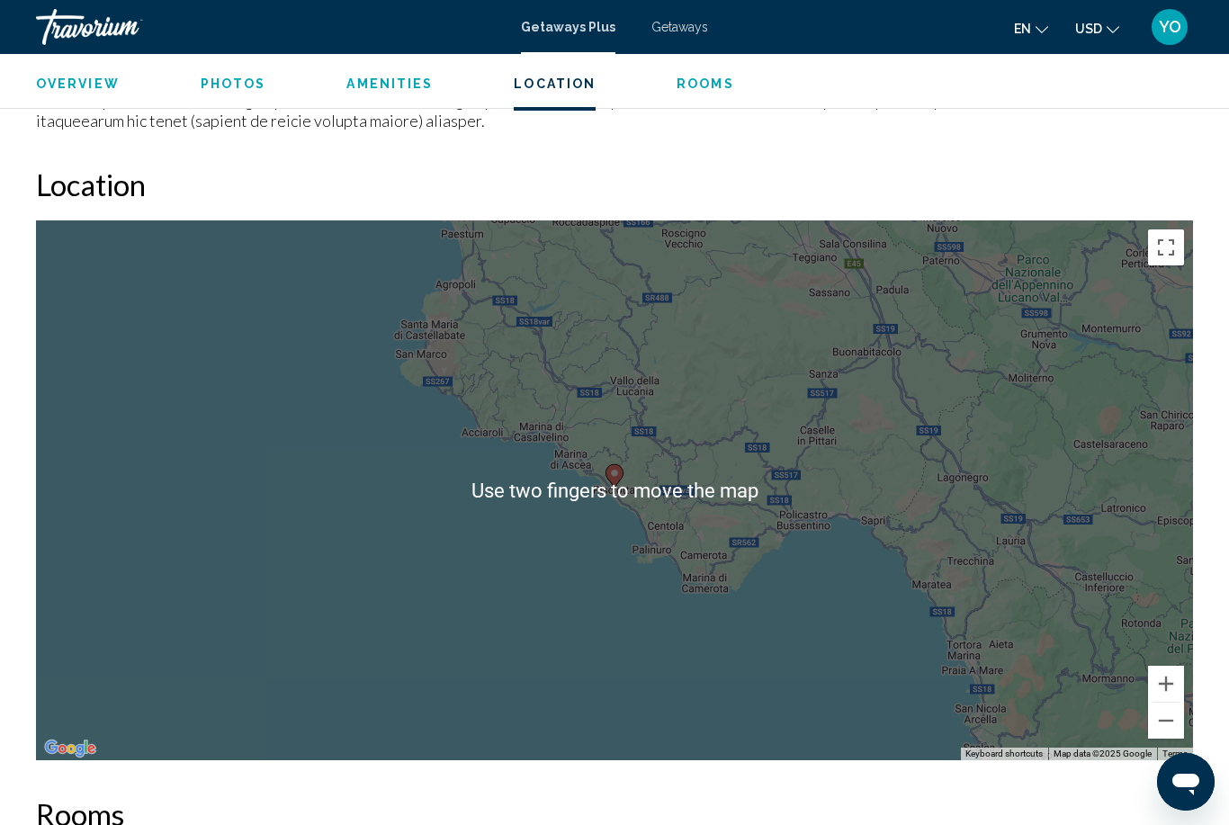
scroll to position [2521, 0]
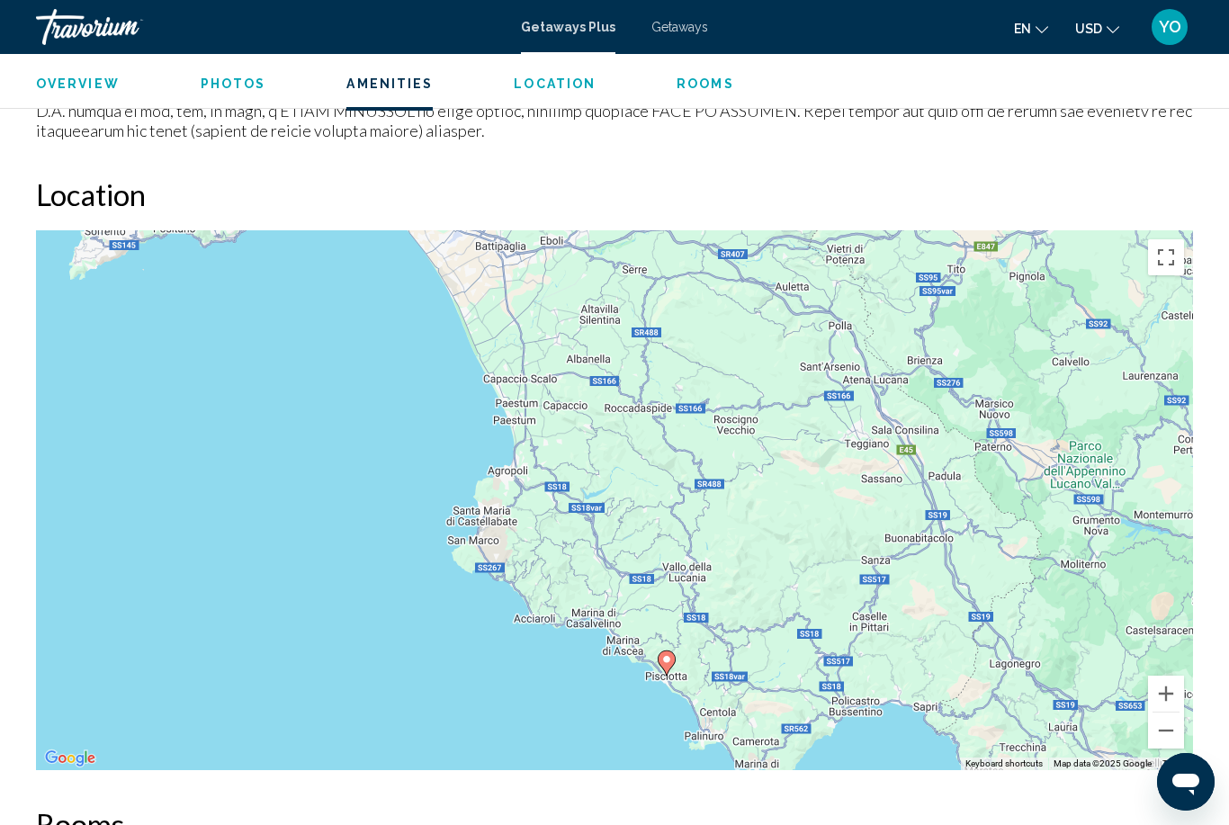
click at [1165, 675] on button "Zoom in" at bounding box center [1166, 693] width 36 height 36
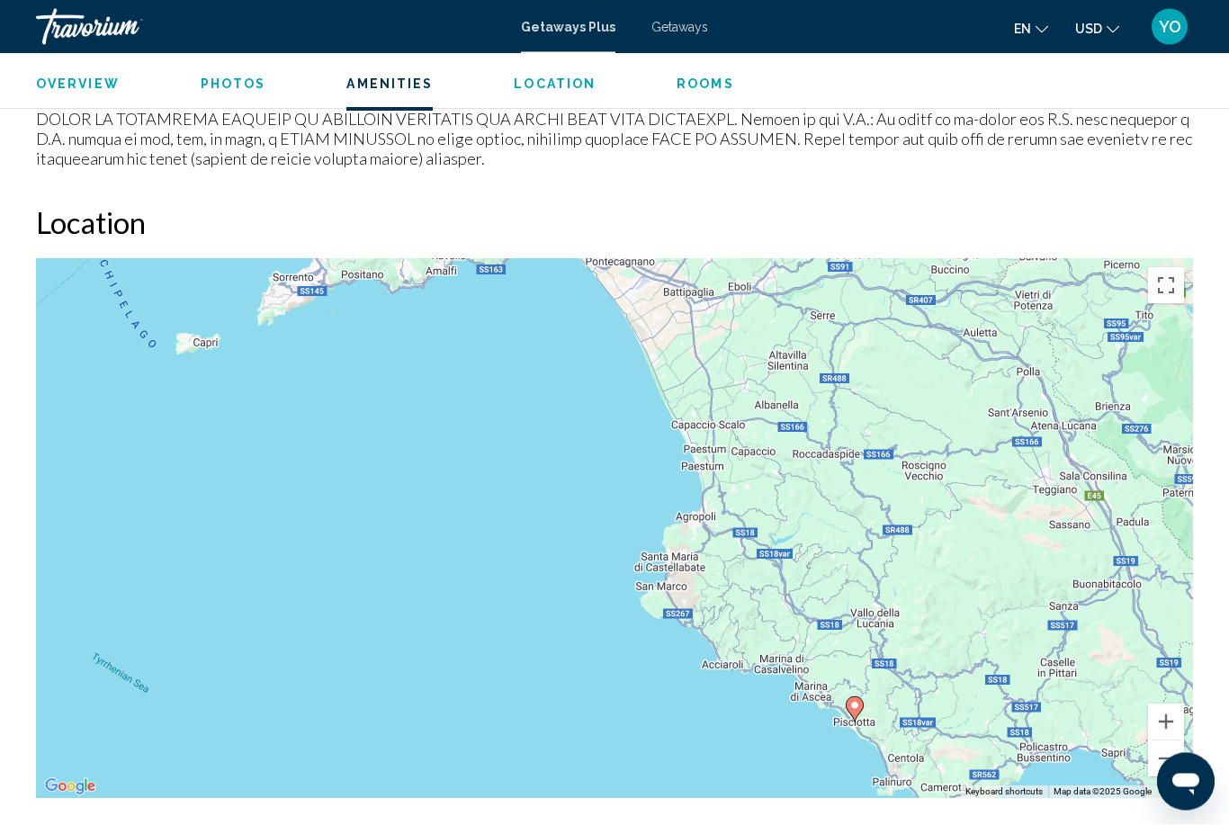
scroll to position [2493, 0]
click at [1170, 740] on button "Zoom out" at bounding box center [1166, 758] width 36 height 36
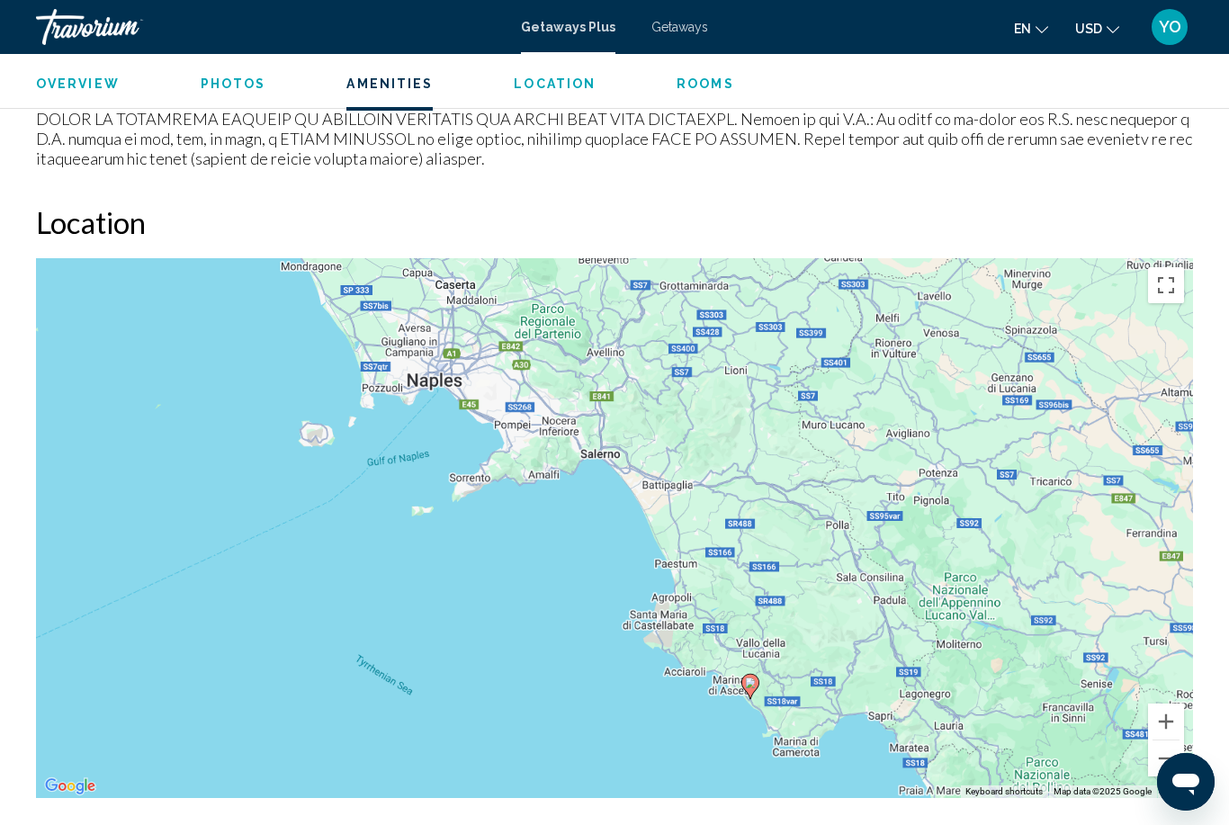
click at [1170, 703] on button "Zoom in" at bounding box center [1166, 721] width 36 height 36
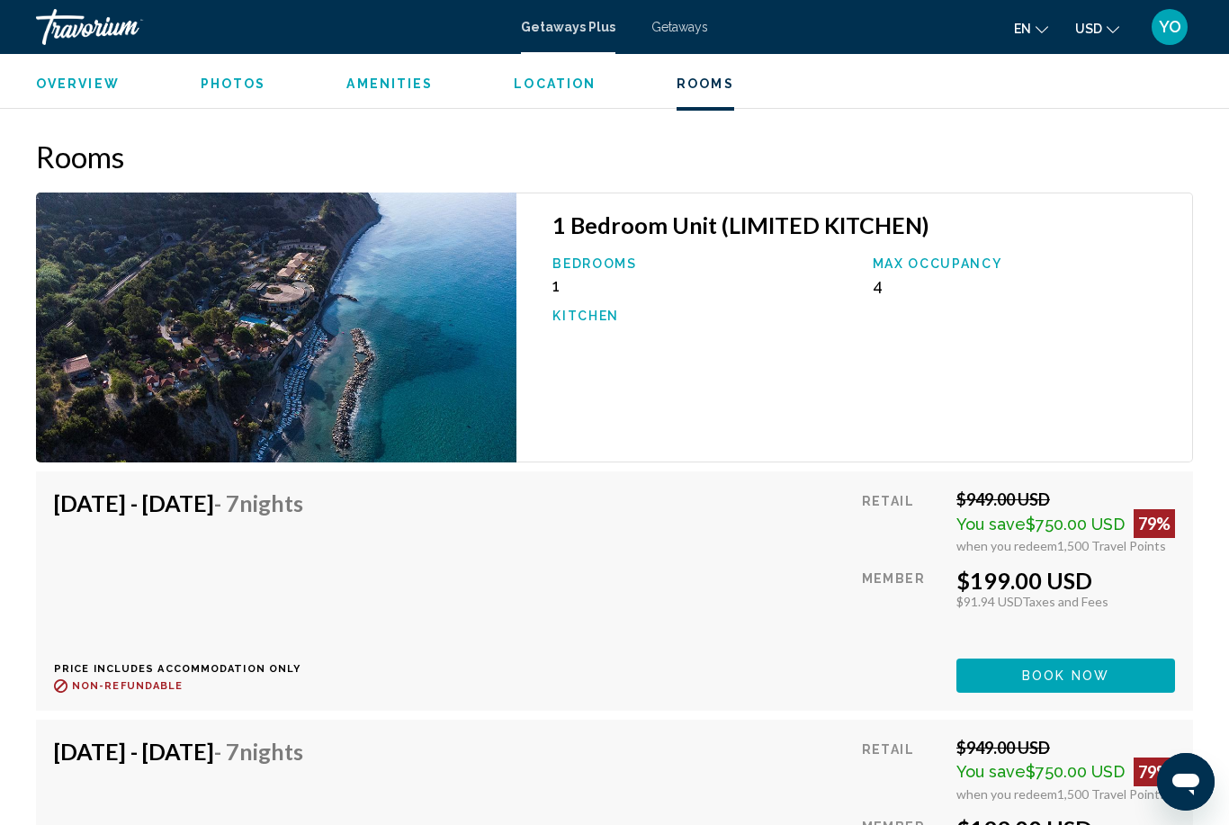
scroll to position [3183, 0]
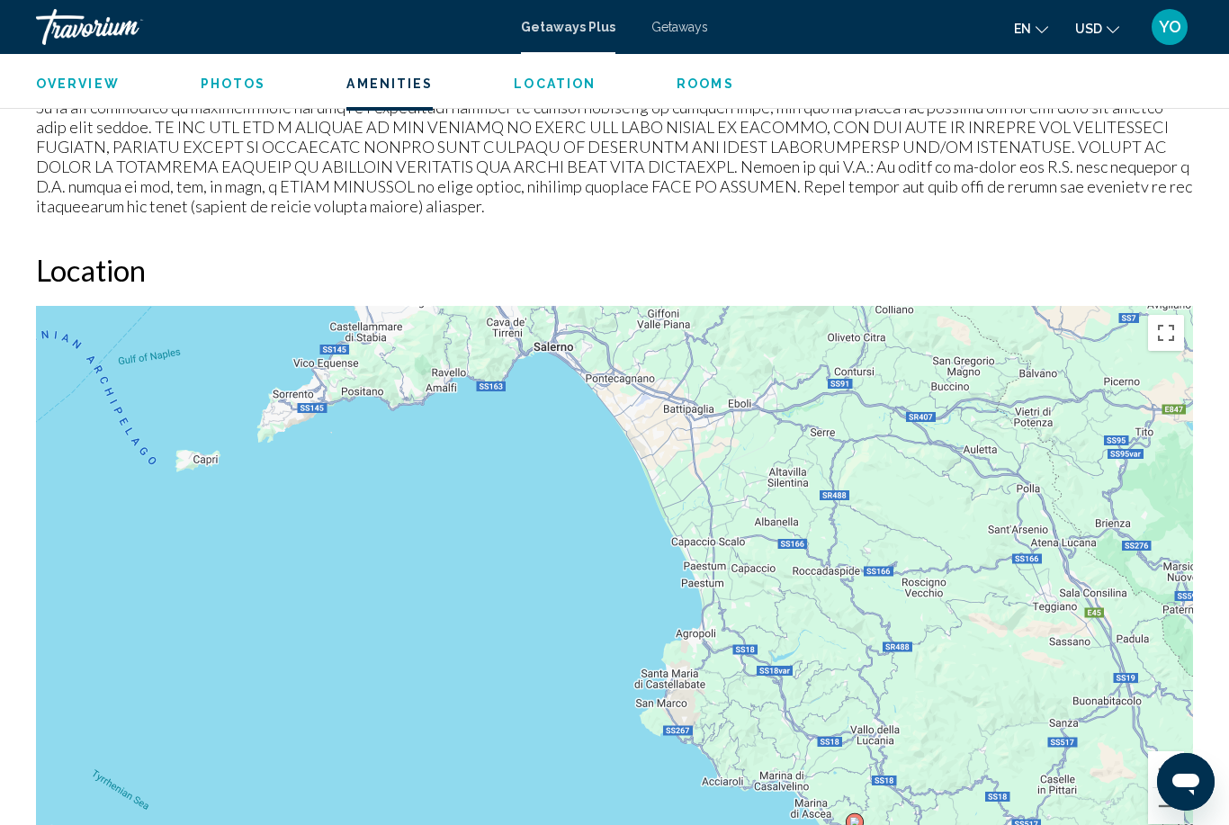
scroll to position [2445, 0]
